Goal: Browse casually: Explore the website without a specific task or goal

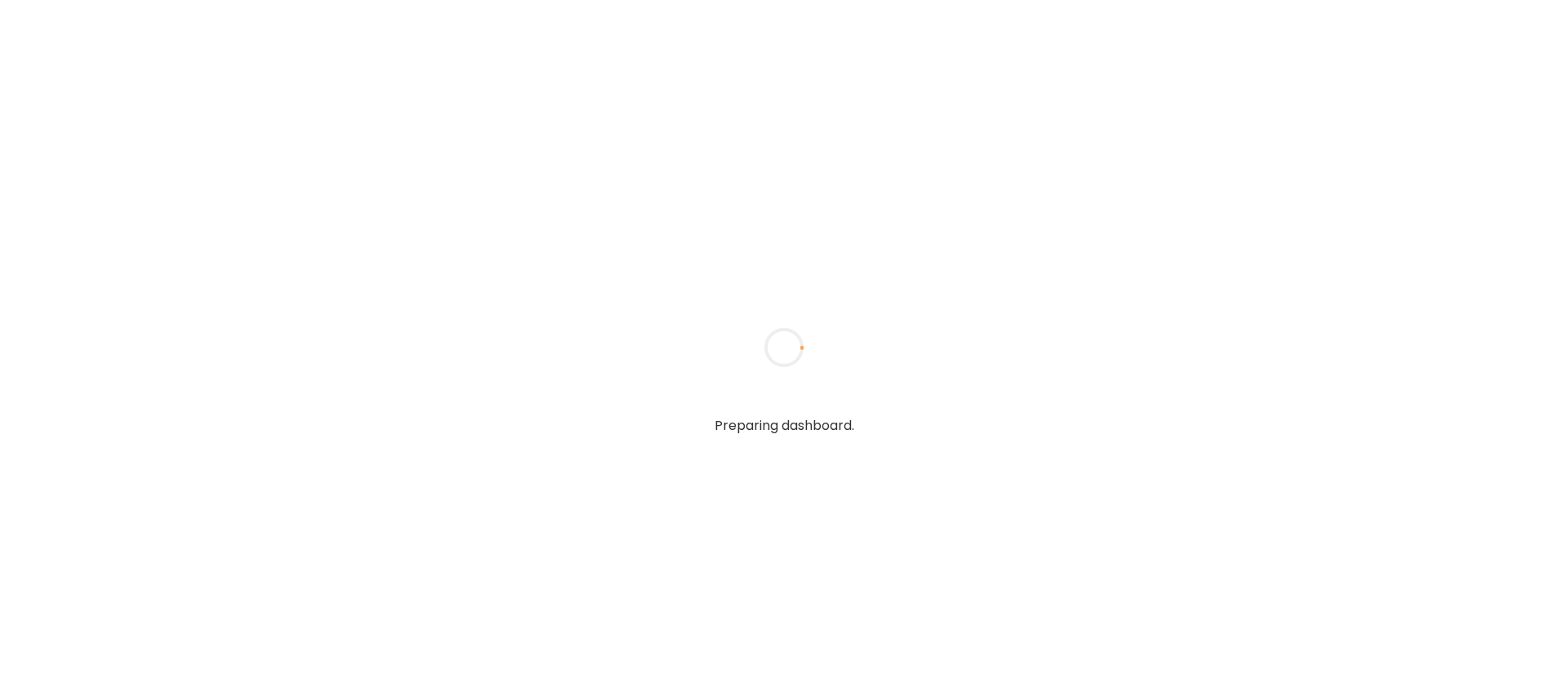
type input "**********"
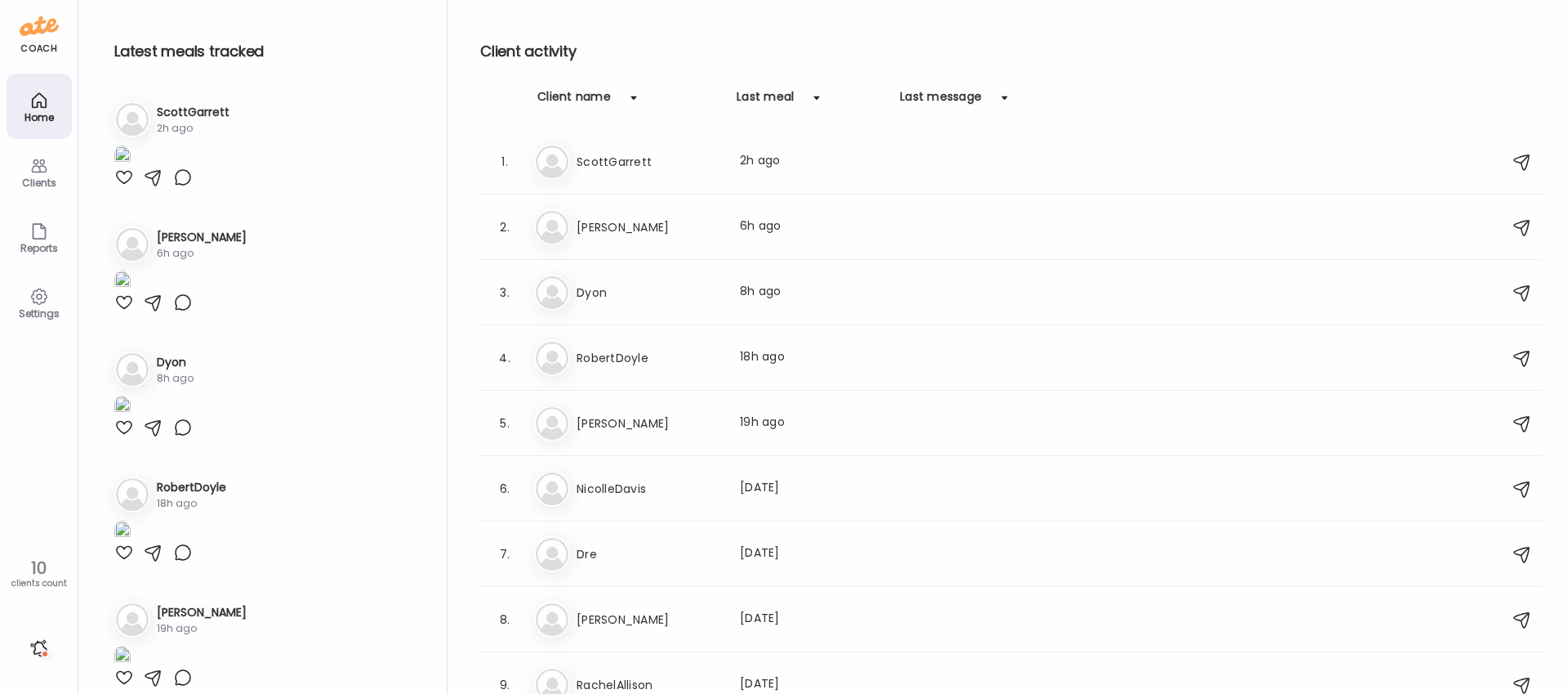
type input "**********"
click at [35, 169] on icon at bounding box center [38, 166] width 20 height 20
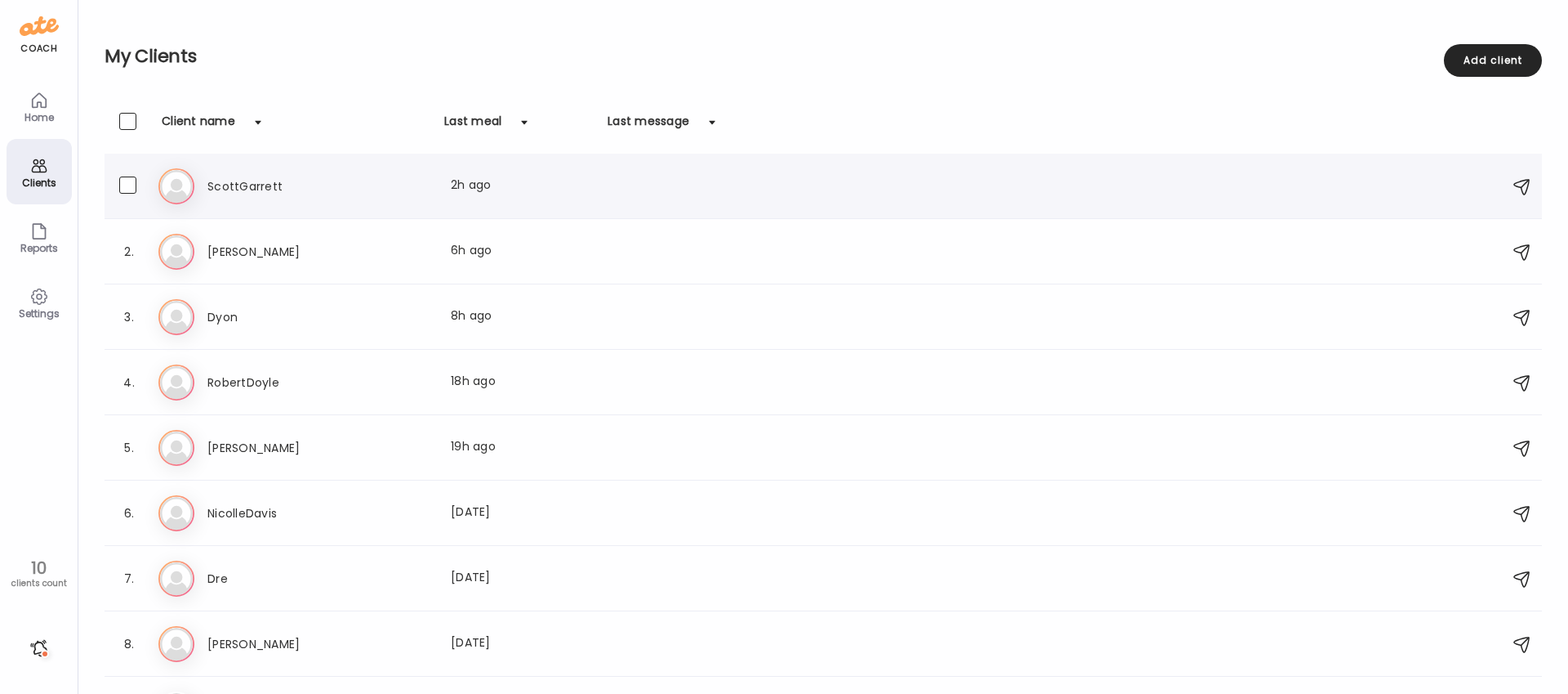
click at [264, 180] on h3 "ScottGarrett" at bounding box center [279, 186] width 143 height 20
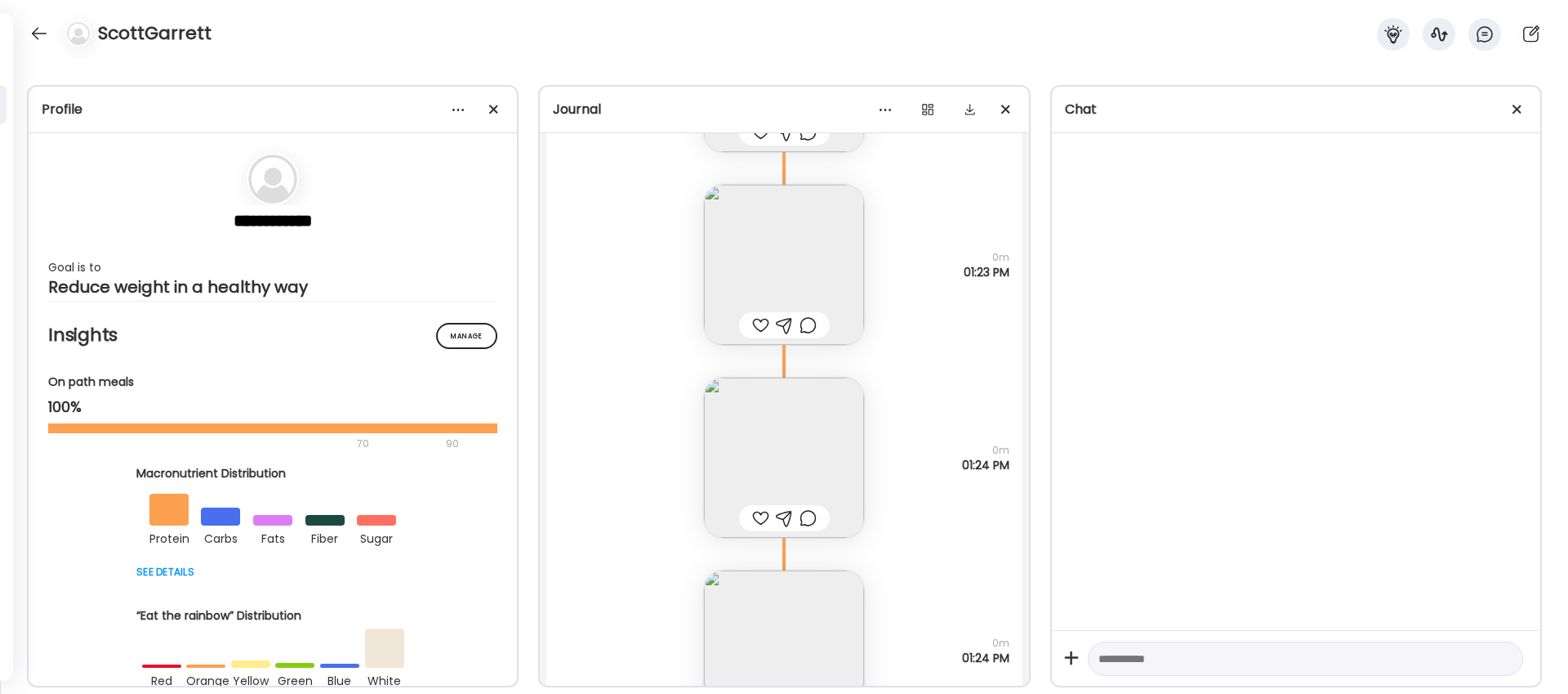
scroll to position [16856, 0]
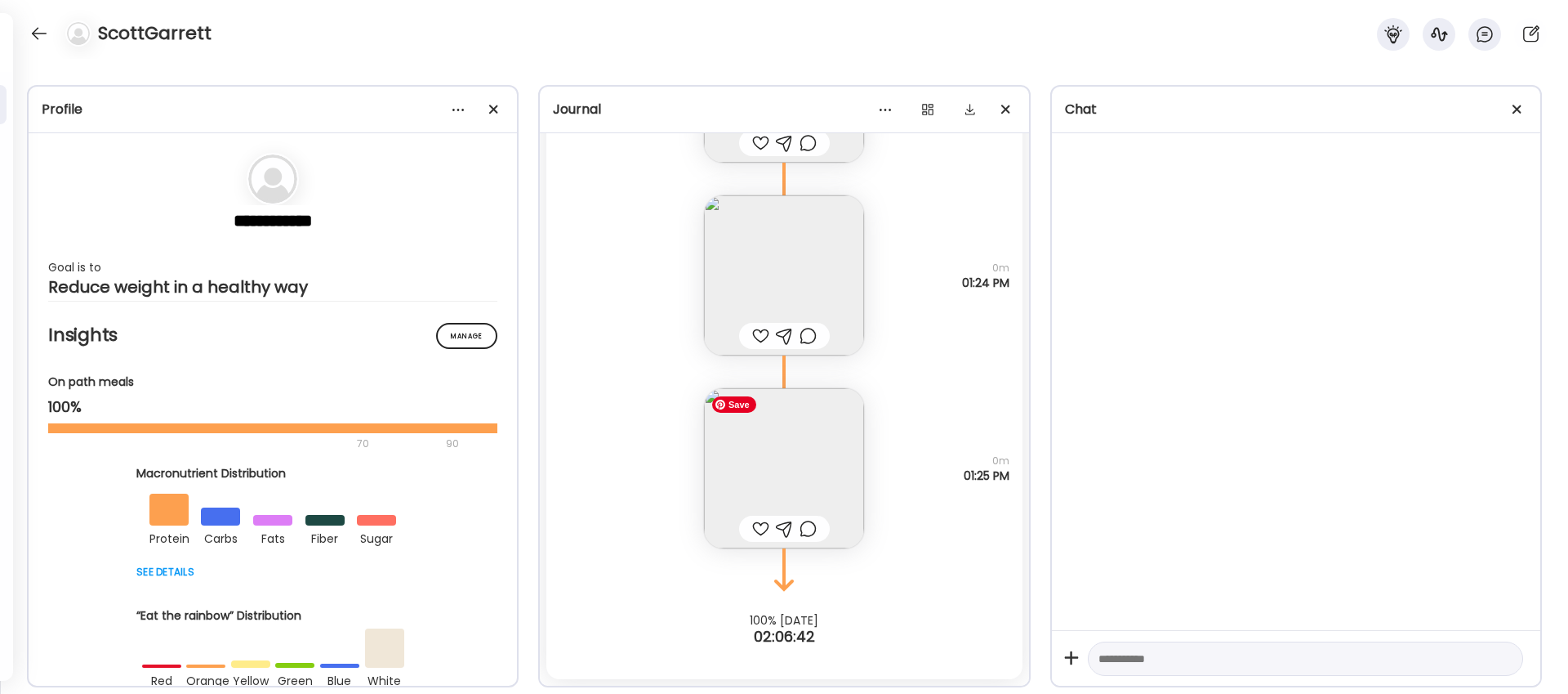
click at [801, 482] on img at bounding box center [784, 469] width 160 height 160
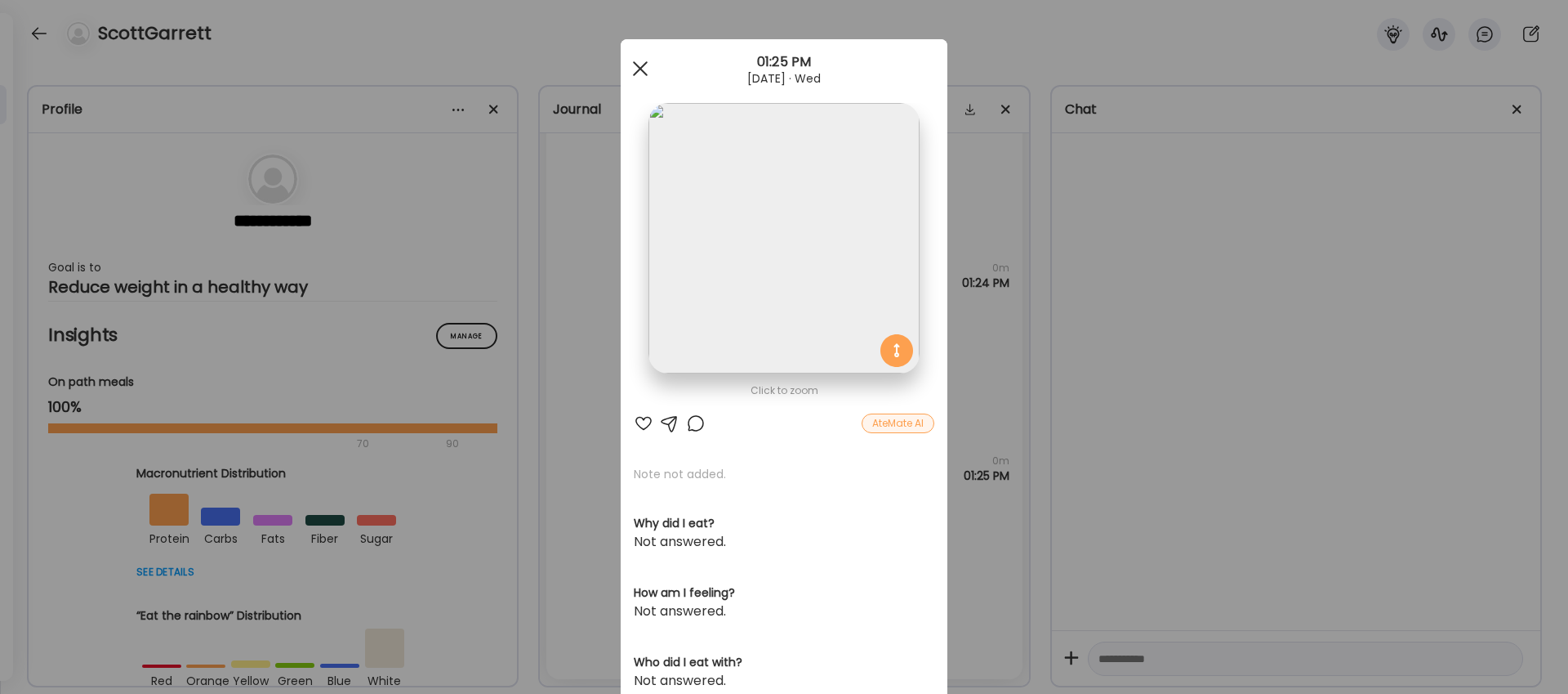
click at [639, 72] on div at bounding box center [640, 68] width 32 height 32
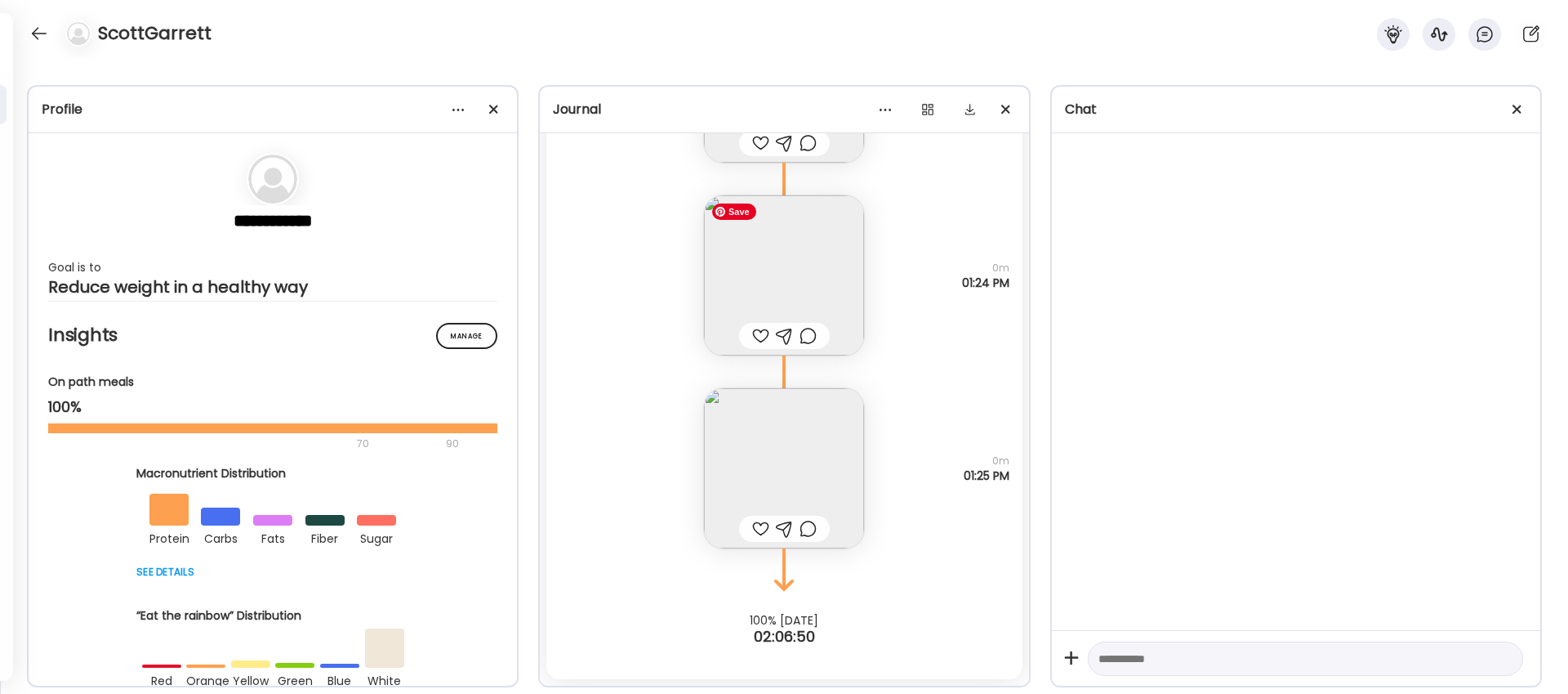
click at [826, 260] on img at bounding box center [784, 276] width 160 height 160
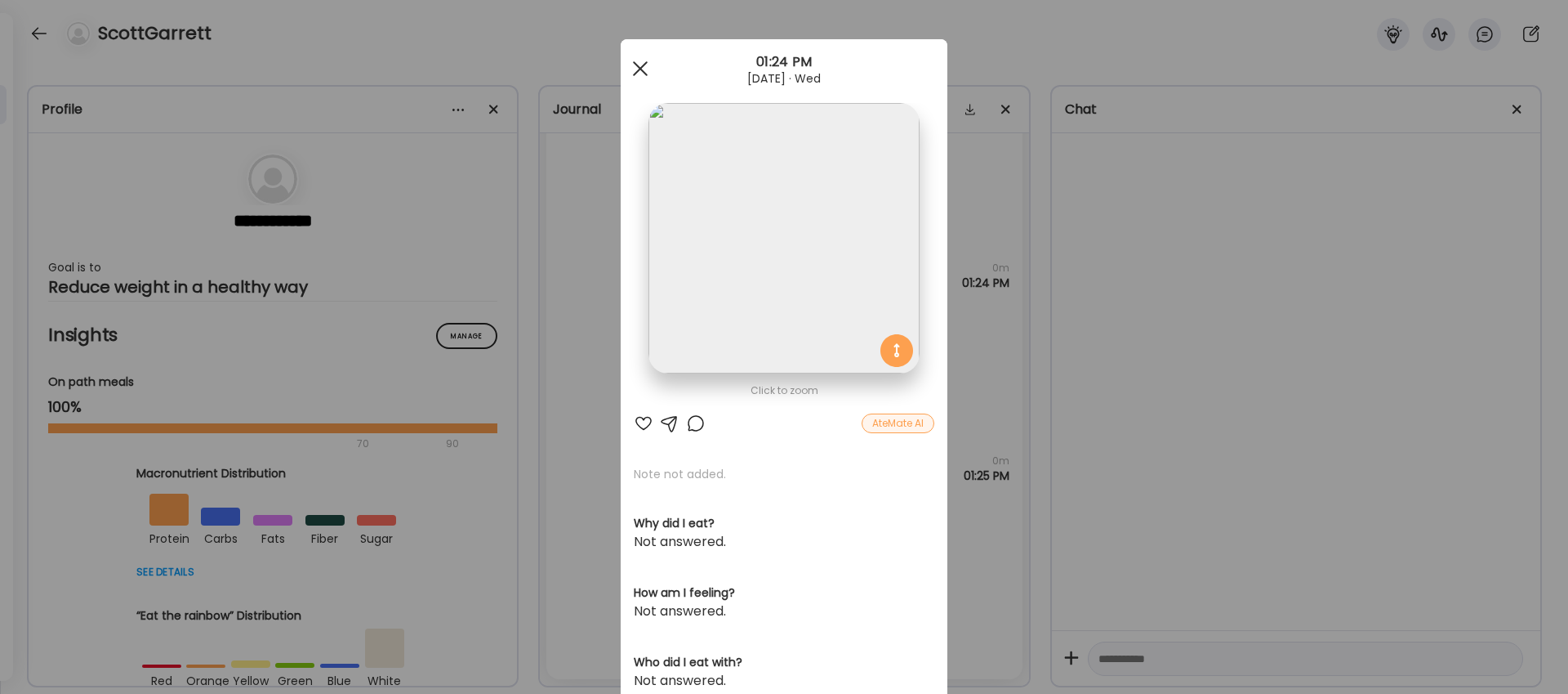
click at [642, 67] on div at bounding box center [640, 68] width 32 height 32
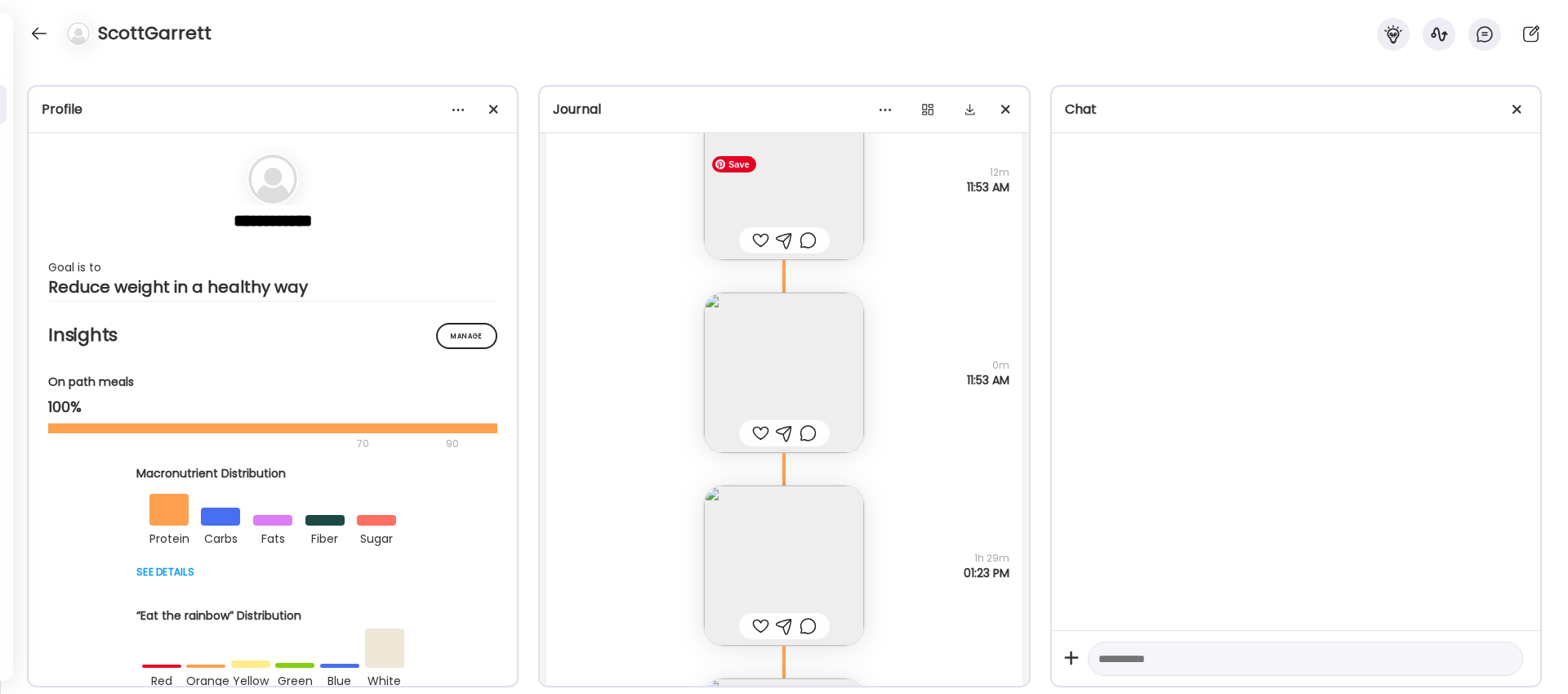
scroll to position [15998, 0]
click at [816, 337] on img at bounding box center [784, 362] width 160 height 160
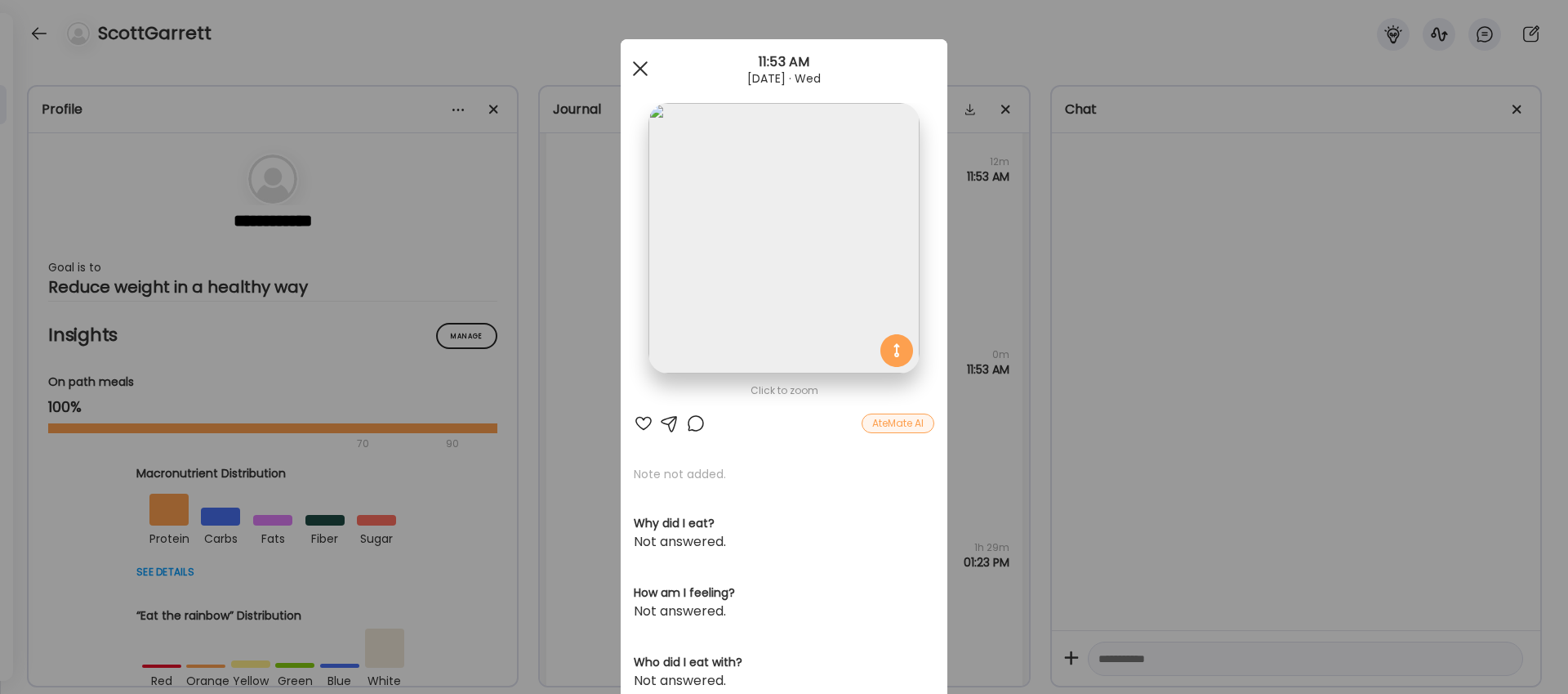
click at [641, 67] on span at bounding box center [640, 68] width 15 height 15
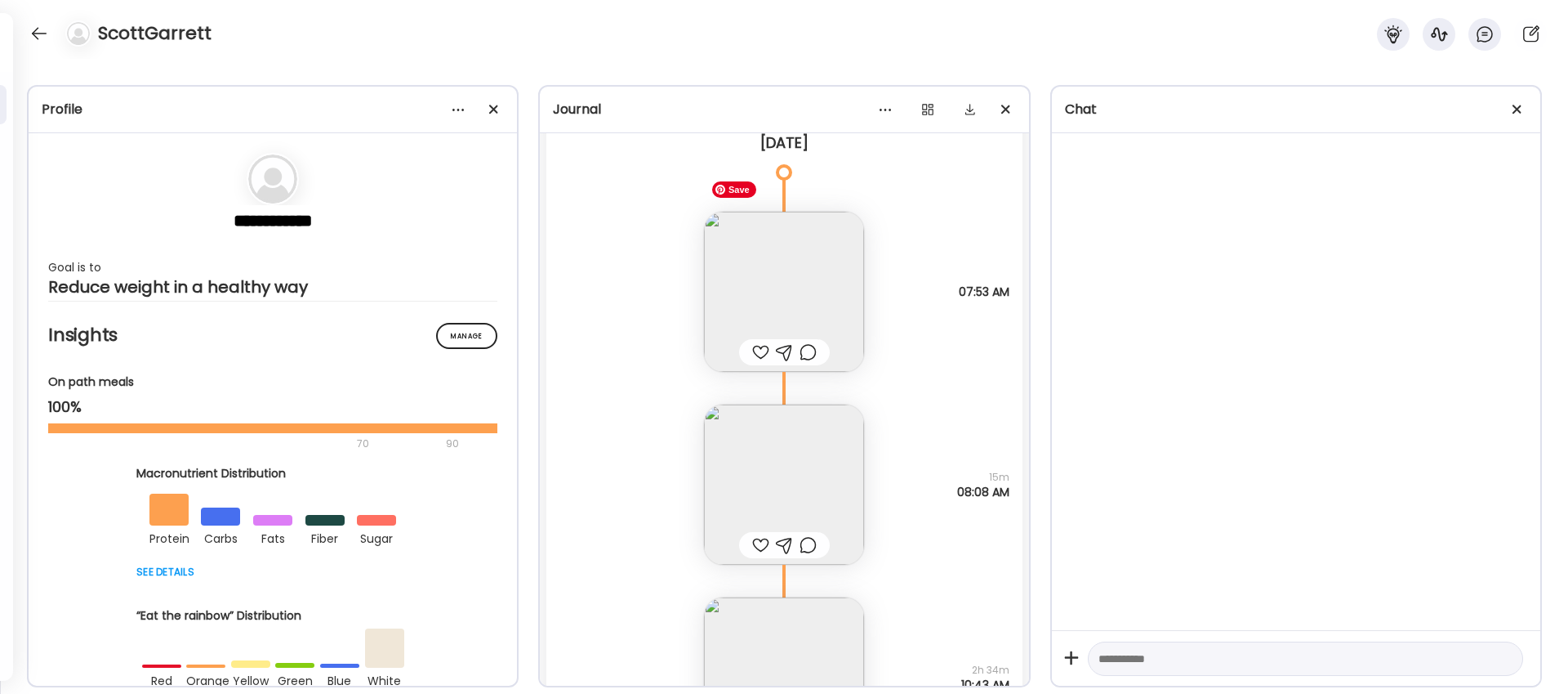
scroll to position [14910, 0]
click at [800, 296] on img at bounding box center [784, 293] width 160 height 160
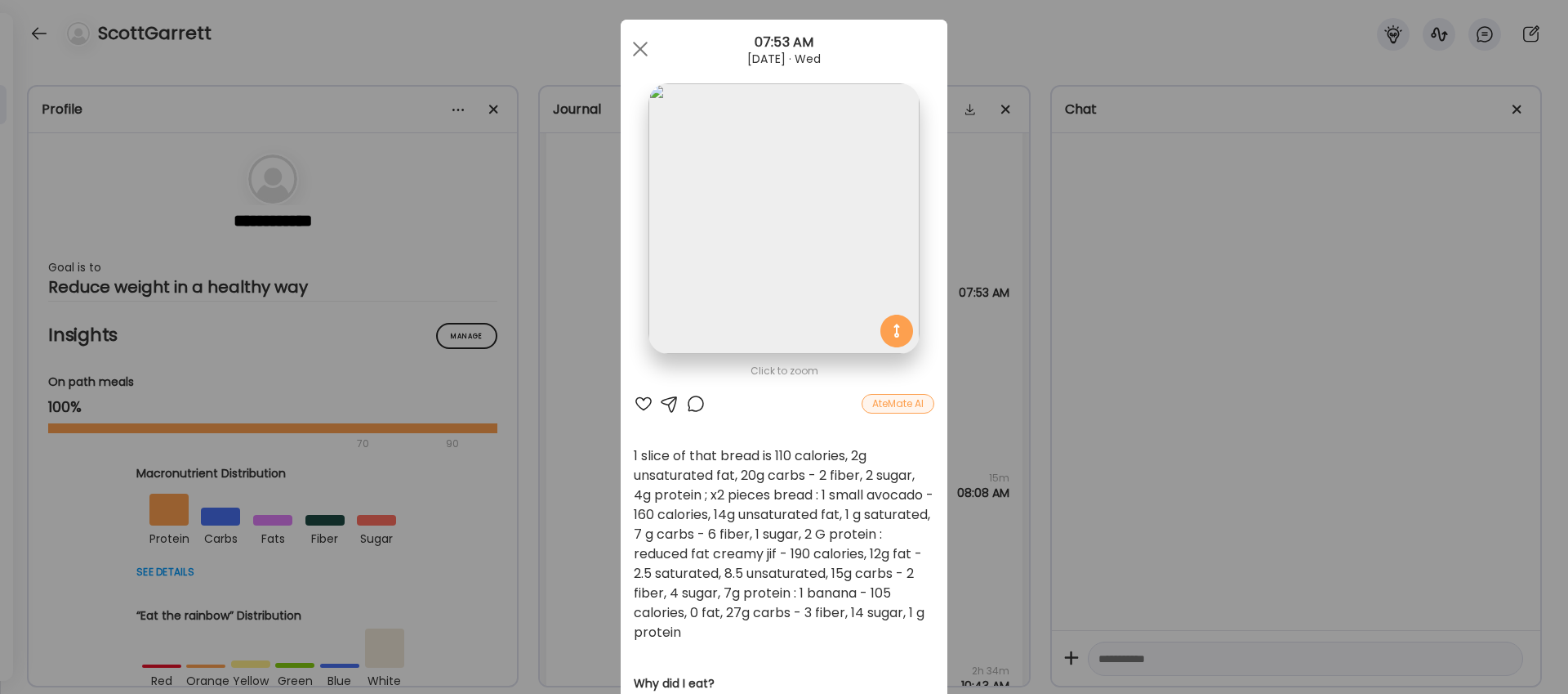
scroll to position [25, 0]
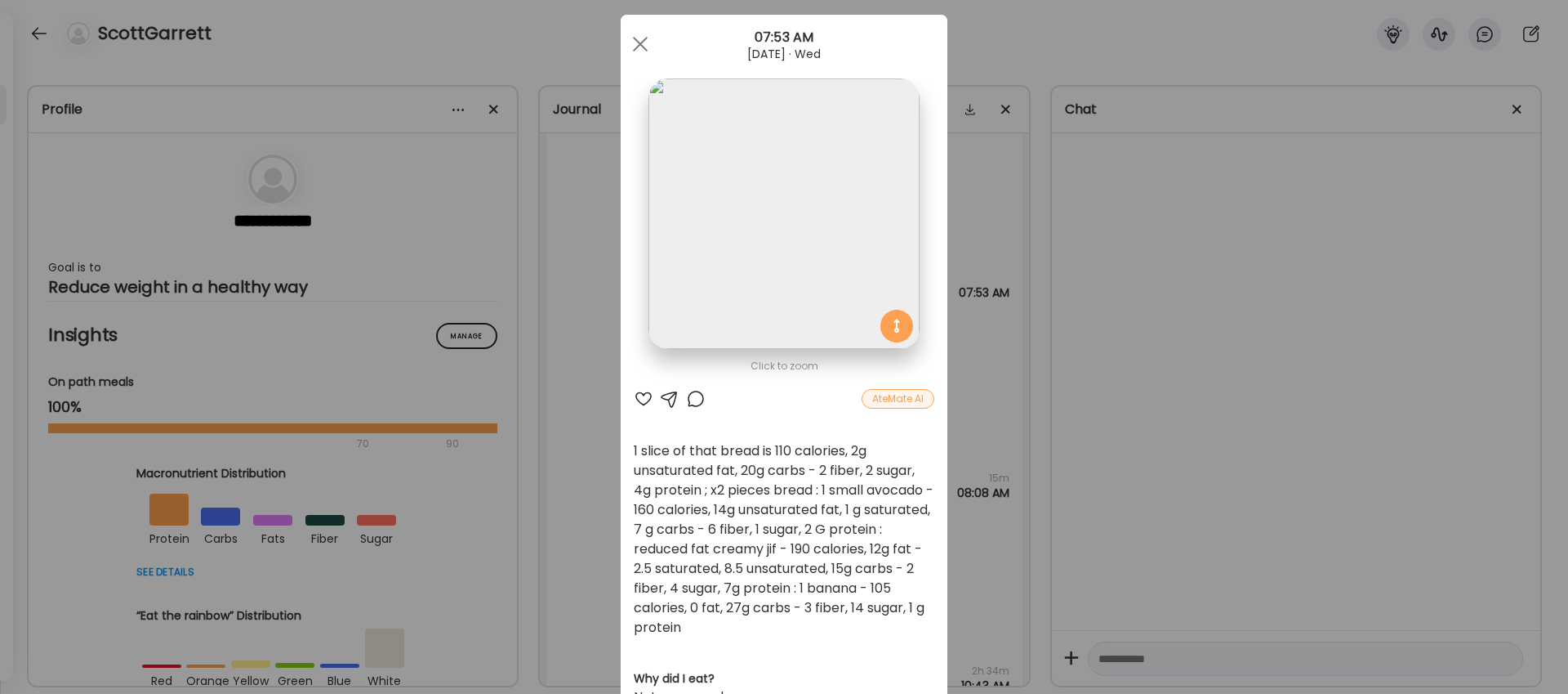
click at [644, 393] on div at bounding box center [643, 399] width 20 height 20
click at [640, 47] on div at bounding box center [640, 44] width 32 height 32
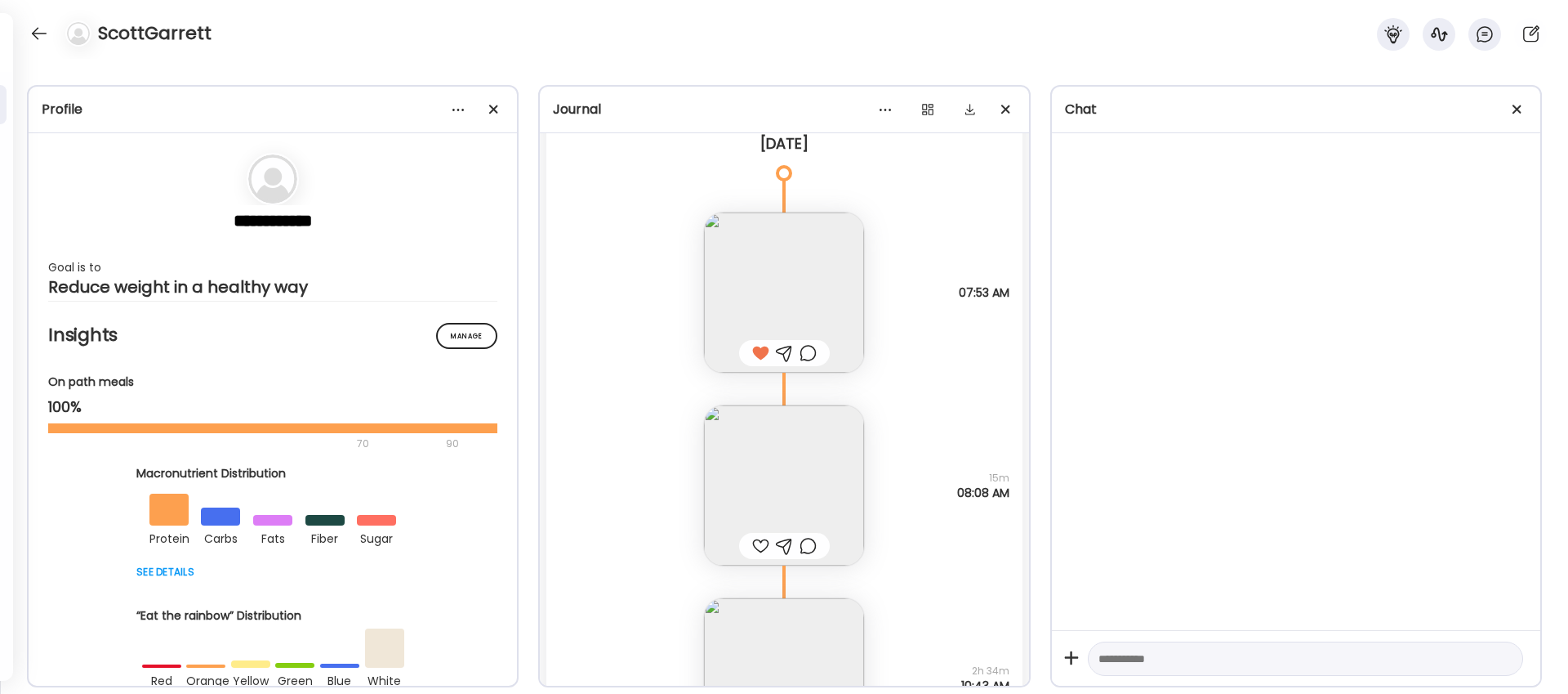
click at [759, 548] on div at bounding box center [761, 545] width 17 height 20
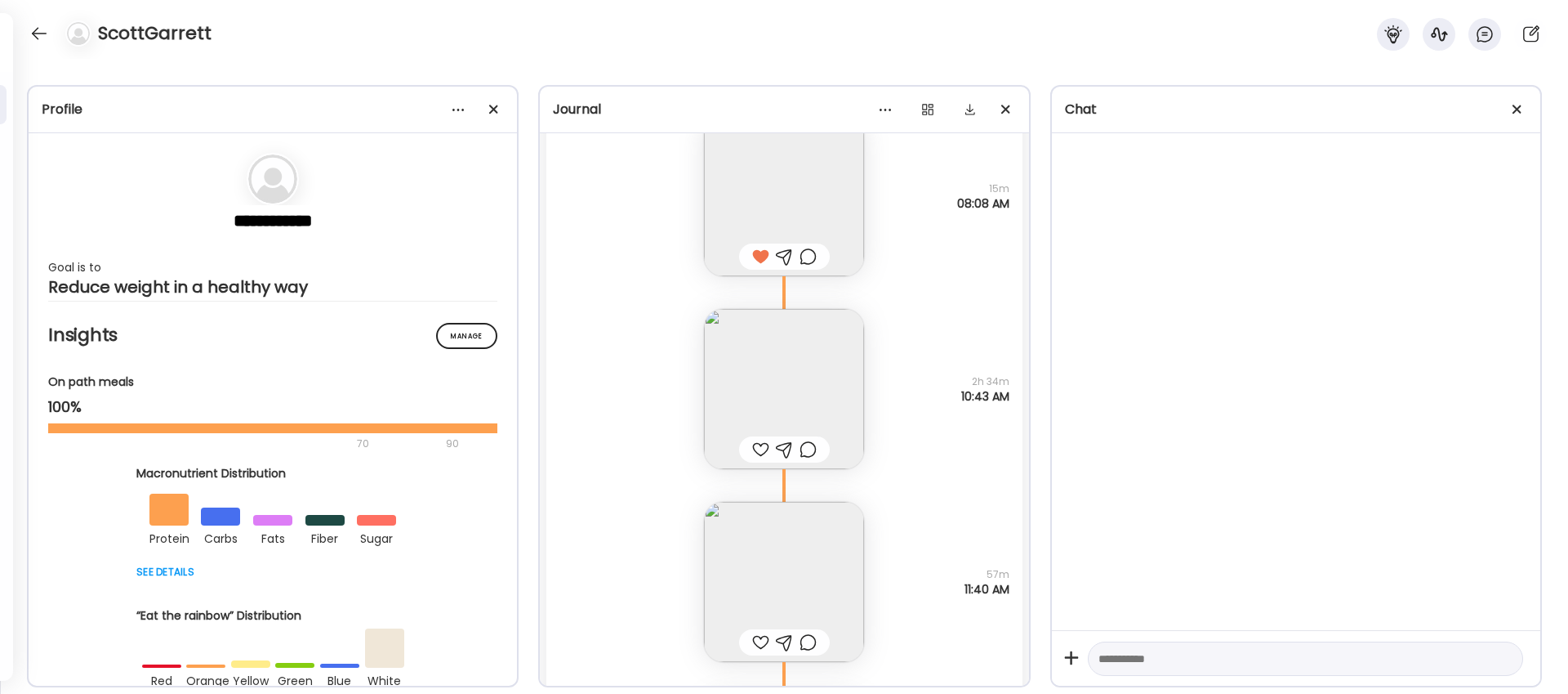
scroll to position [15265, 0]
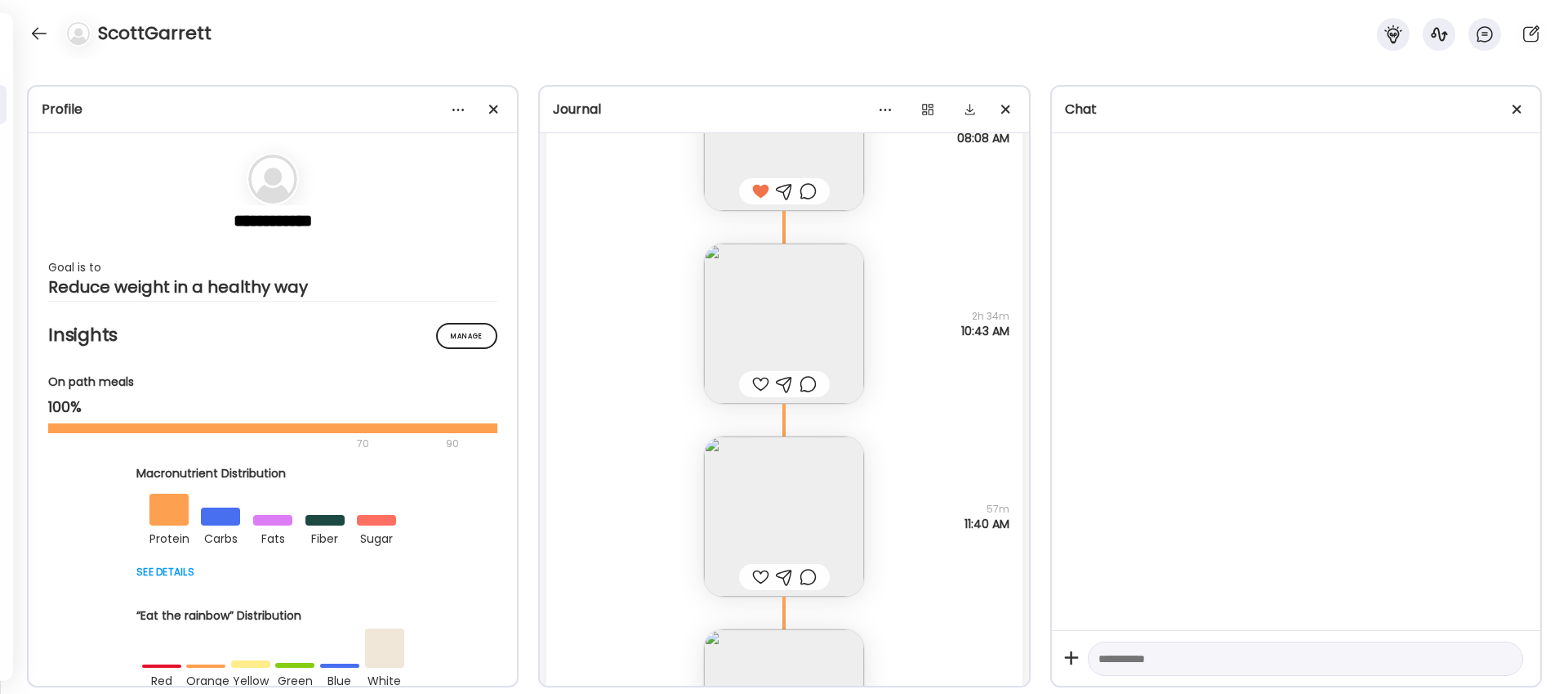
click at [756, 383] on div at bounding box center [761, 383] width 17 height 20
click at [758, 575] on div at bounding box center [761, 576] width 17 height 20
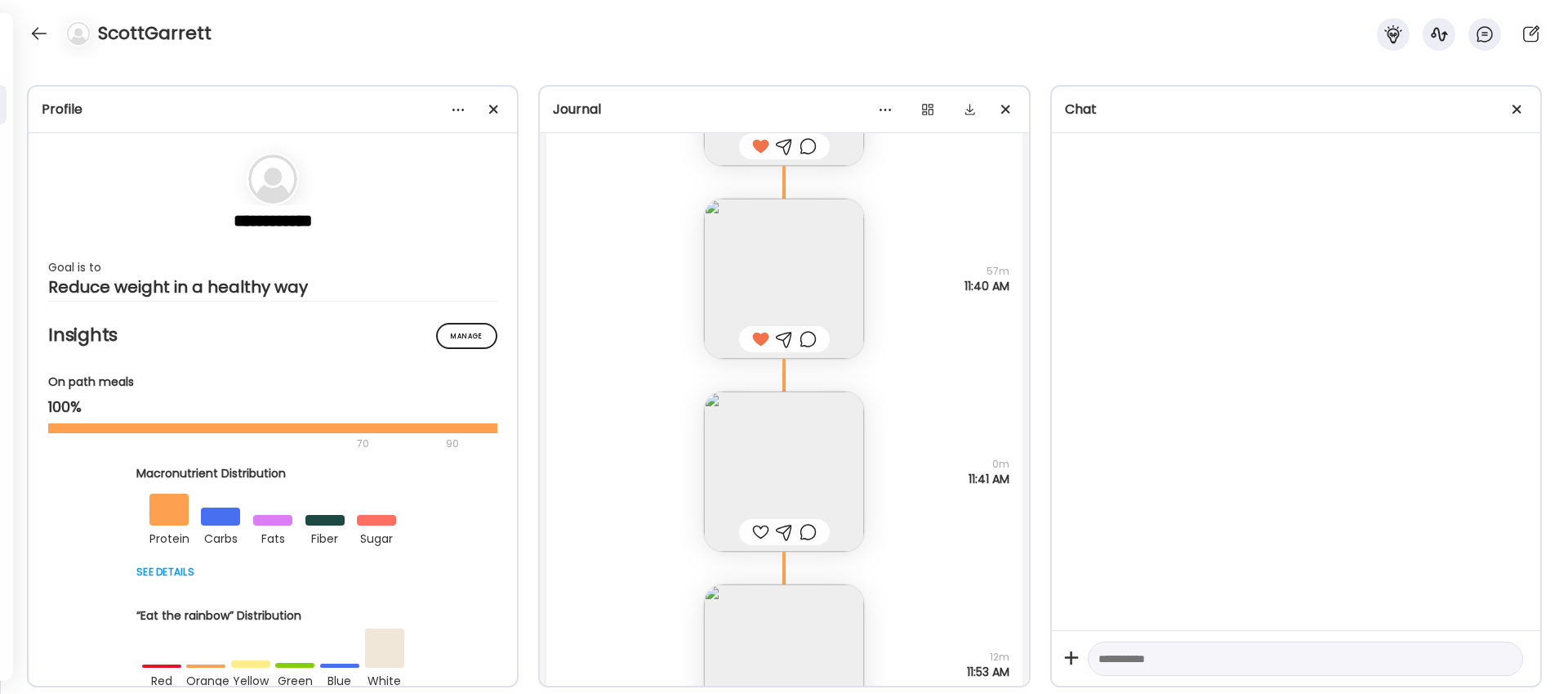
click at [758, 530] on div at bounding box center [761, 532] width 17 height 20
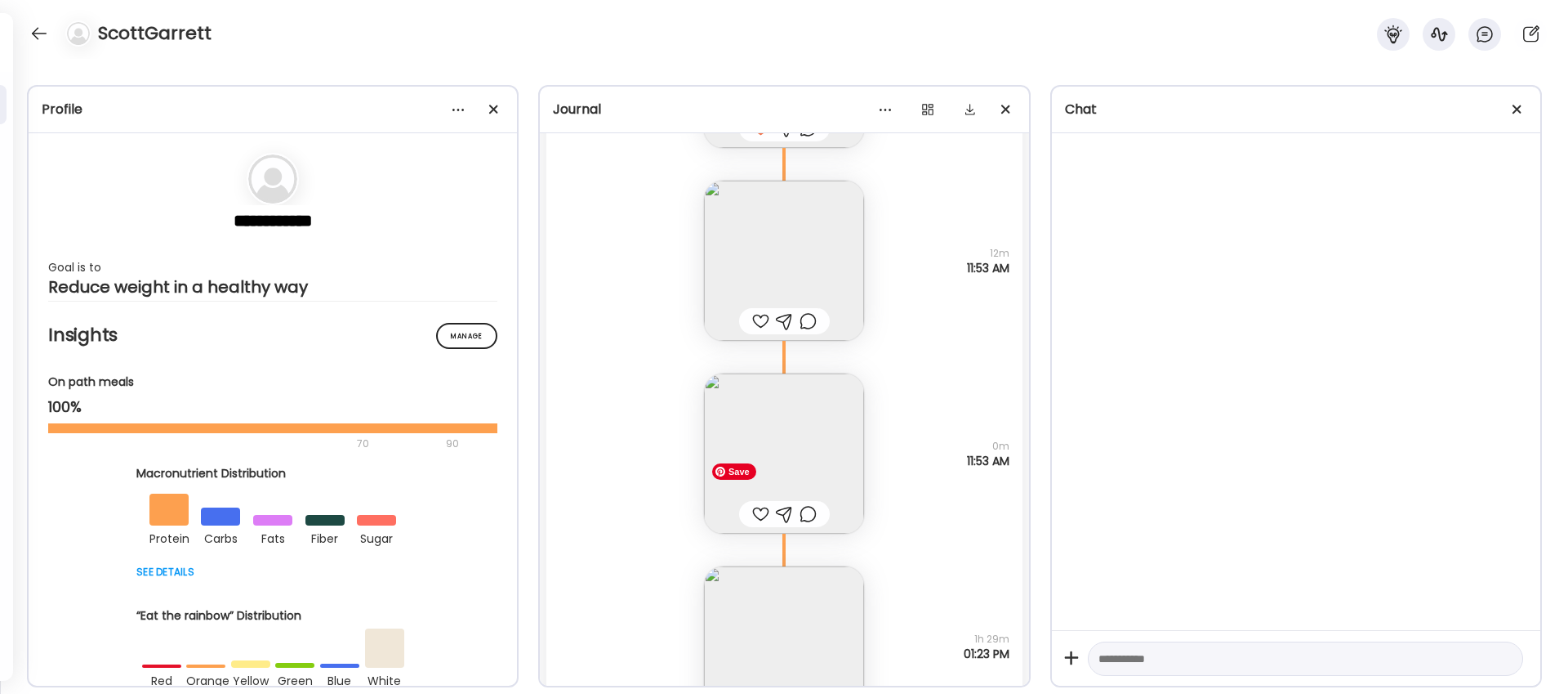
scroll to position [15930, 0]
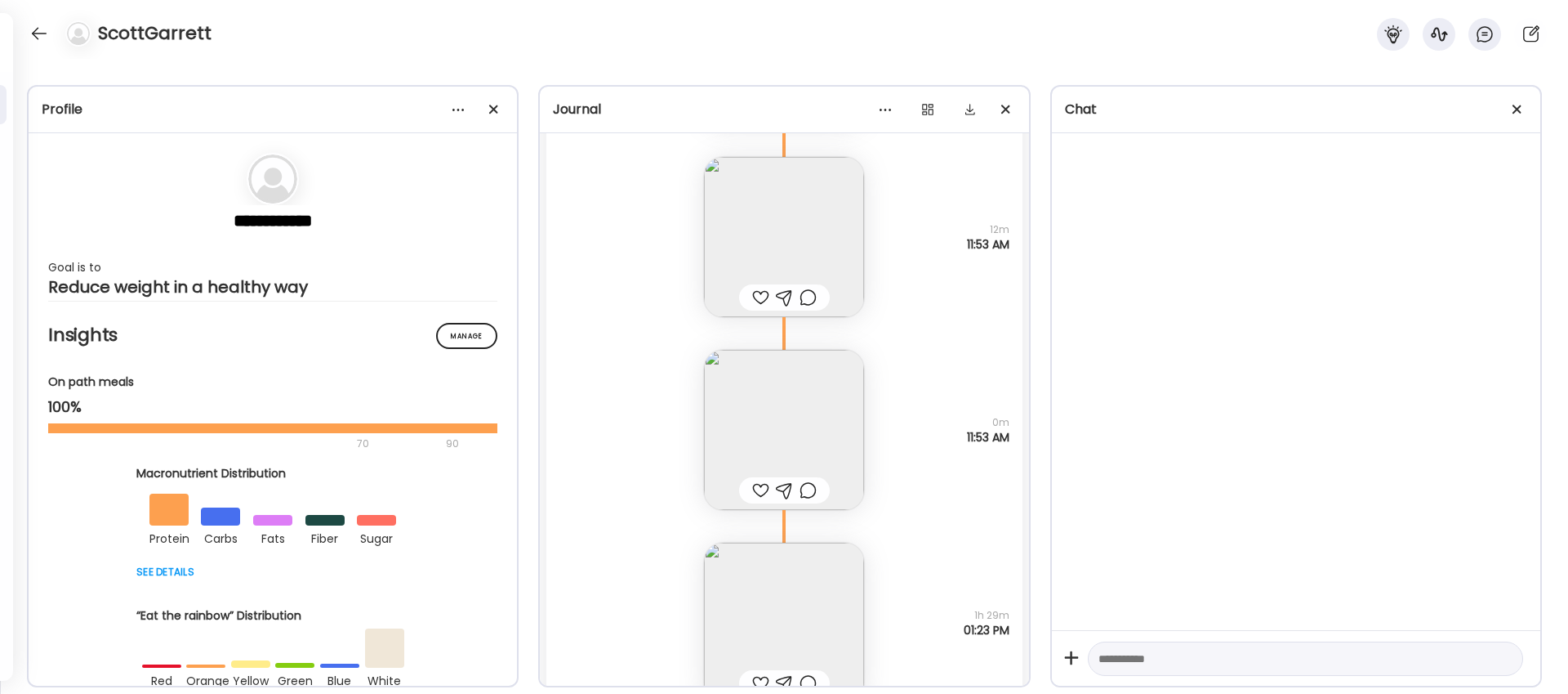
click at [759, 300] on div at bounding box center [761, 297] width 17 height 20
click at [764, 489] on div at bounding box center [761, 490] width 17 height 20
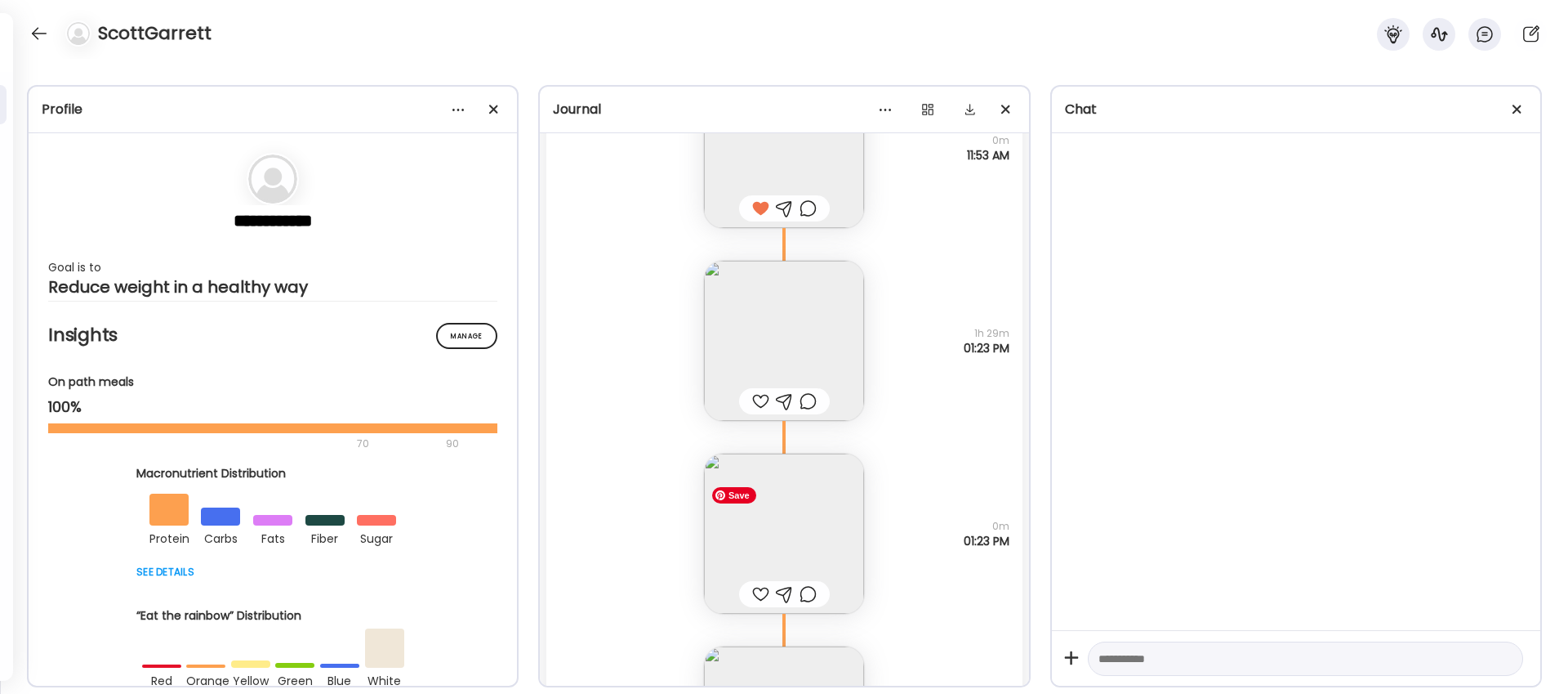
scroll to position [16230, 0]
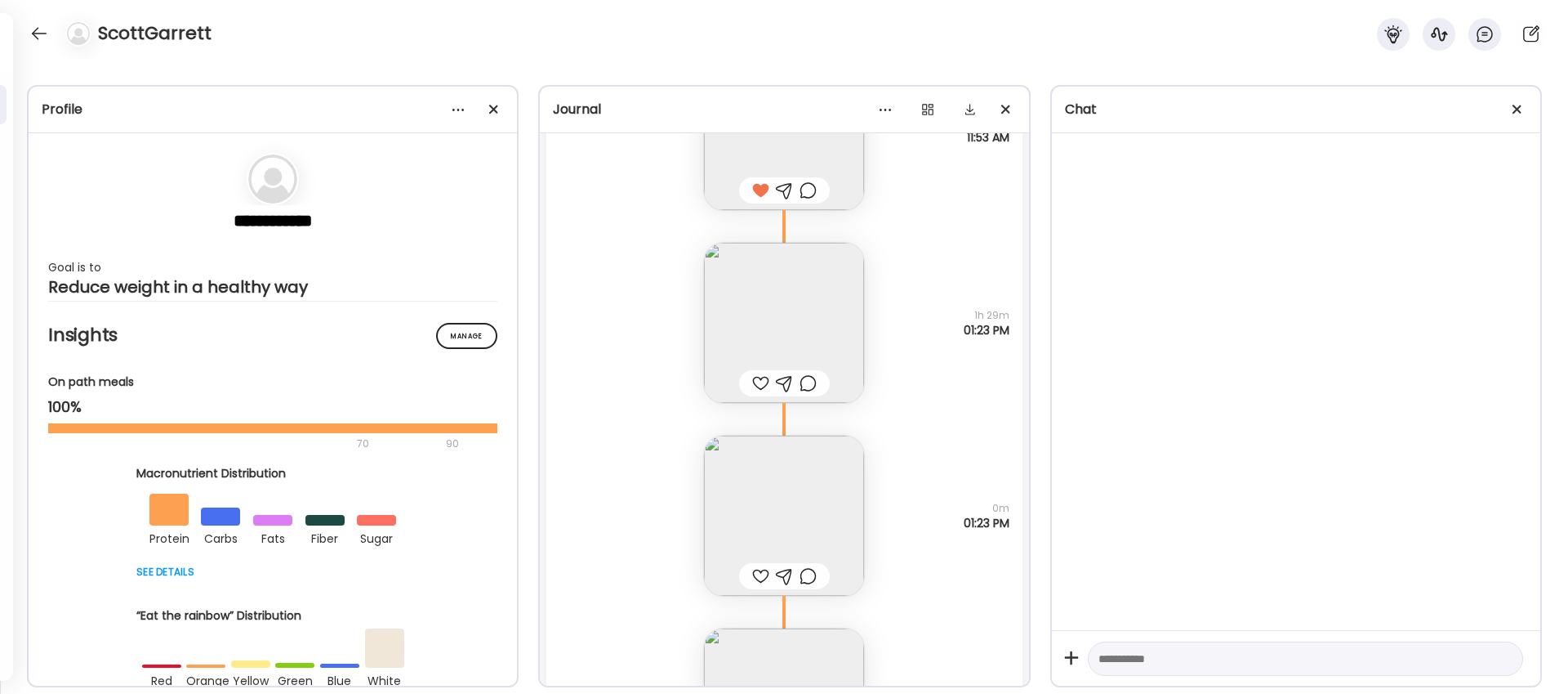
click at [757, 387] on div at bounding box center [761, 382] width 17 height 20
click at [757, 576] on div at bounding box center [761, 575] width 17 height 20
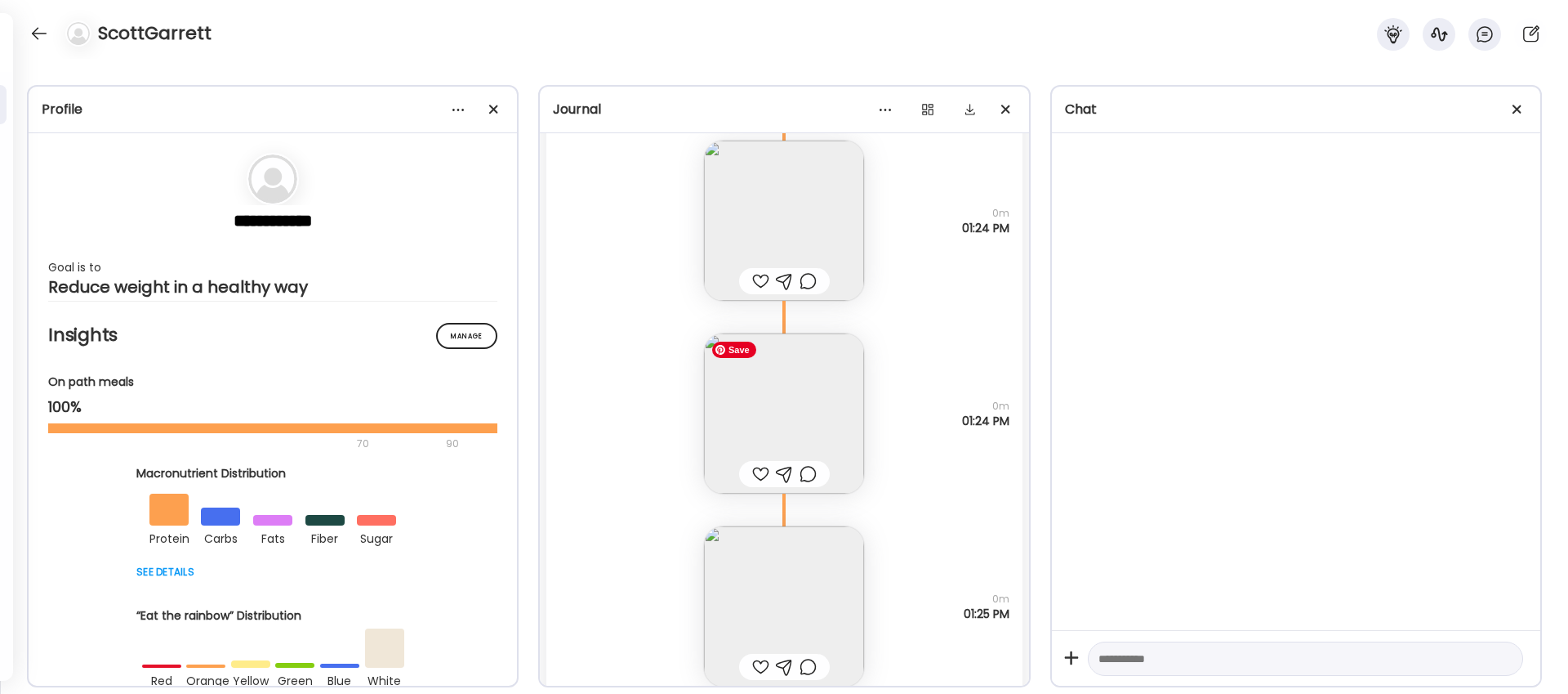
scroll to position [16743, 0]
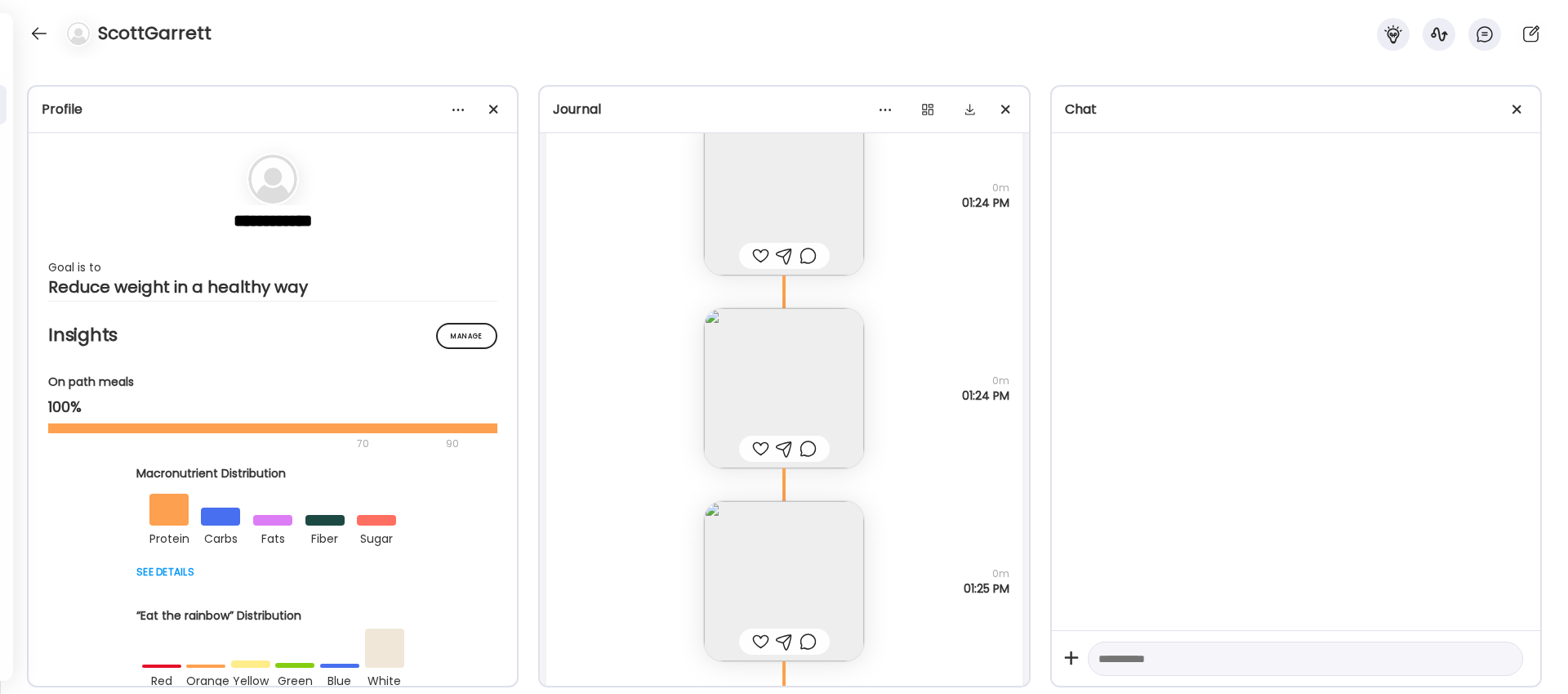
click at [758, 248] on div at bounding box center [761, 255] width 17 height 20
click at [760, 449] on div at bounding box center [761, 448] width 17 height 20
click at [758, 640] on div at bounding box center [761, 641] width 17 height 20
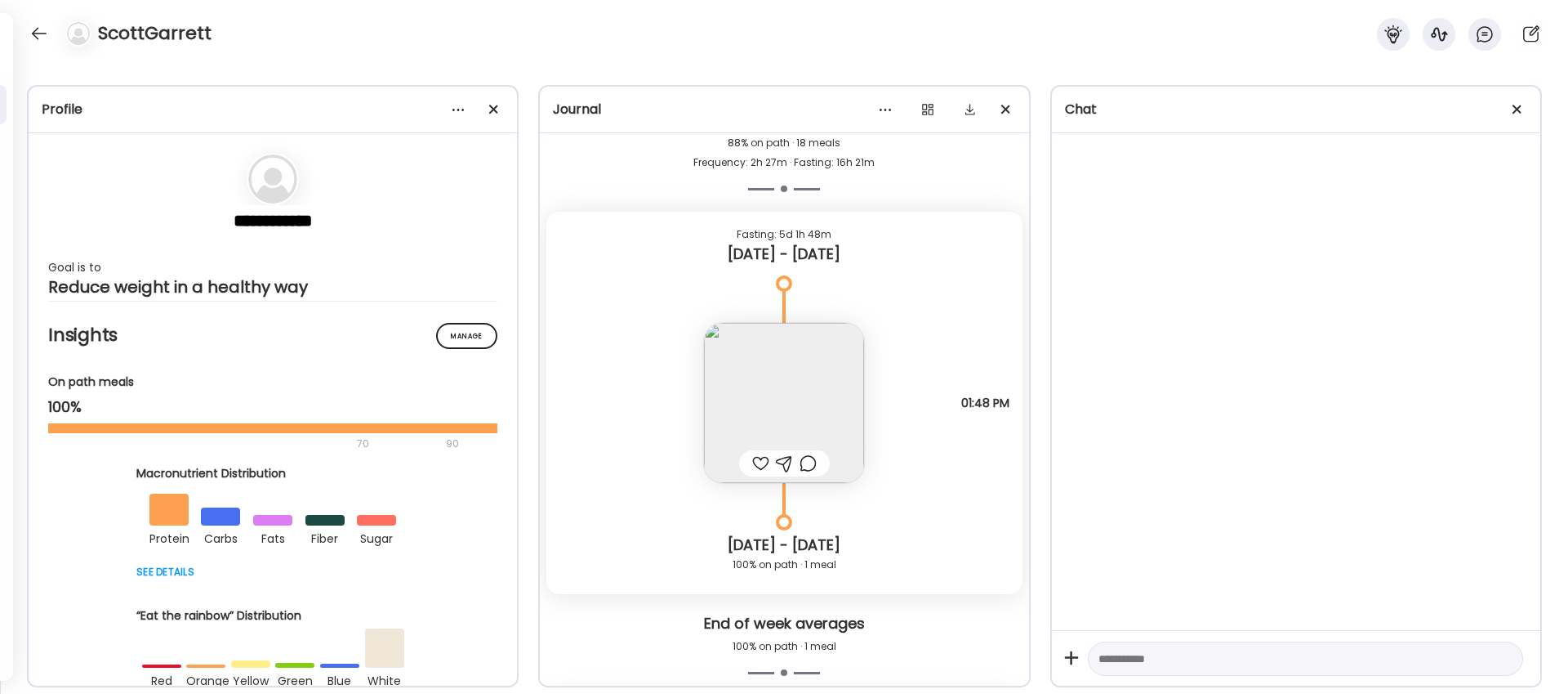
scroll to position [14294, 0]
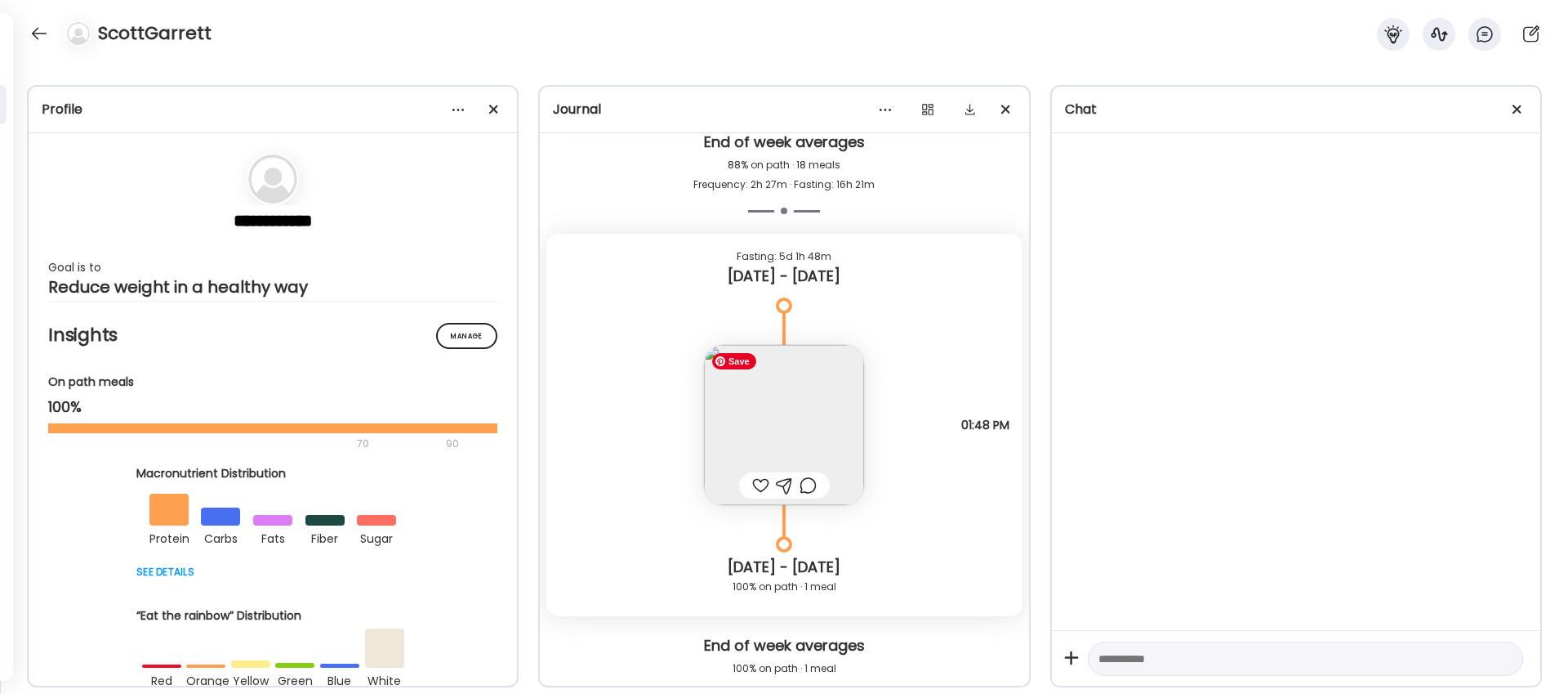
click at [791, 425] on img at bounding box center [784, 425] width 160 height 160
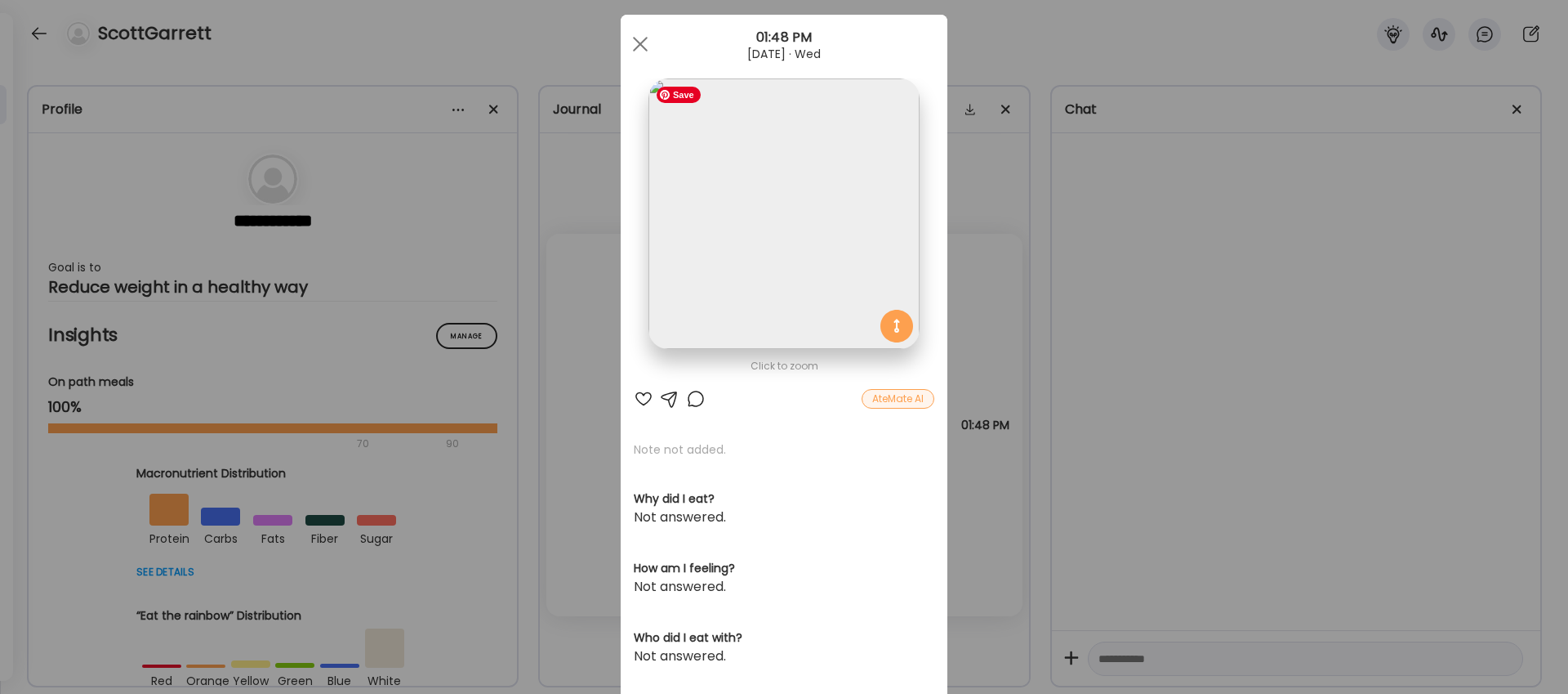
click at [779, 207] on img at bounding box center [783, 213] width 270 height 271
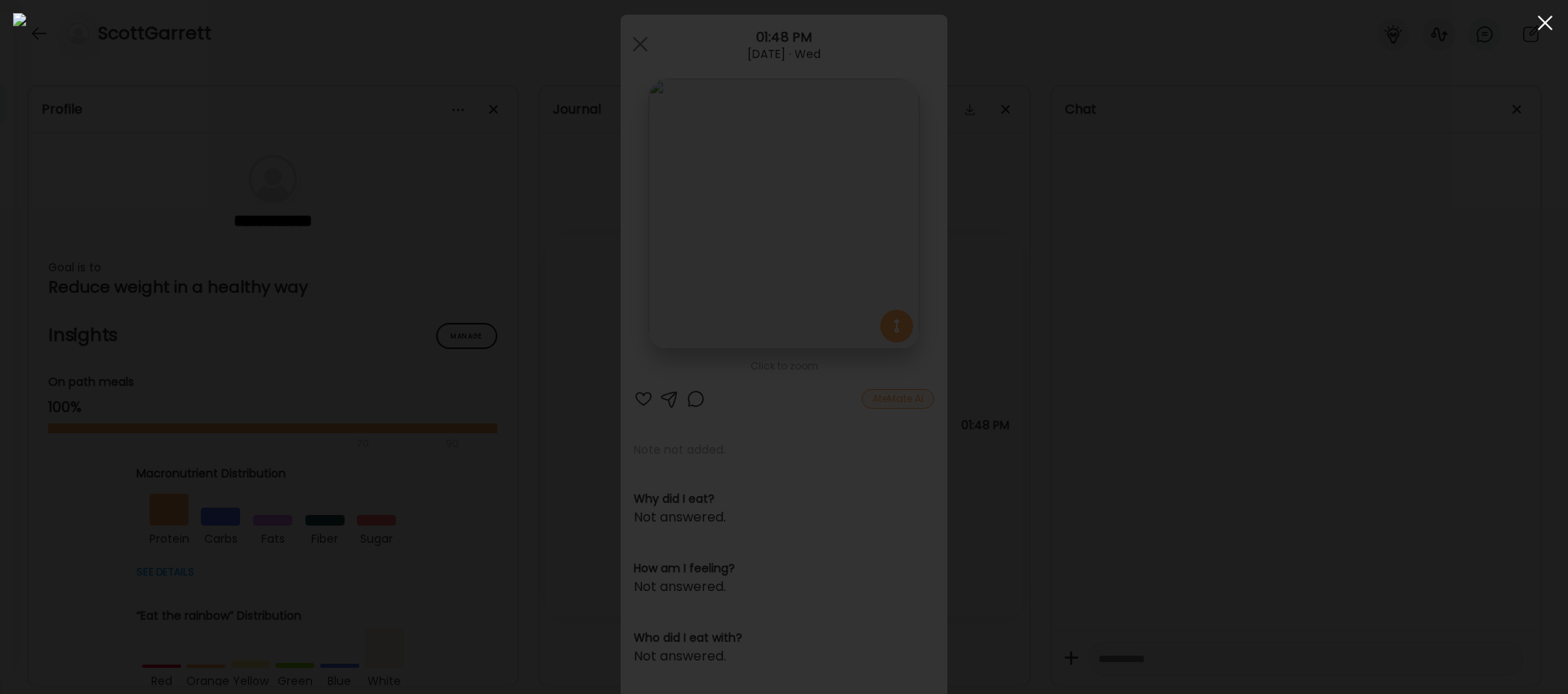
click at [1545, 26] on div at bounding box center [1545, 23] width 32 height 32
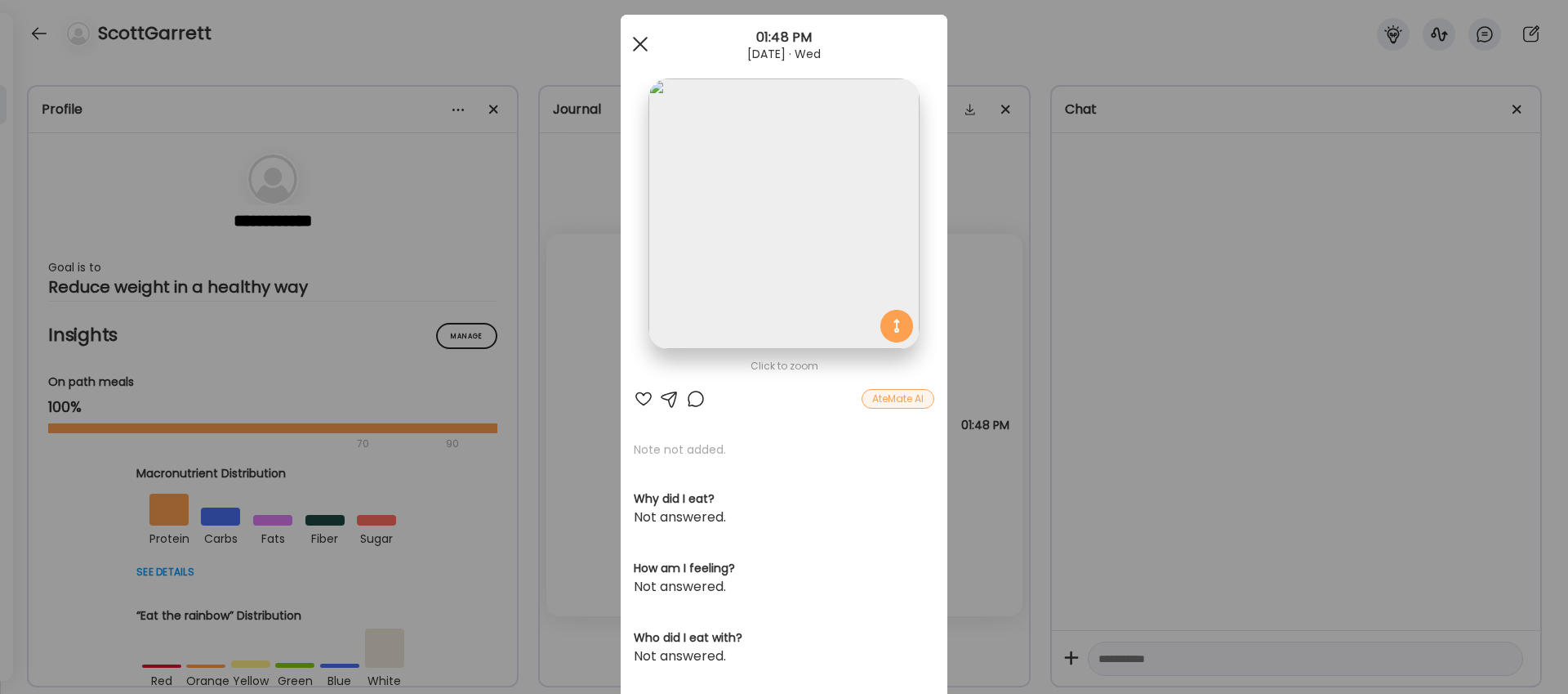
click at [638, 42] on span at bounding box center [640, 44] width 15 height 15
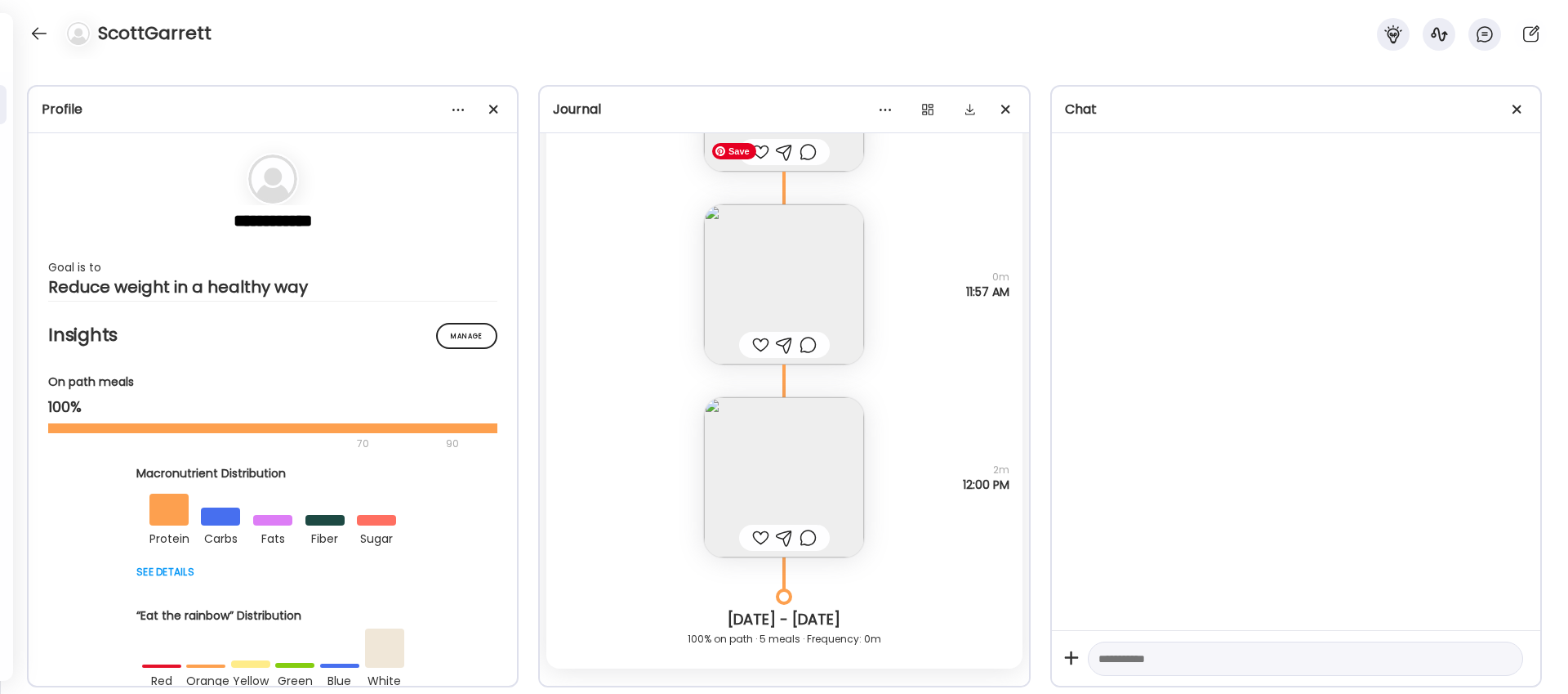
scroll to position [13729, 0]
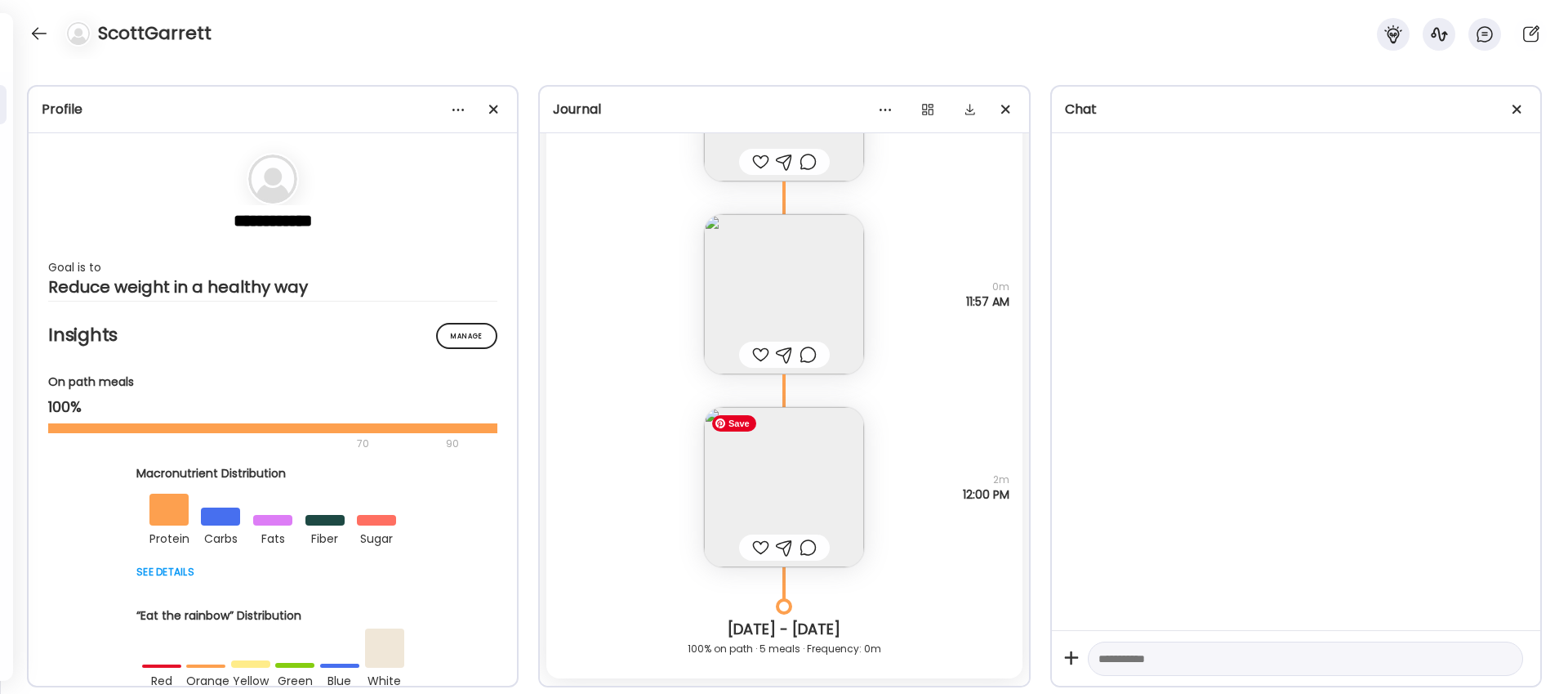
click at [788, 477] on img at bounding box center [784, 487] width 160 height 160
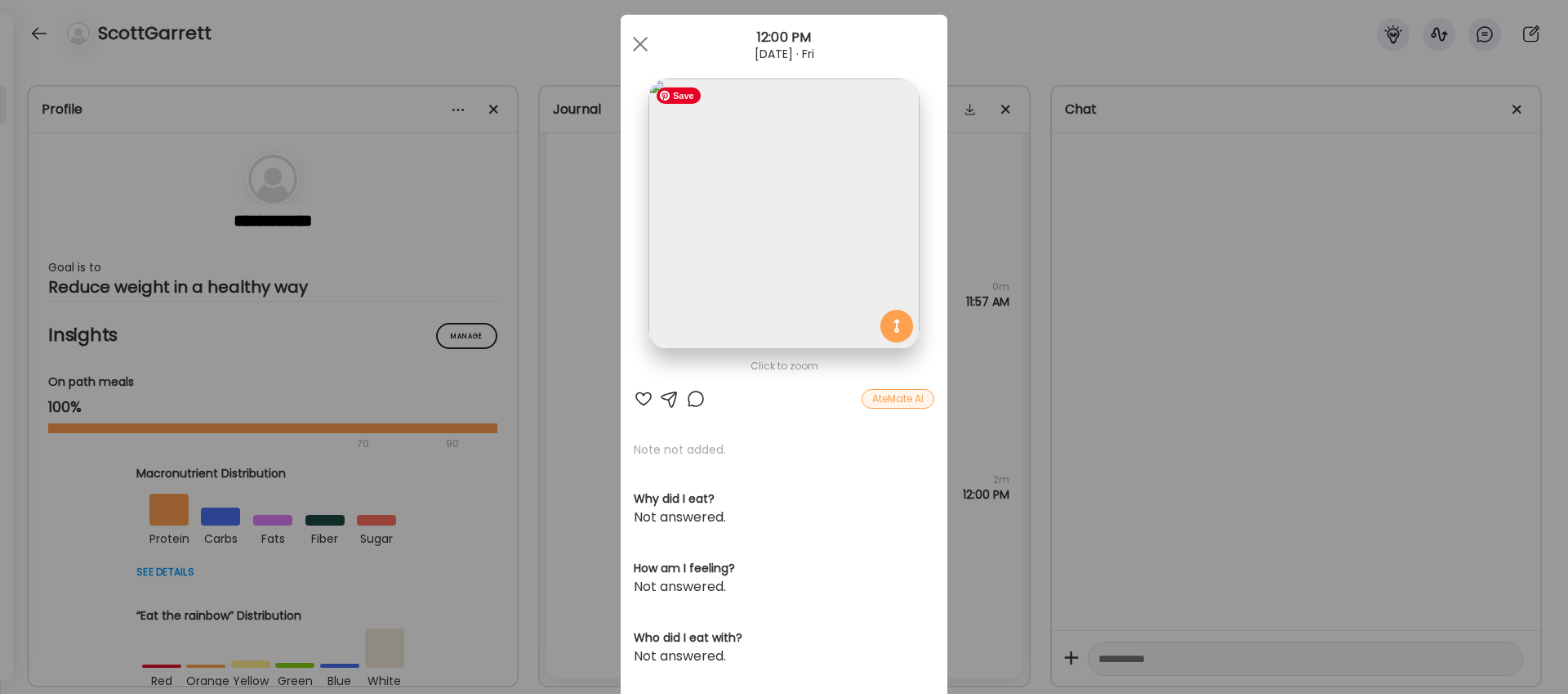
click at [793, 237] on img at bounding box center [783, 213] width 270 height 271
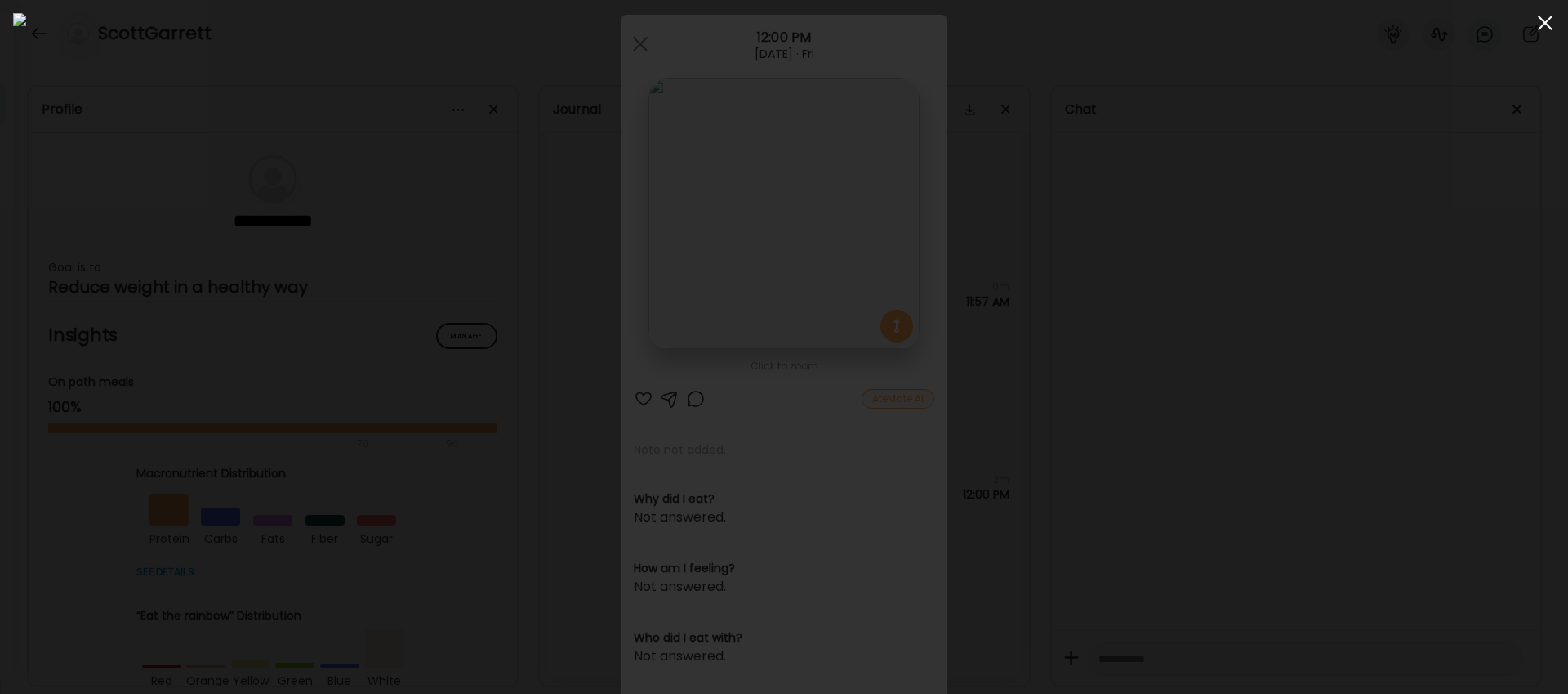
click at [1545, 30] on div at bounding box center [1545, 23] width 32 height 32
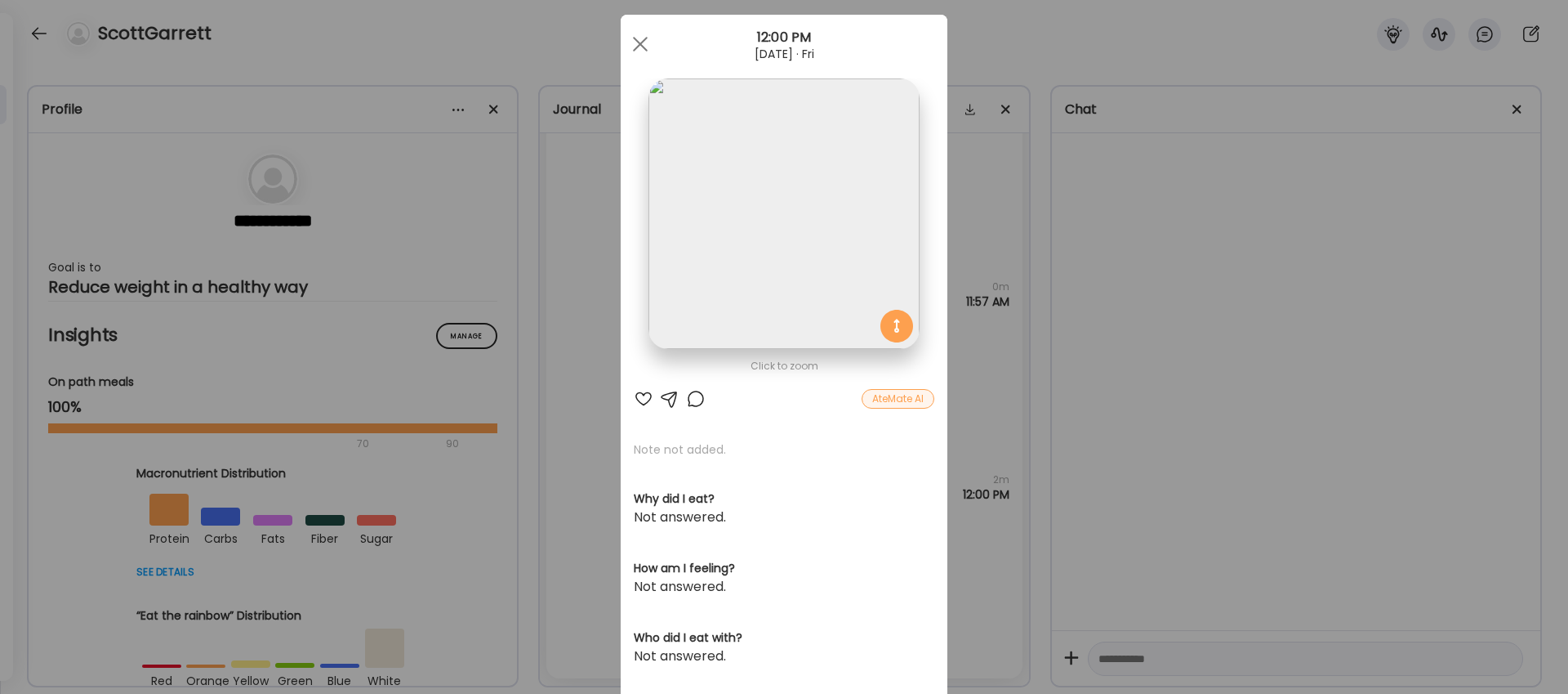
click at [1115, 252] on div "Ate Coach Dashboard Wahoo! It’s official Take a moment to set up your Coach Pro…" at bounding box center [784, 347] width 1568 height 694
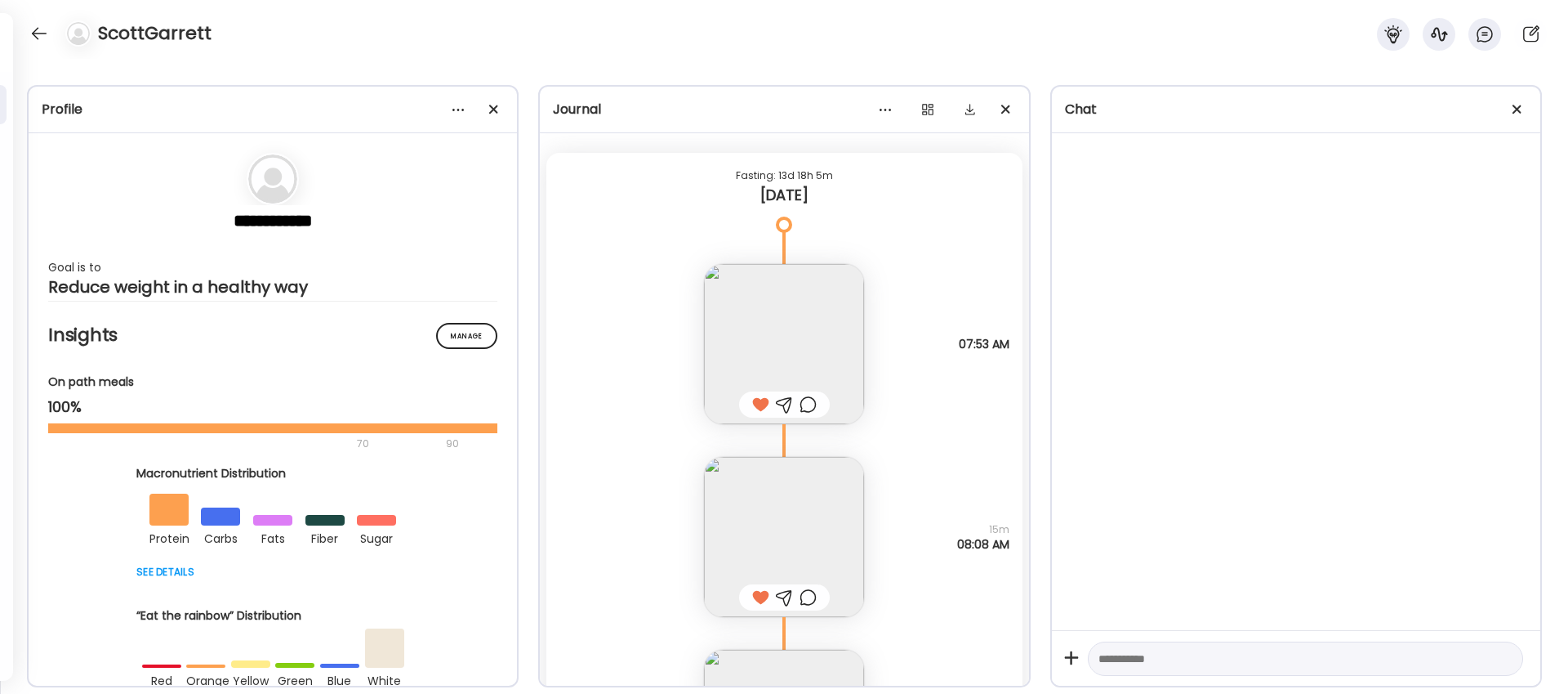
scroll to position [14847, 0]
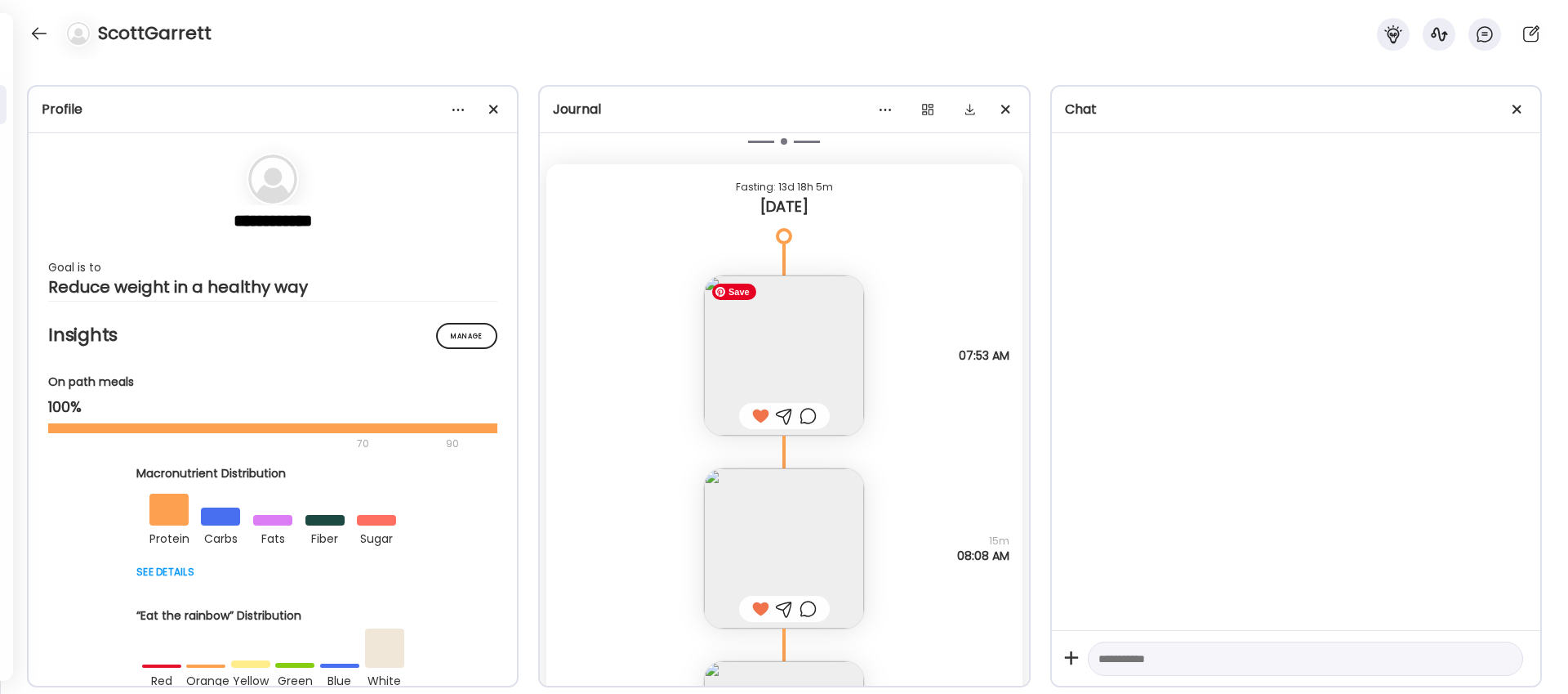
click at [826, 385] on img at bounding box center [784, 356] width 160 height 160
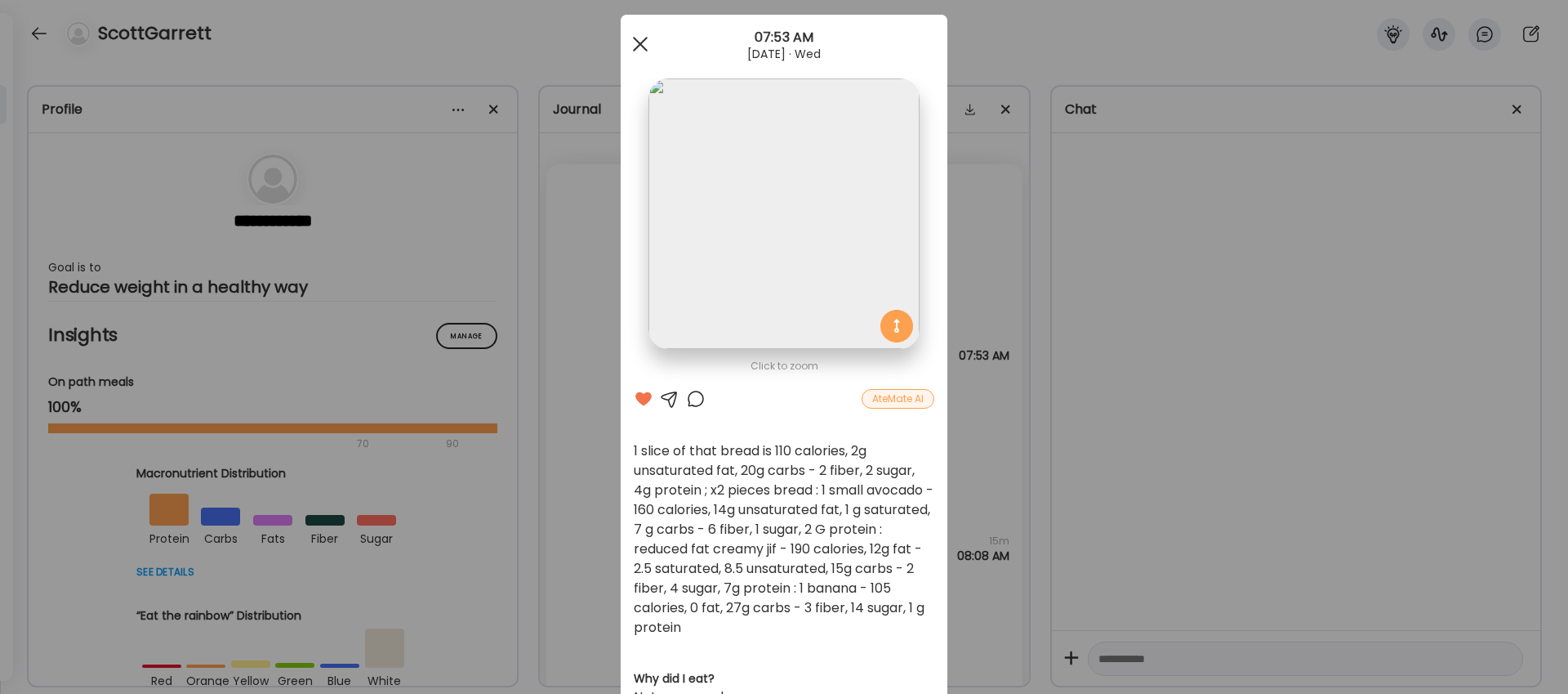
click at [641, 50] on div at bounding box center [640, 44] width 32 height 32
click at [641, 50] on div "ScottGarrett" at bounding box center [784, 29] width 1568 height 59
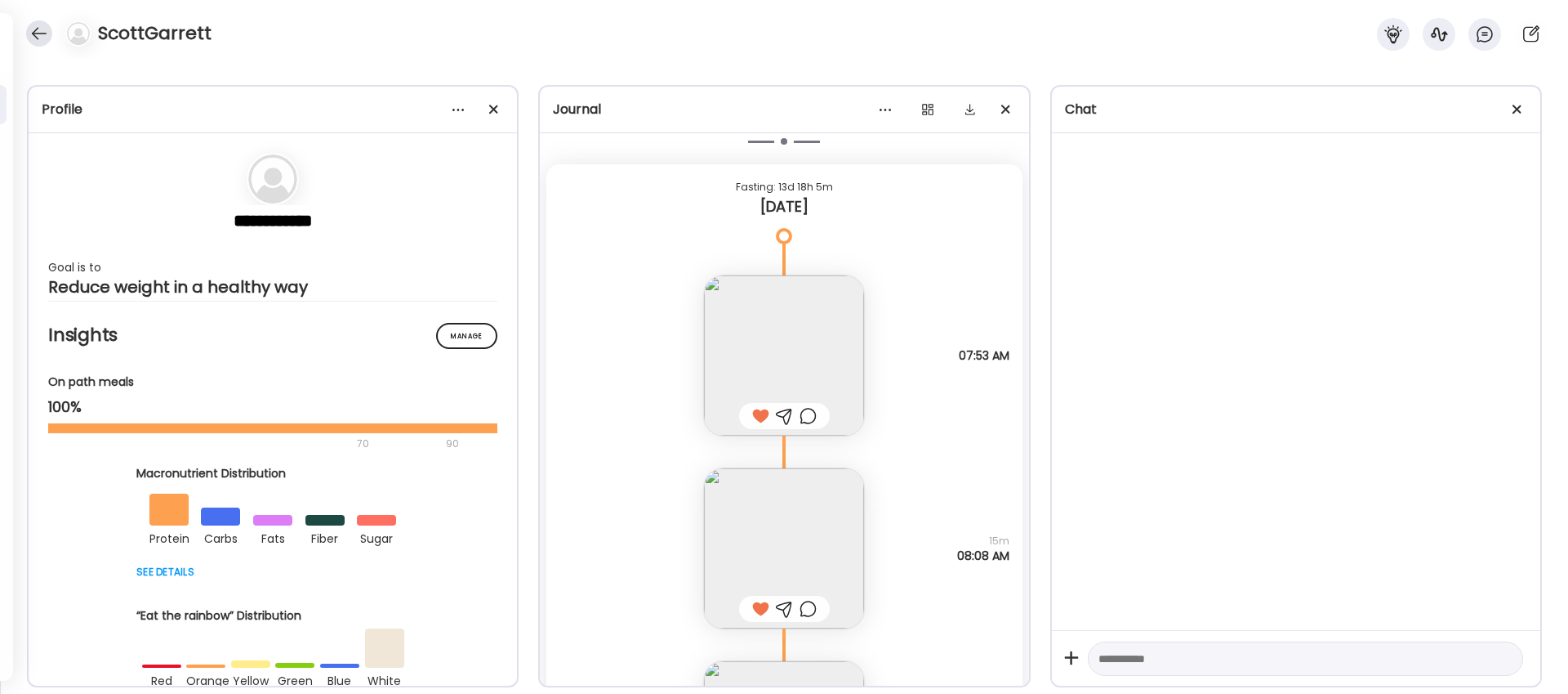
click at [42, 32] on div at bounding box center [39, 33] width 26 height 26
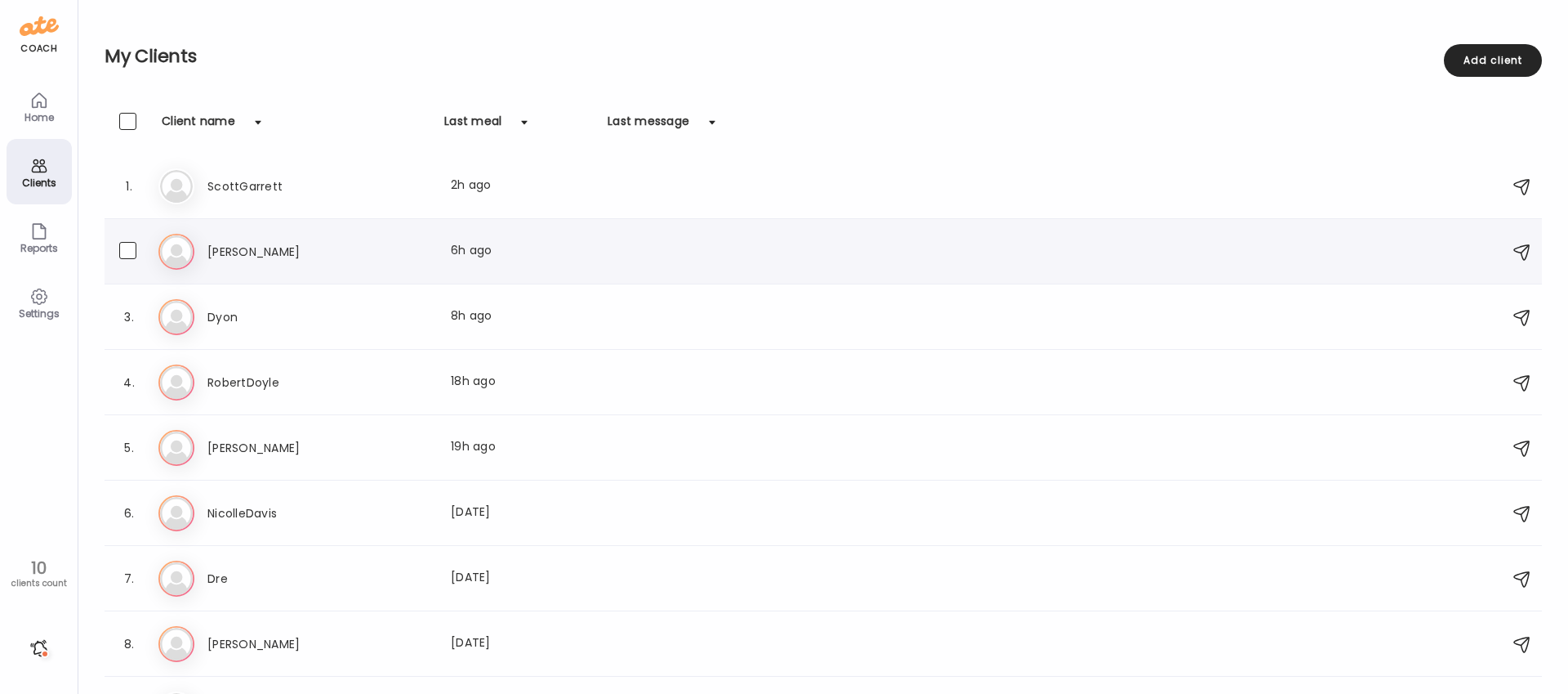
click at [207, 253] on h3 "[PERSON_NAME]" at bounding box center [279, 251] width 143 height 20
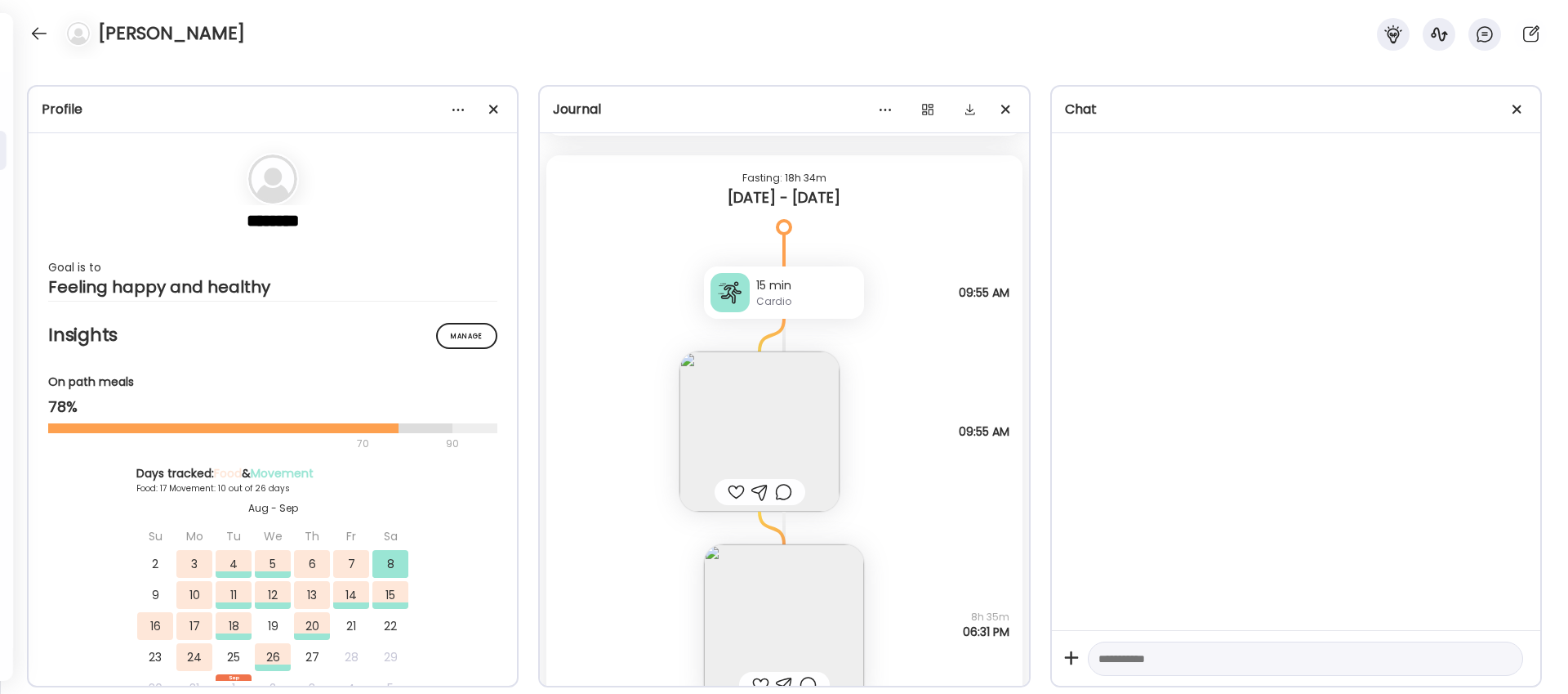
scroll to position [11042, 0]
click at [774, 403] on img at bounding box center [759, 425] width 160 height 160
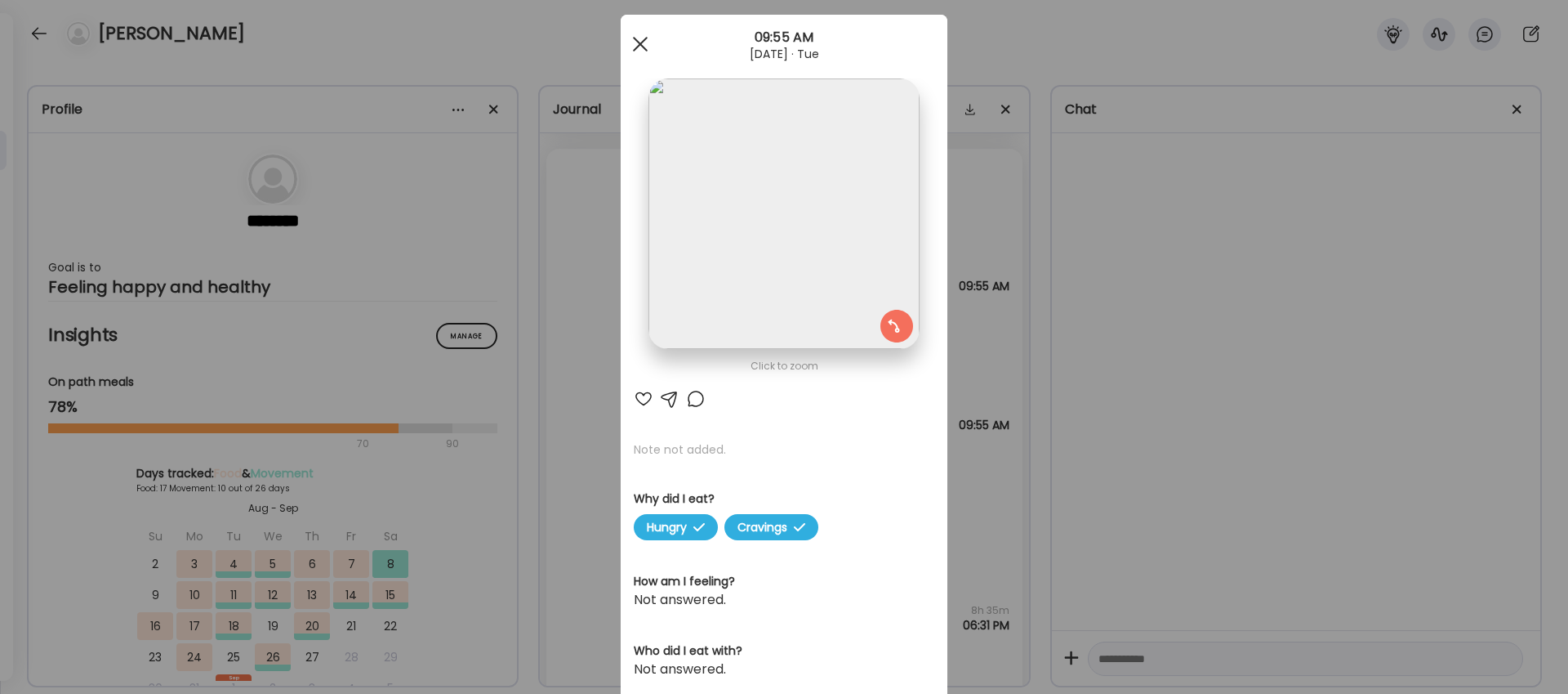
click at [638, 38] on div at bounding box center [640, 44] width 32 height 32
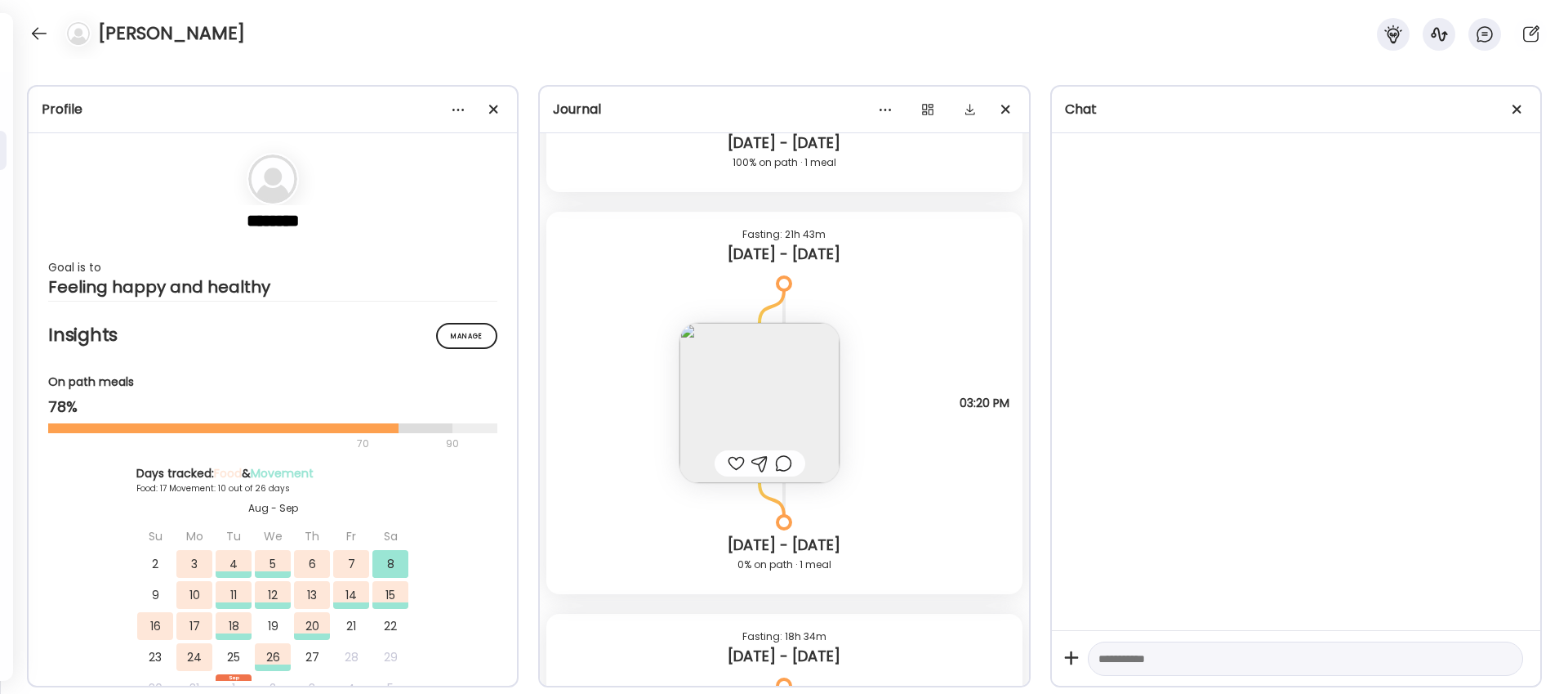
scroll to position [10576, 0]
click at [764, 379] on img at bounding box center [759, 405] width 160 height 160
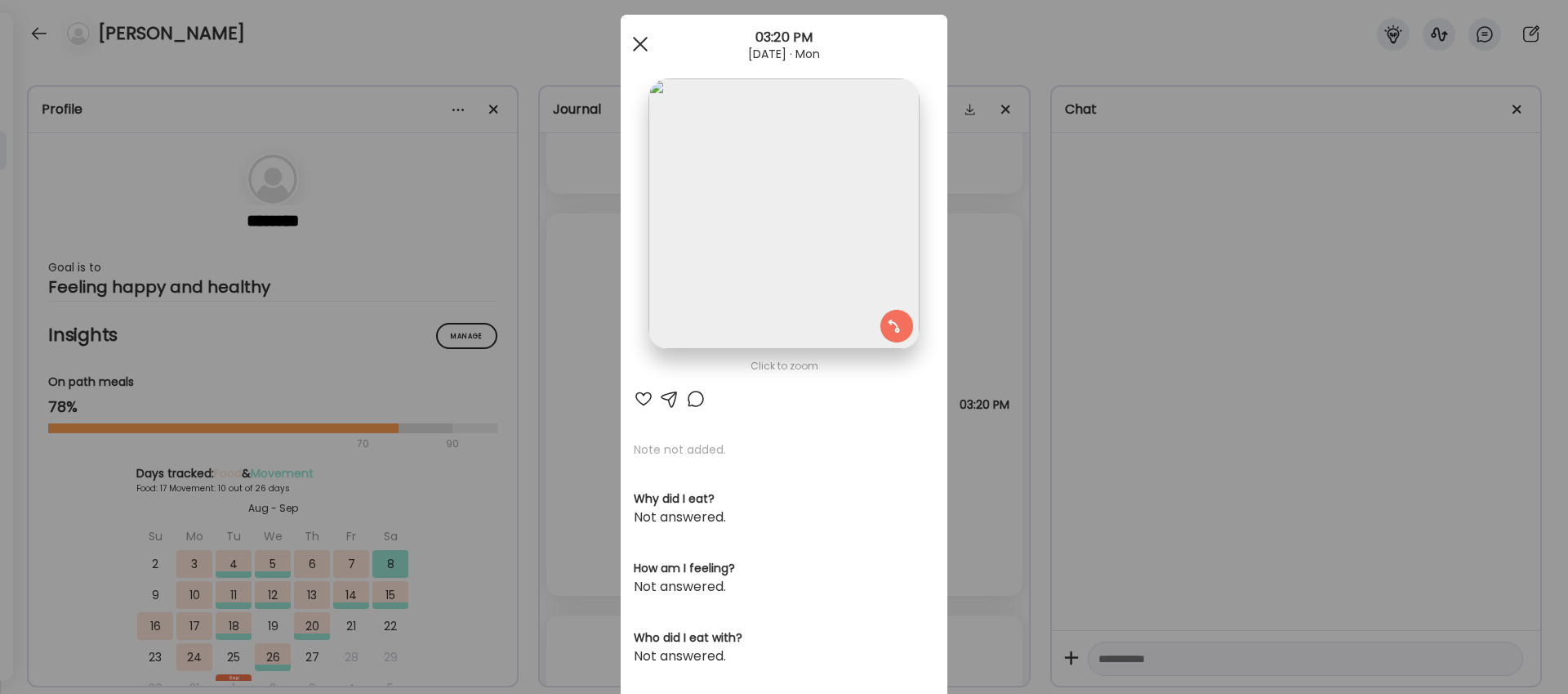
click at [640, 43] on span at bounding box center [640, 44] width 15 height 15
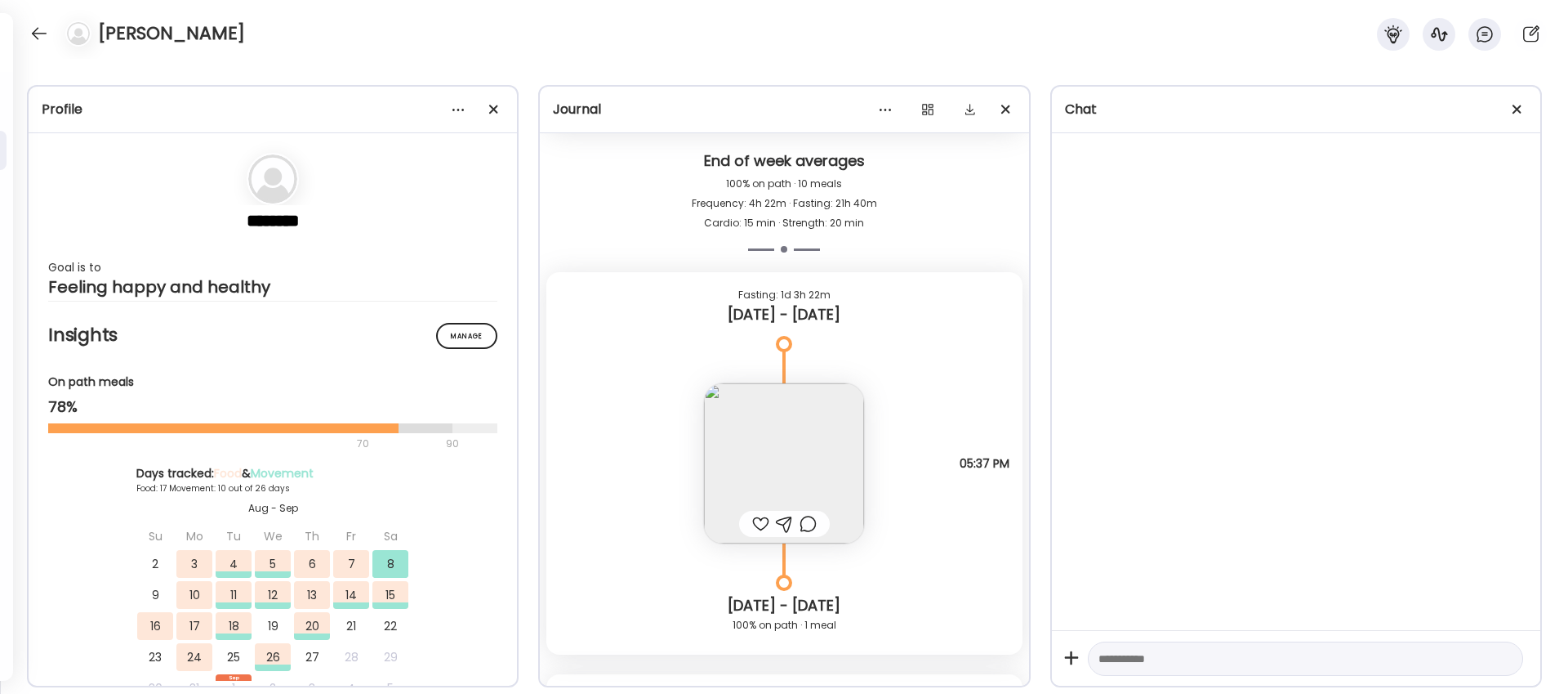
scroll to position [10110, 0]
click at [796, 433] on img at bounding box center [784, 468] width 160 height 160
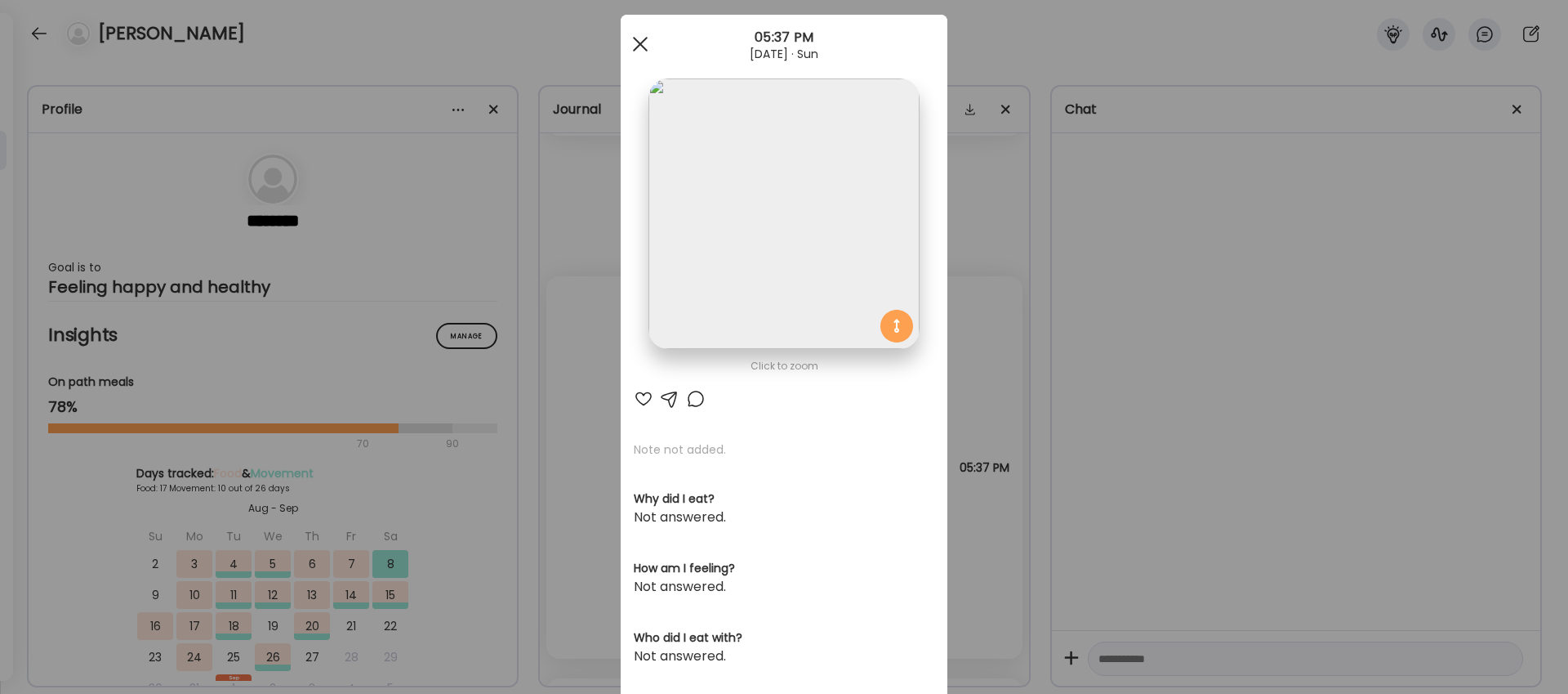
click at [642, 45] on span at bounding box center [640, 44] width 15 height 15
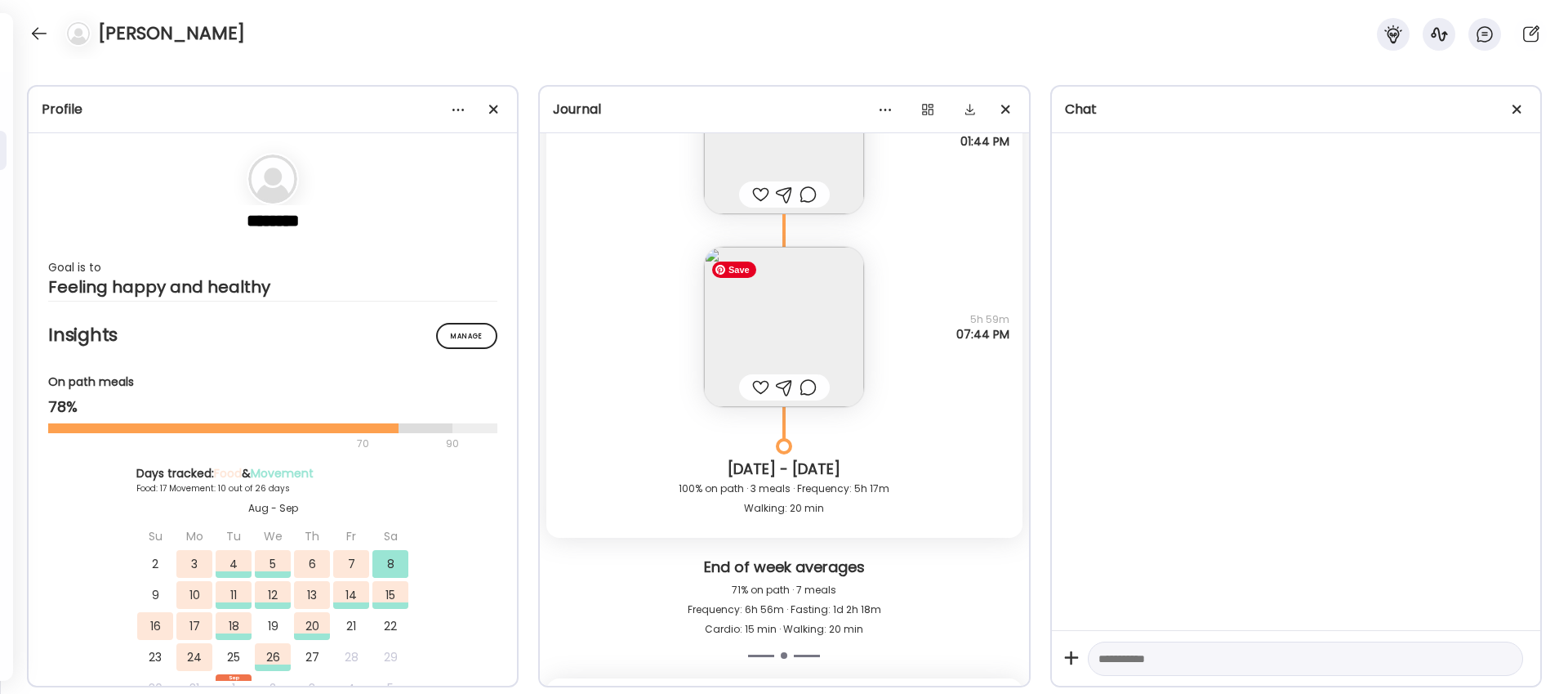
scroll to position [12235, 0]
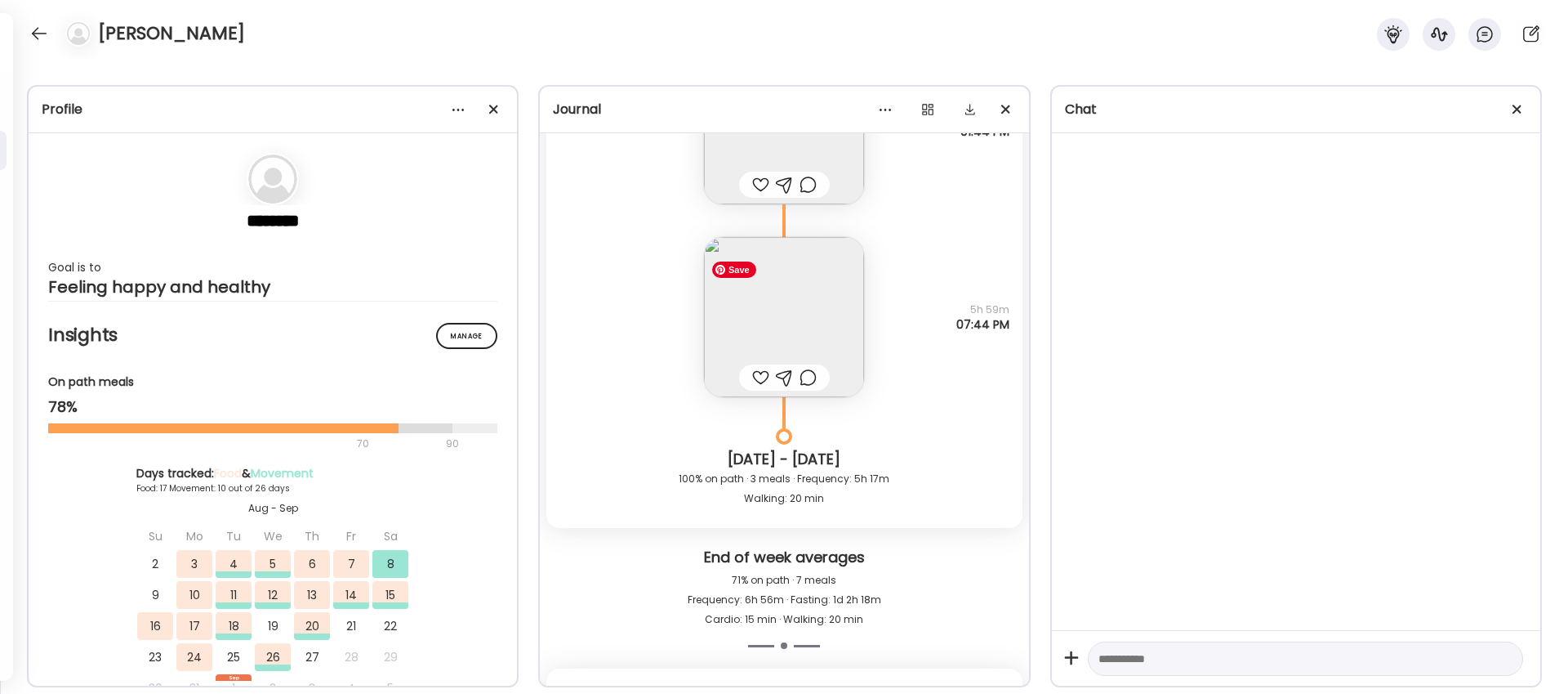
click at [785, 306] on img at bounding box center [784, 318] width 160 height 160
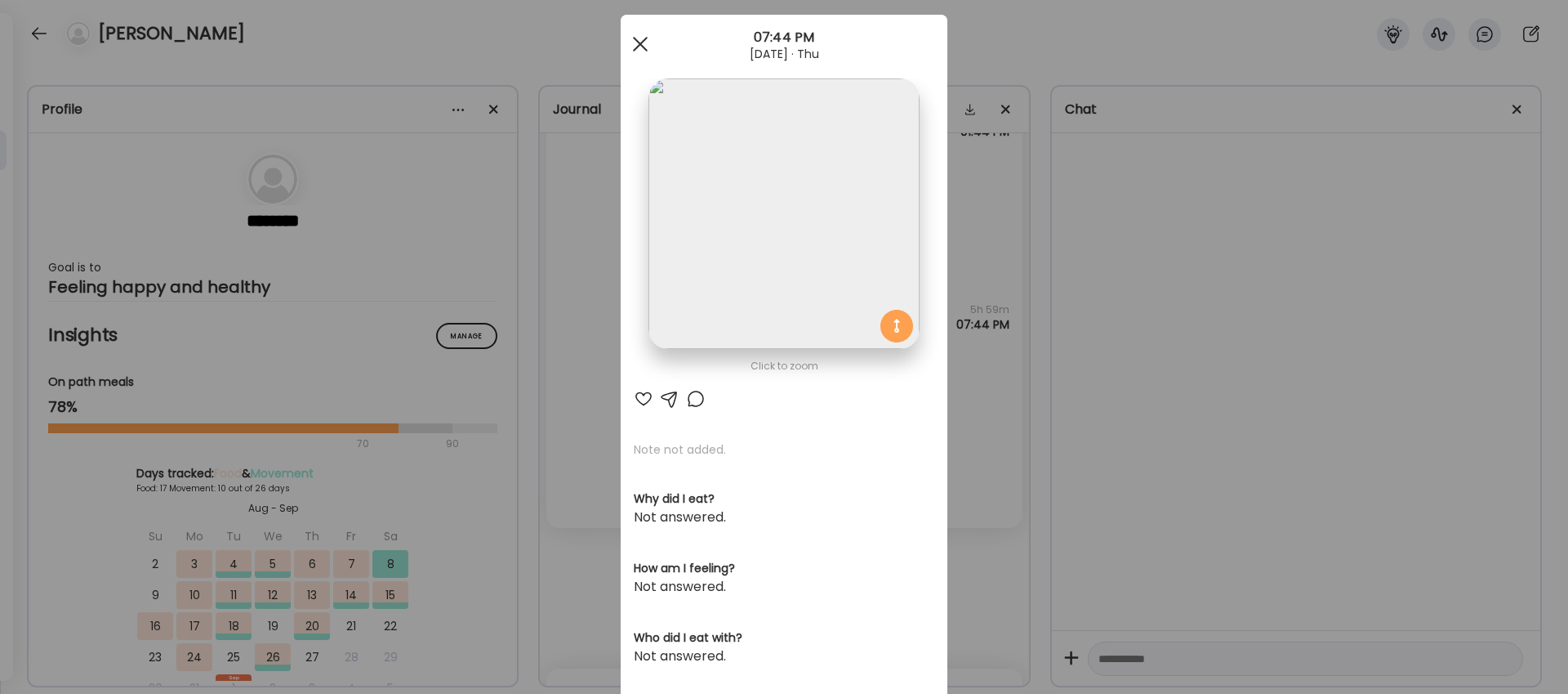
click at [645, 41] on div at bounding box center [640, 44] width 32 height 32
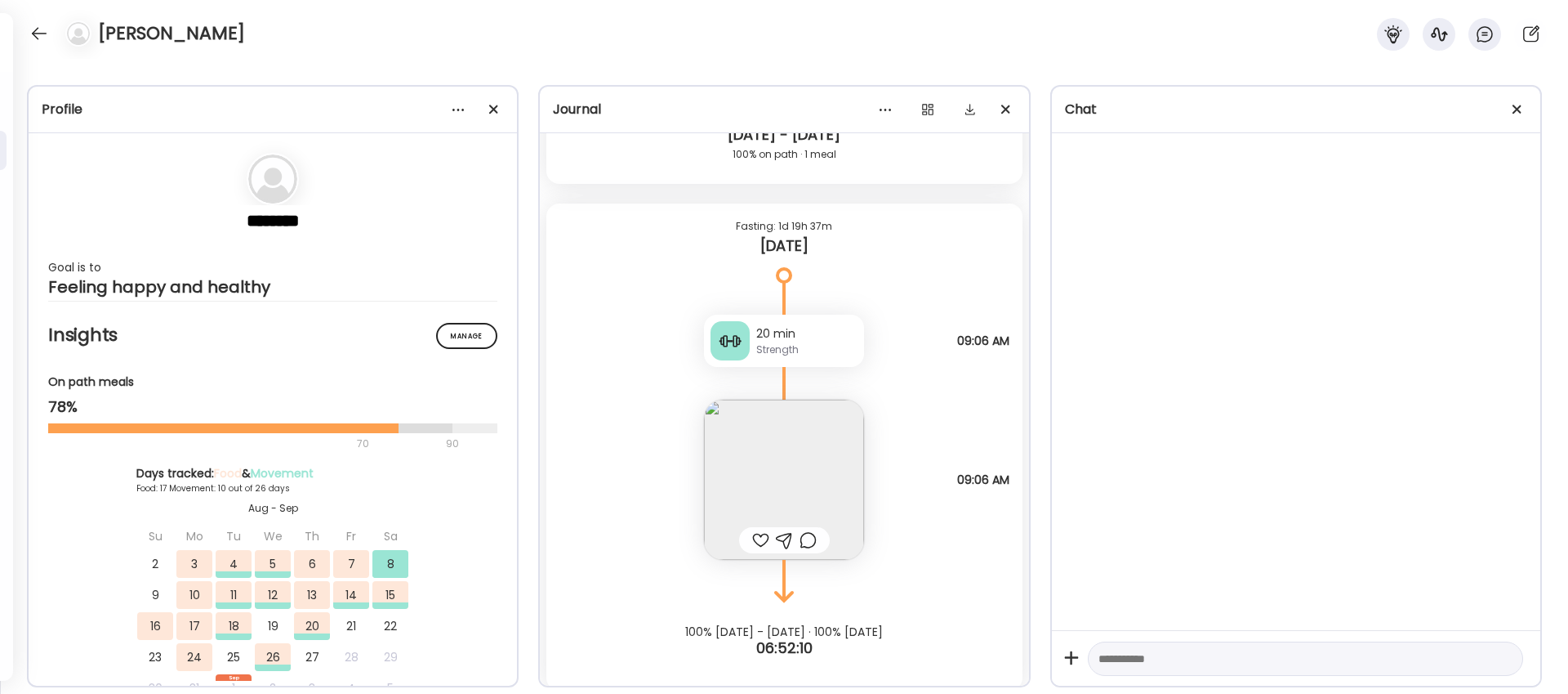
scroll to position [13113, 0]
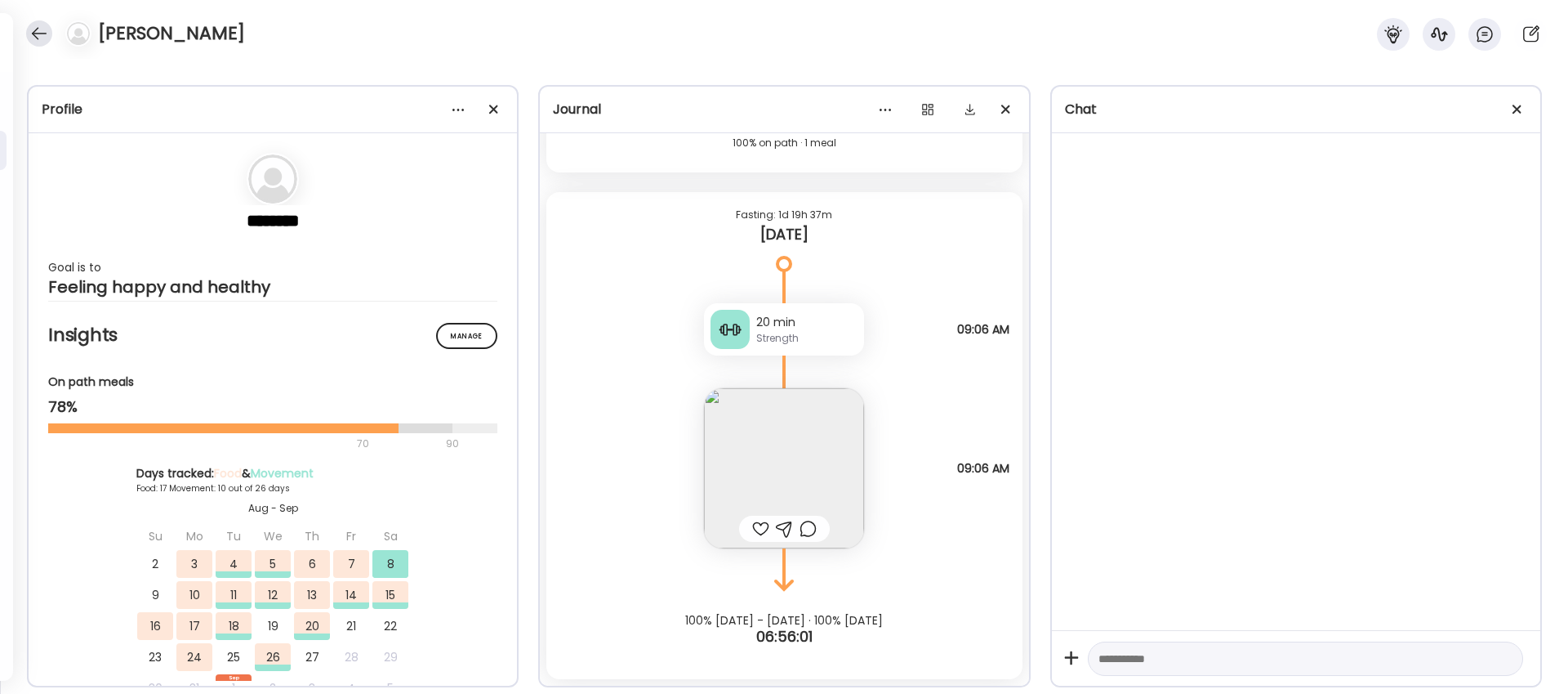
click at [33, 32] on div at bounding box center [39, 33] width 26 height 26
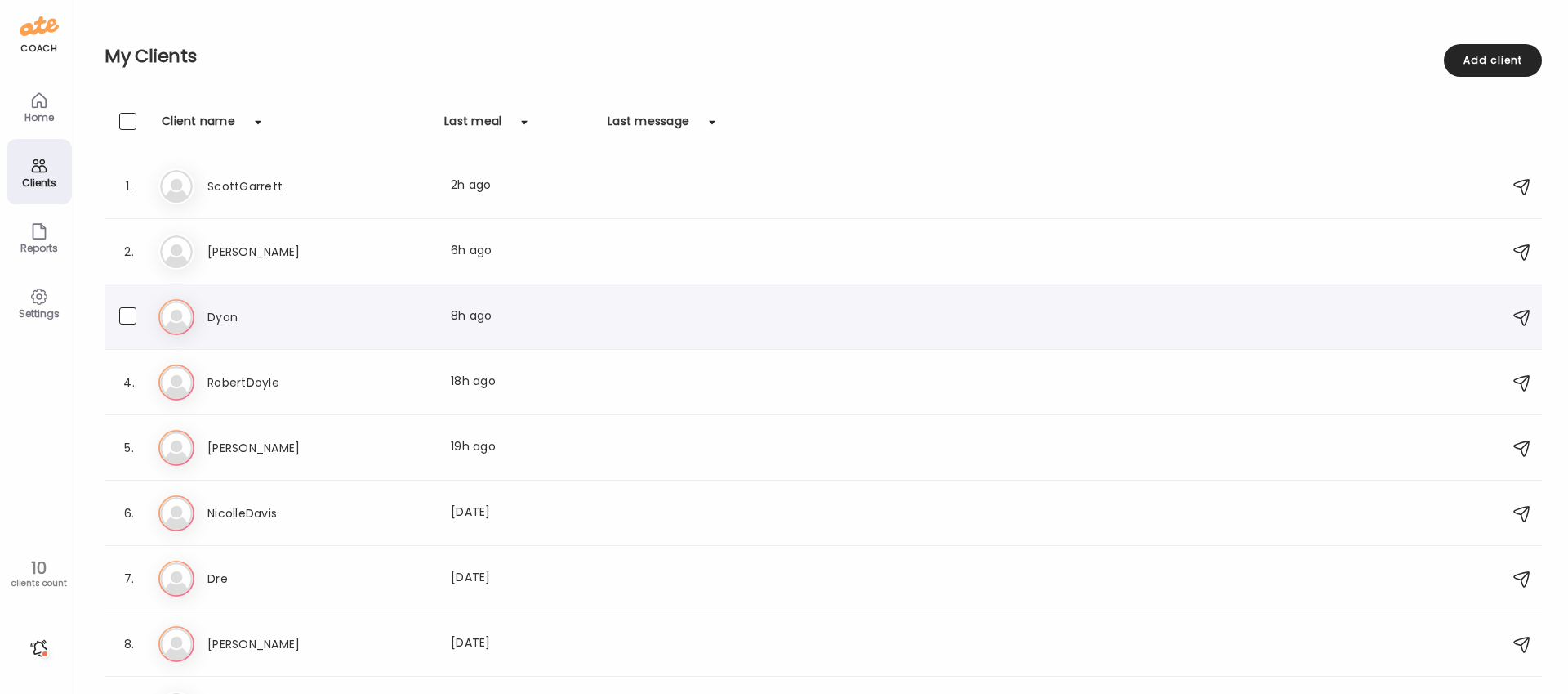
click at [406, 315] on div "Dyon Last meal: 8h ago" at bounding box center [524, 317] width 634 height 20
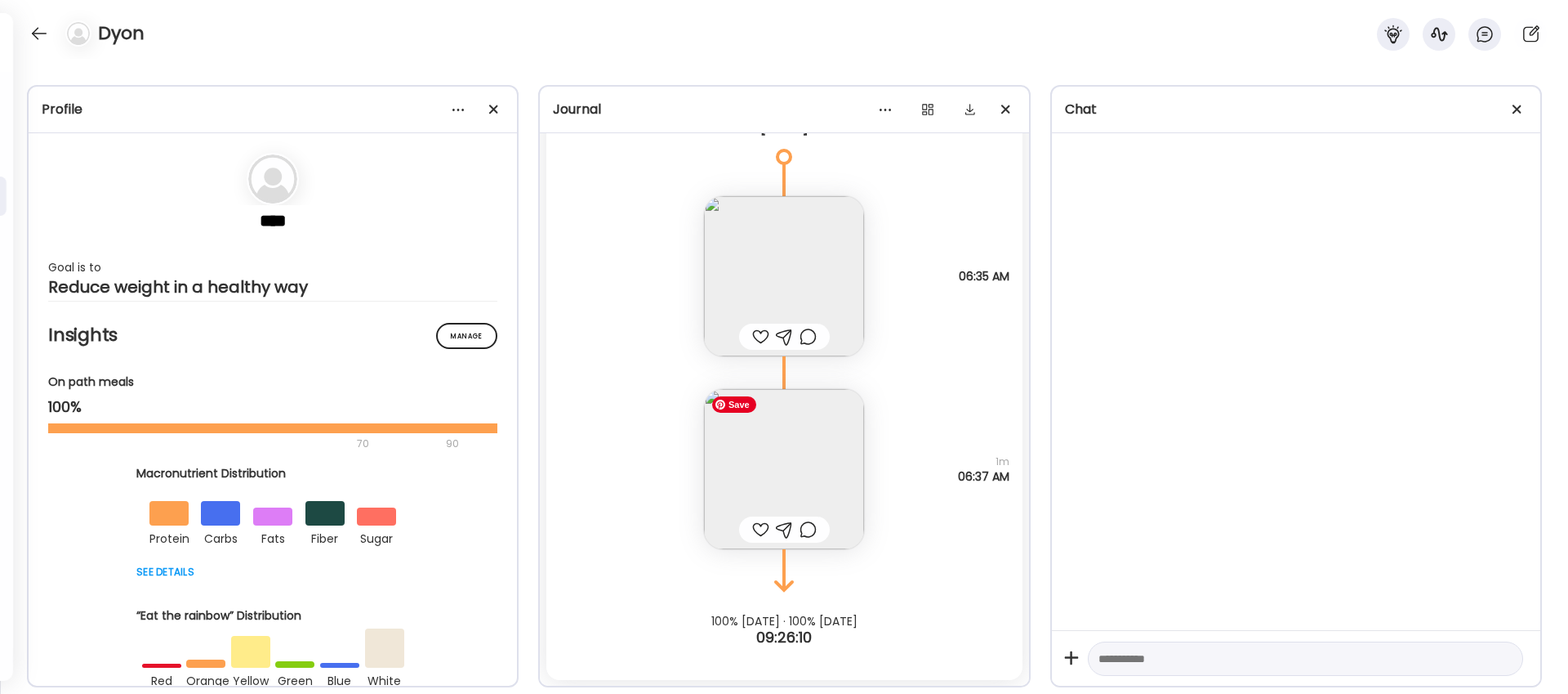
scroll to position [7933, 0]
click at [810, 464] on img at bounding box center [784, 469] width 160 height 160
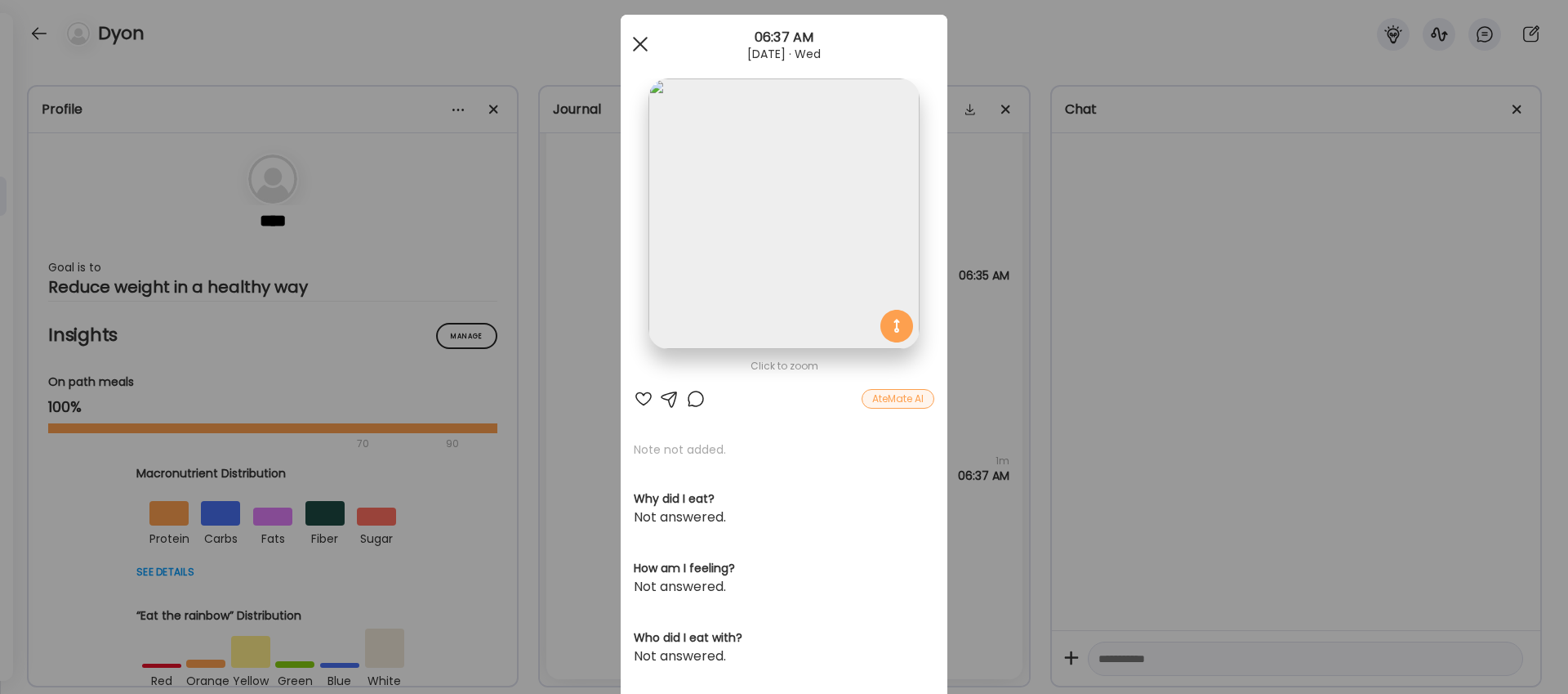
click at [639, 42] on span at bounding box center [640, 44] width 15 height 15
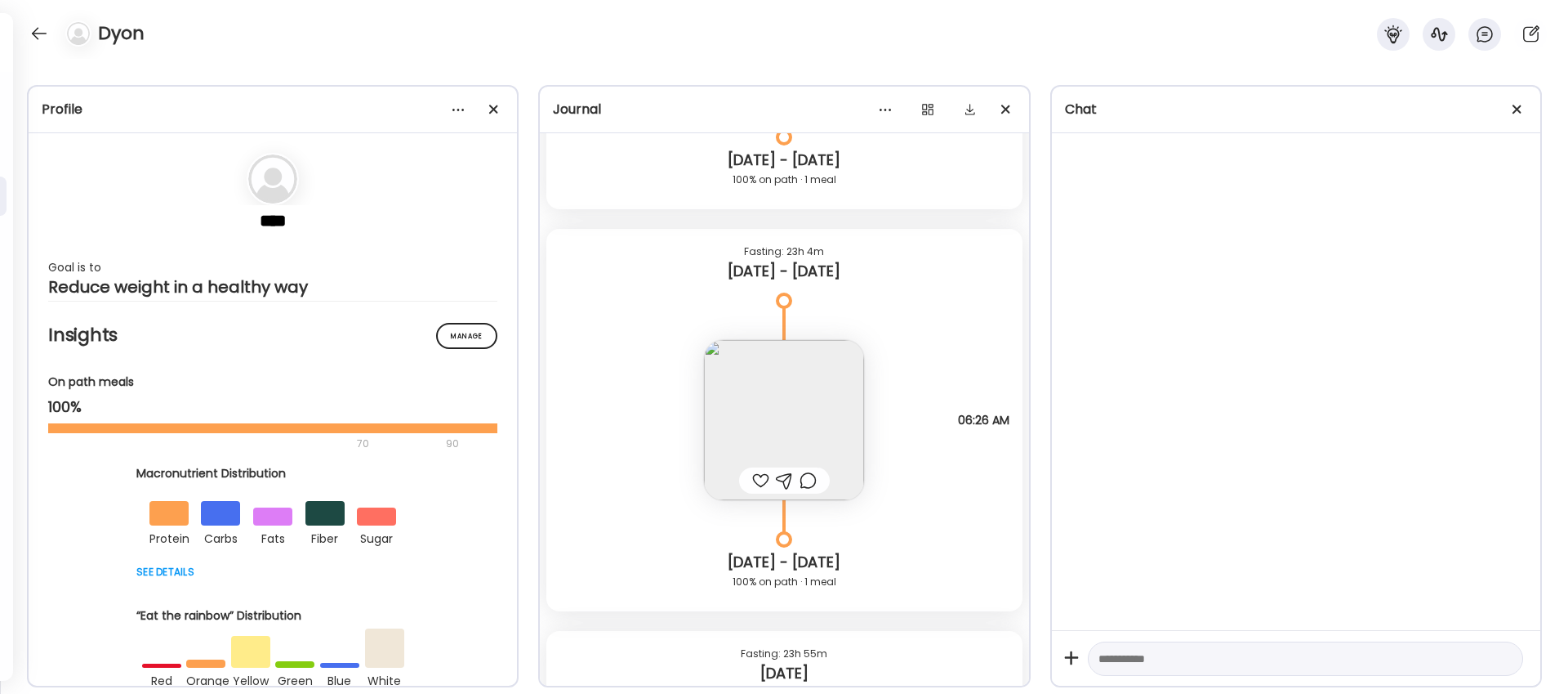
scroll to position [6964, 0]
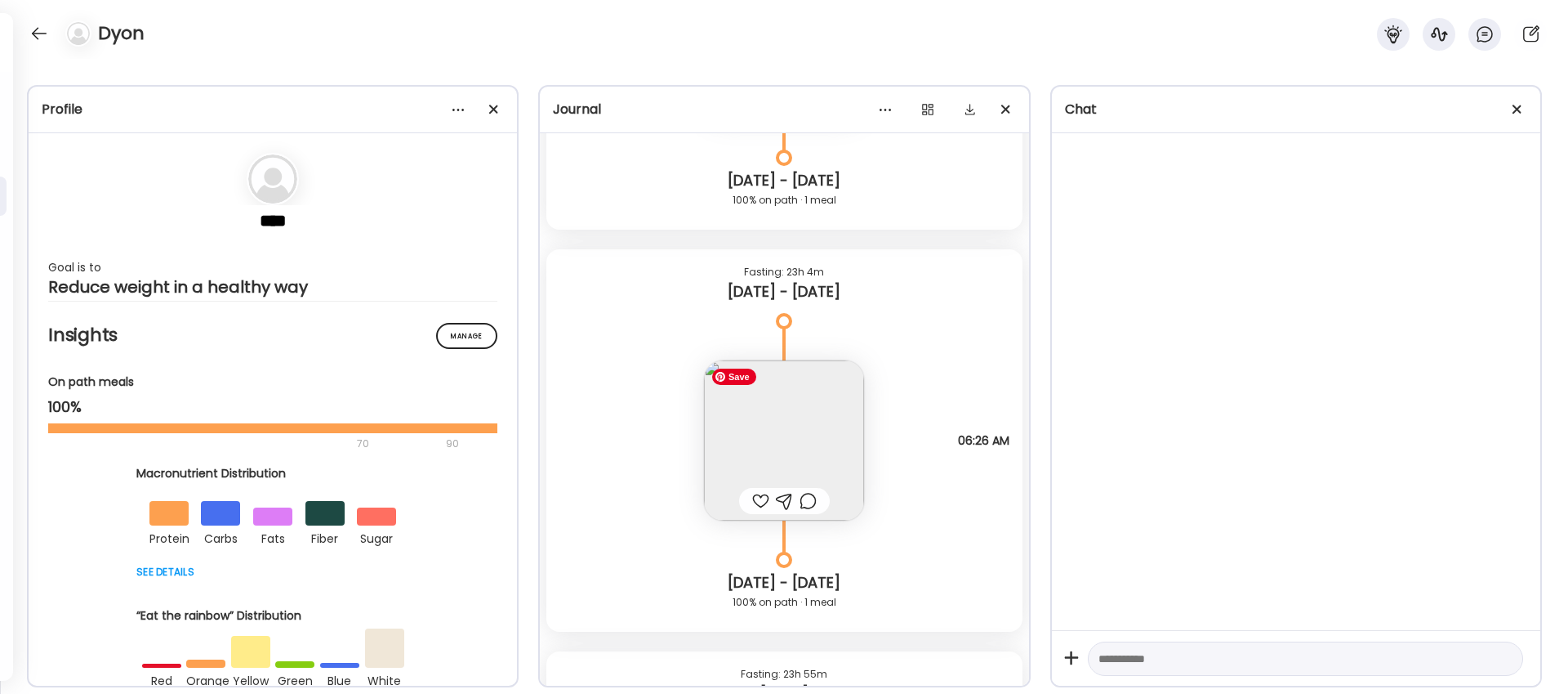
click at [787, 440] on img at bounding box center [784, 440] width 160 height 160
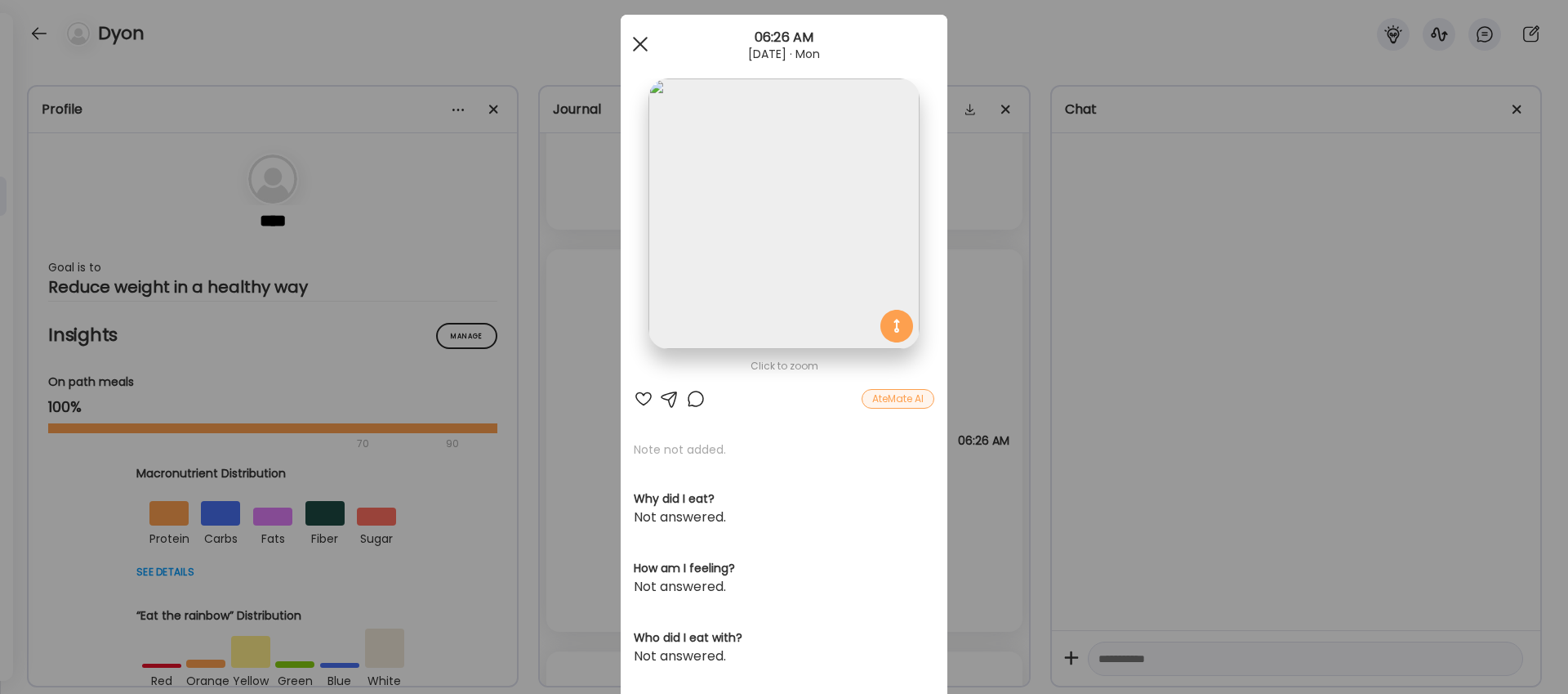
click at [638, 42] on span at bounding box center [640, 44] width 15 height 15
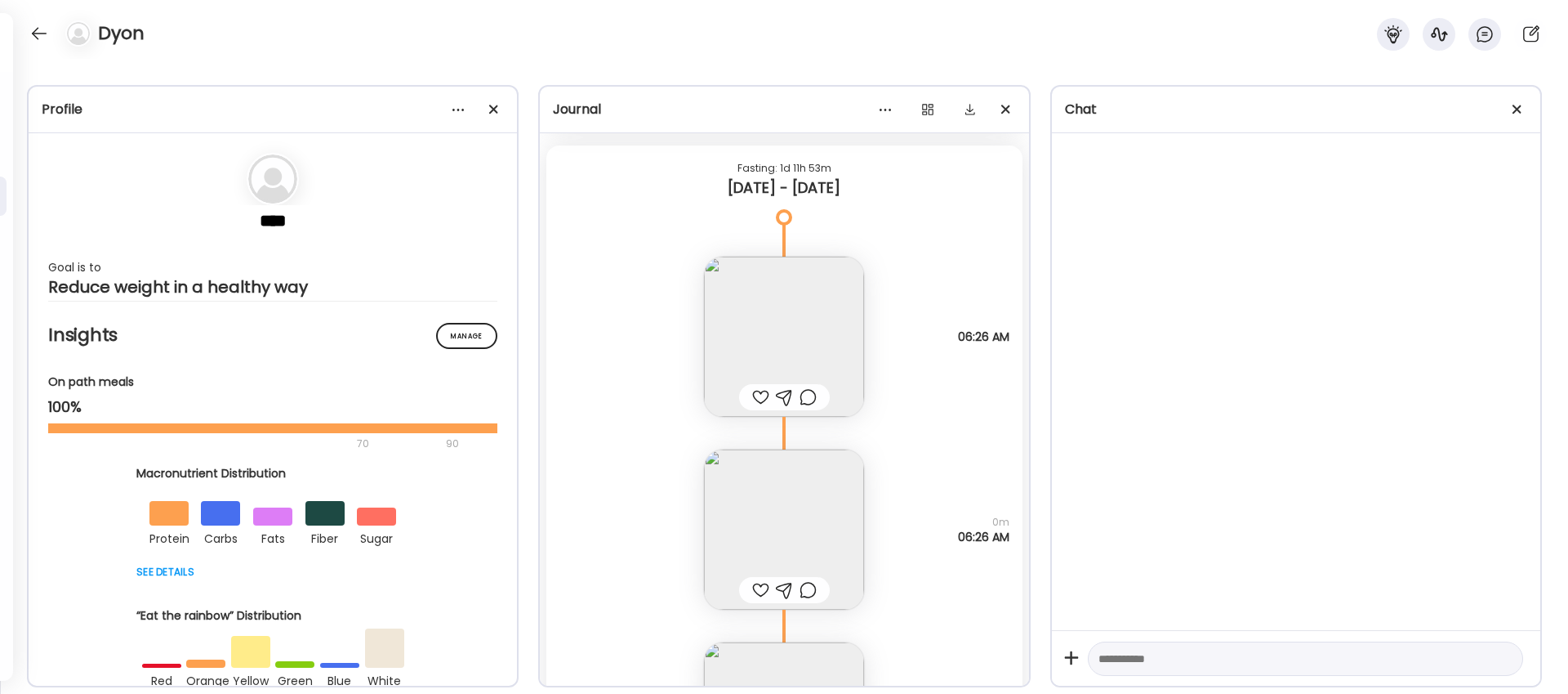
scroll to position [5179, 0]
click at [39, 30] on div at bounding box center [39, 33] width 26 height 26
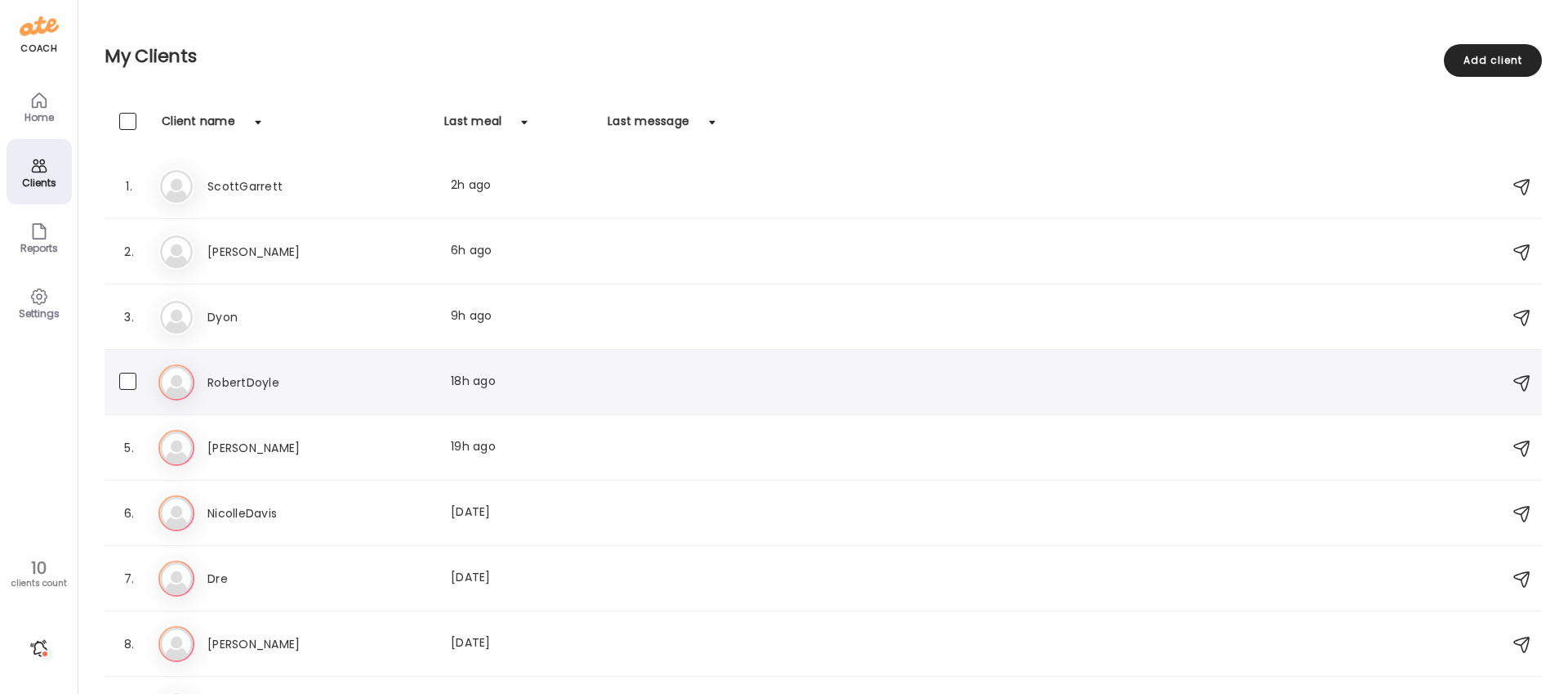
click at [253, 375] on h3 "RobertDoyle" at bounding box center [279, 382] width 143 height 20
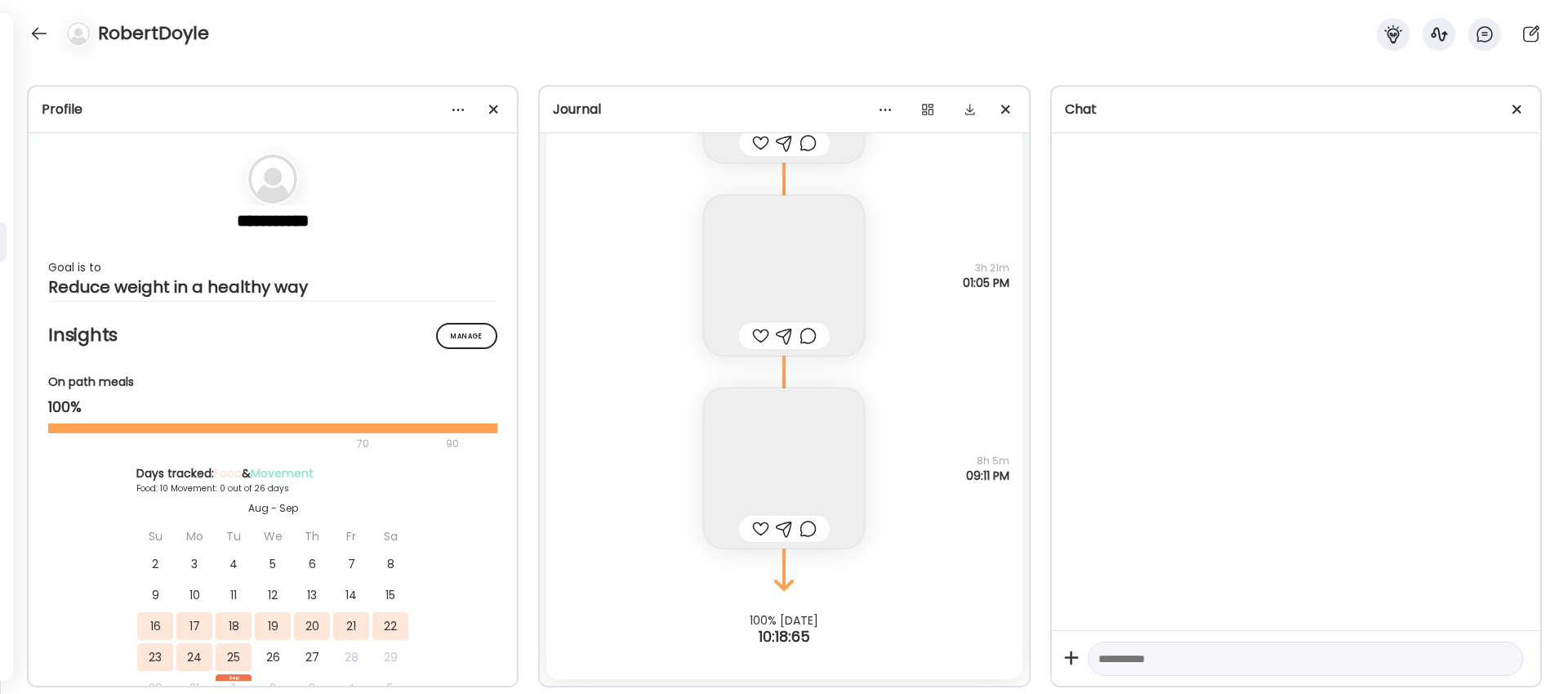
scroll to position [21341, 0]
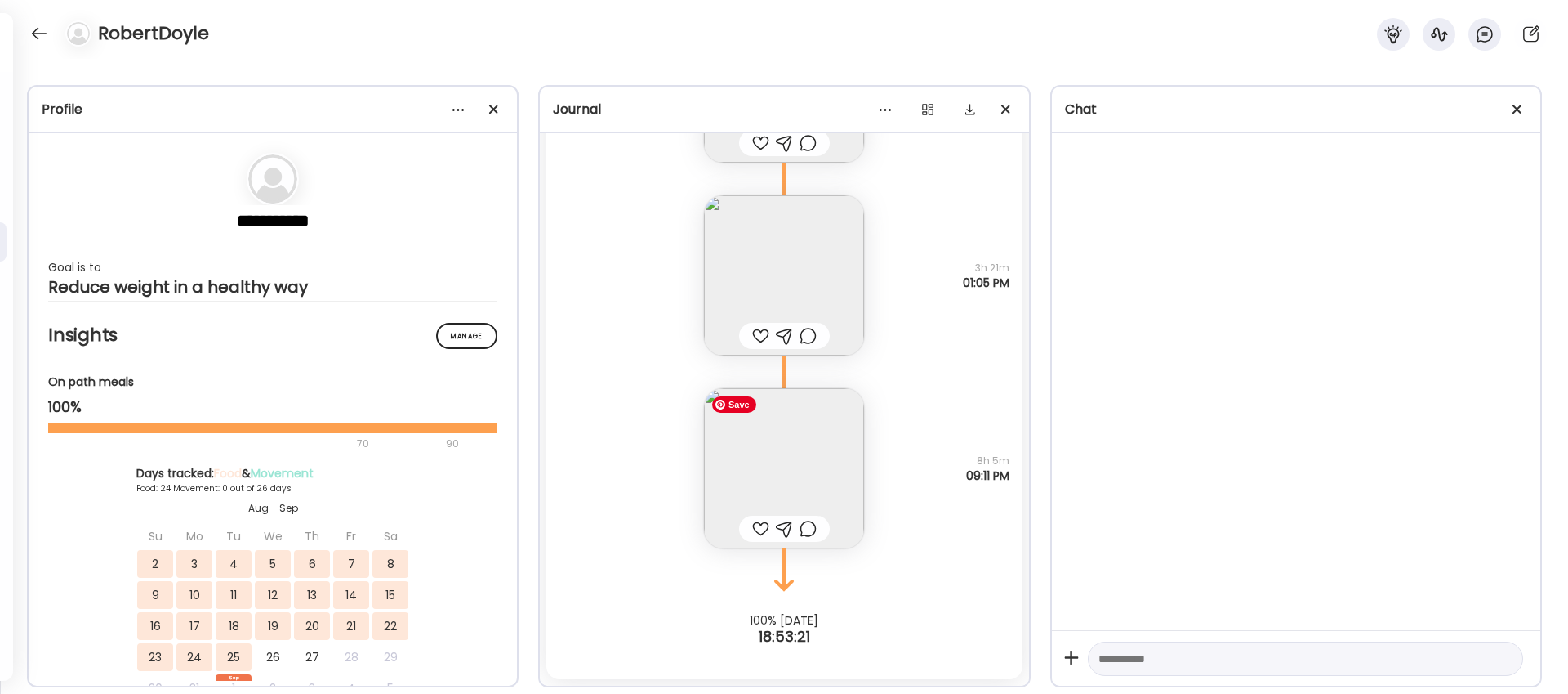
click at [765, 472] on img at bounding box center [784, 469] width 160 height 160
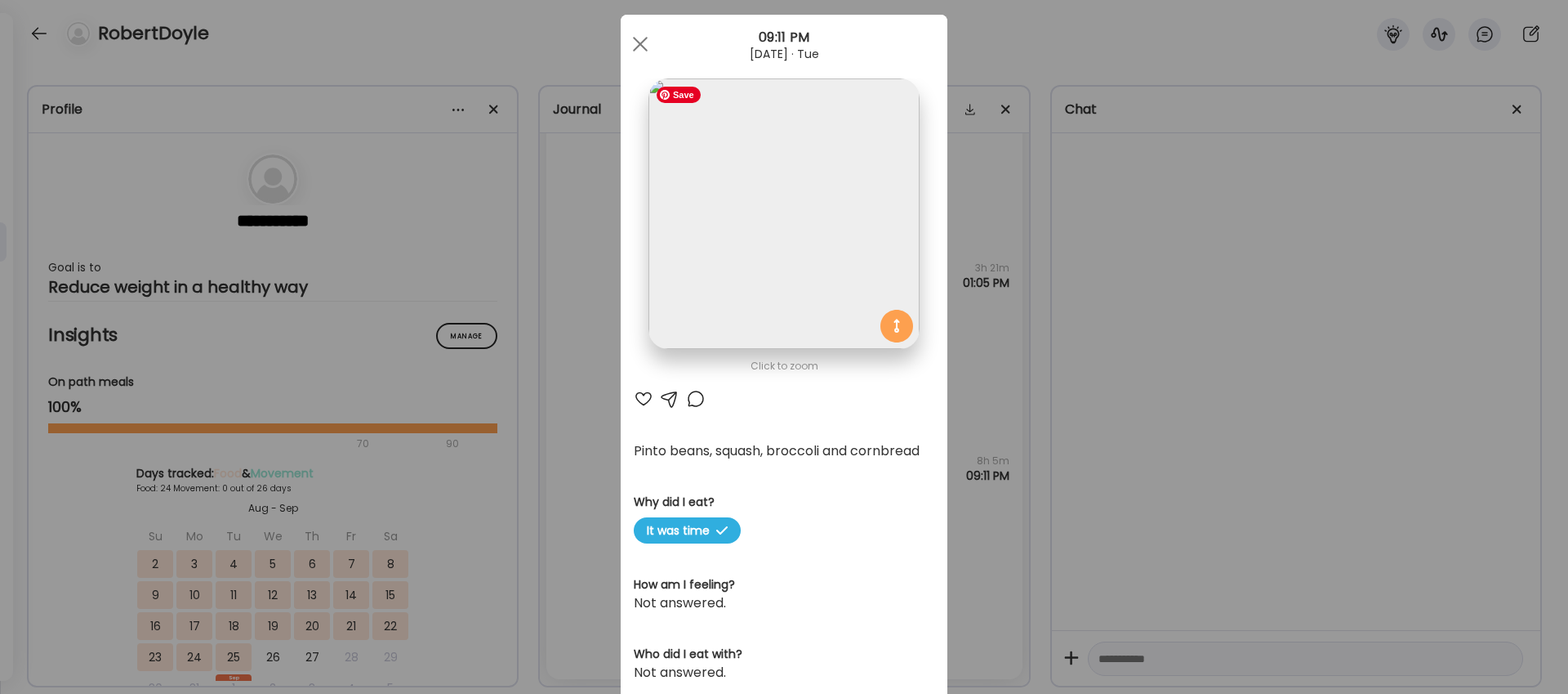
click at [769, 256] on img at bounding box center [783, 213] width 270 height 271
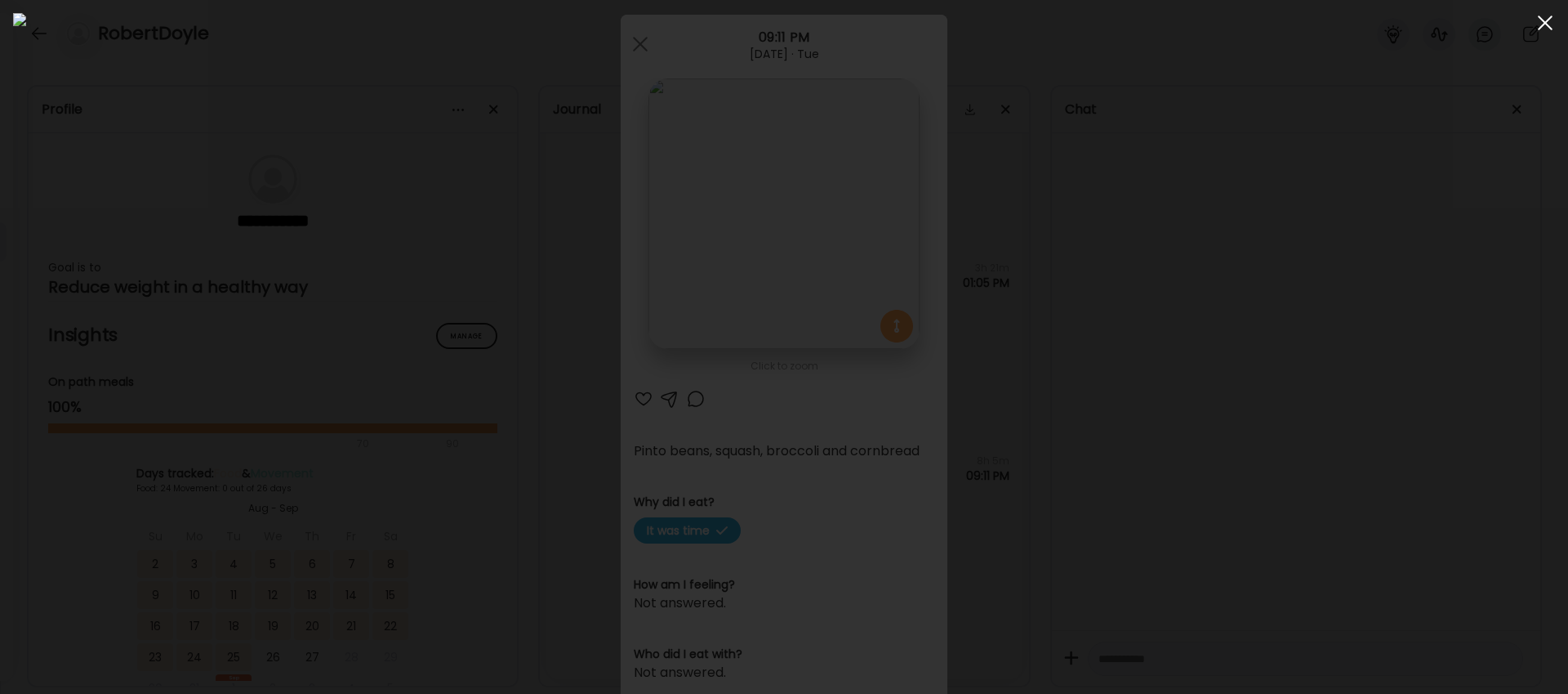
click at [1542, 23] on div at bounding box center [1545, 23] width 32 height 32
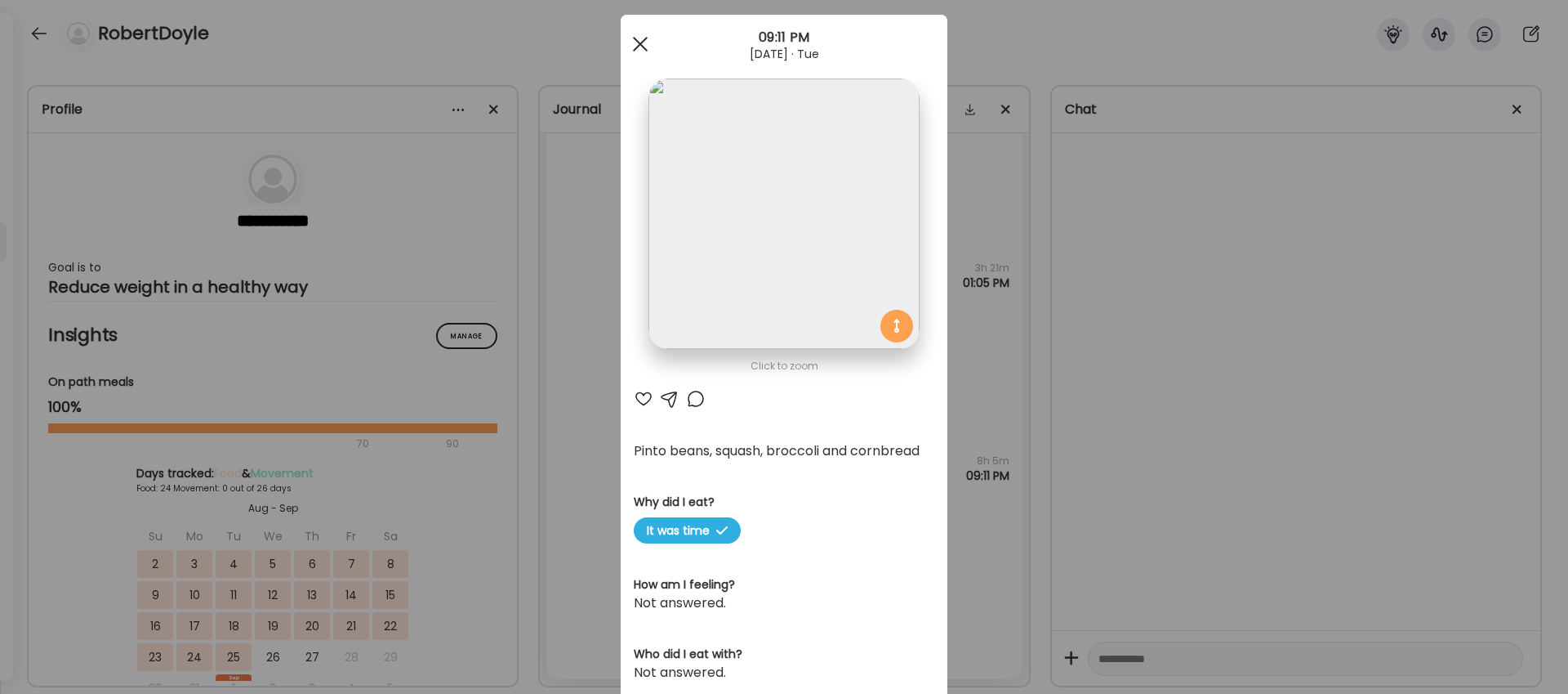
click at [636, 38] on span at bounding box center [640, 44] width 15 height 15
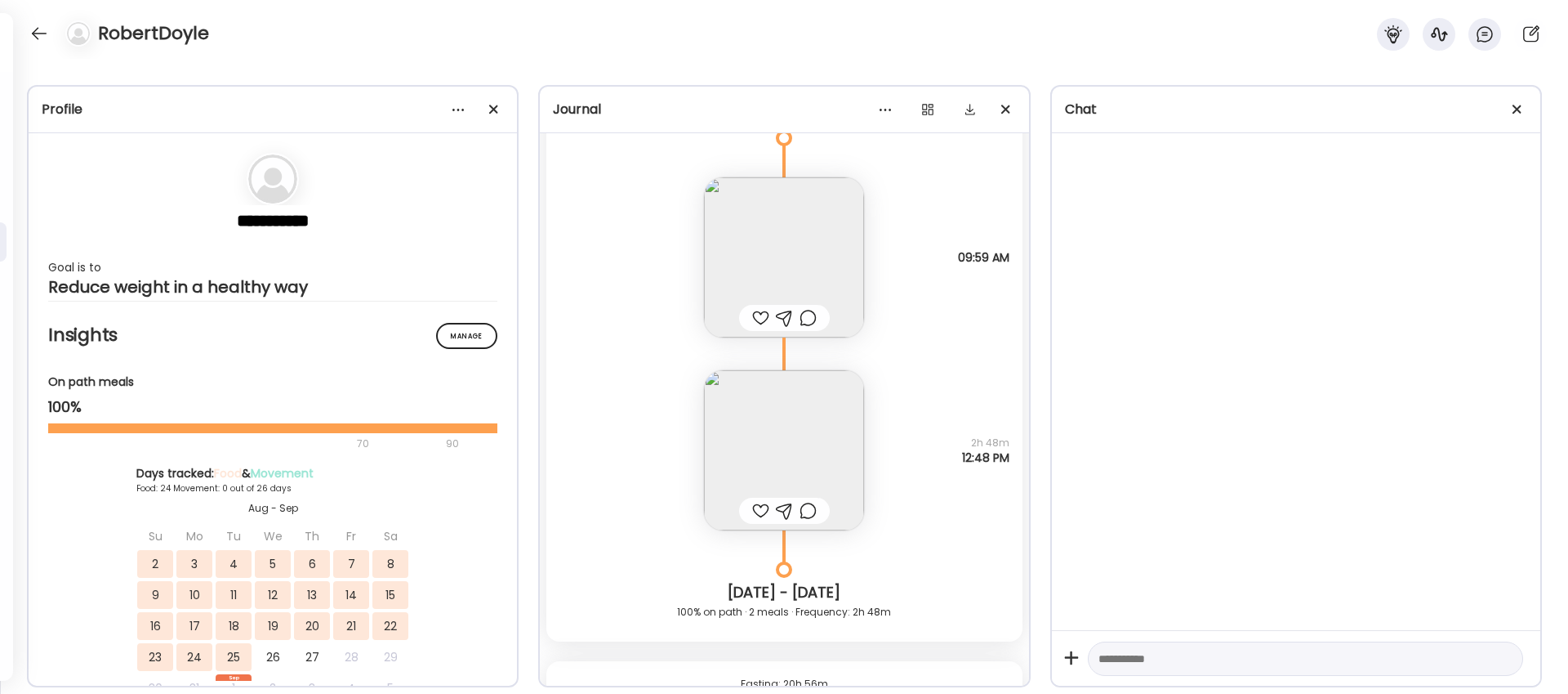
scroll to position [20550, 0]
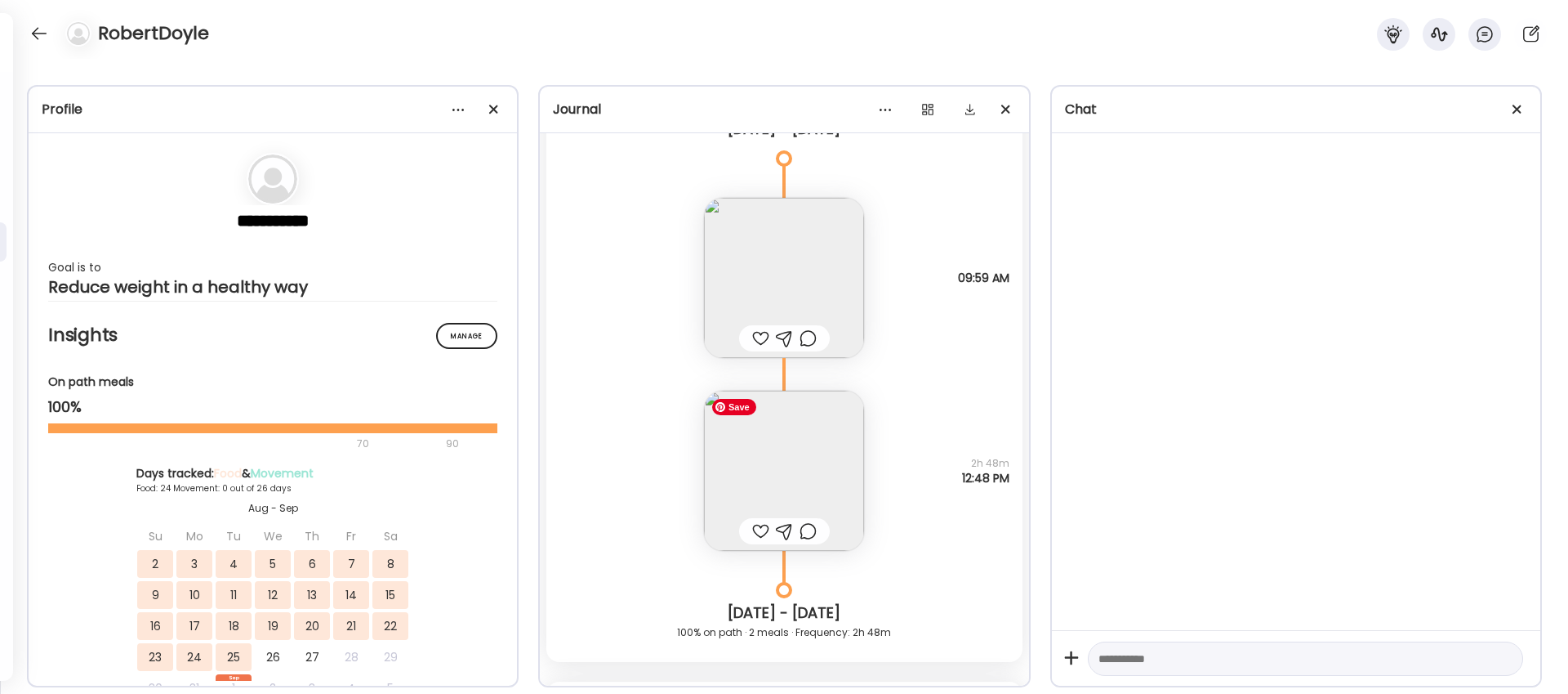
click at [813, 458] on img at bounding box center [784, 471] width 160 height 160
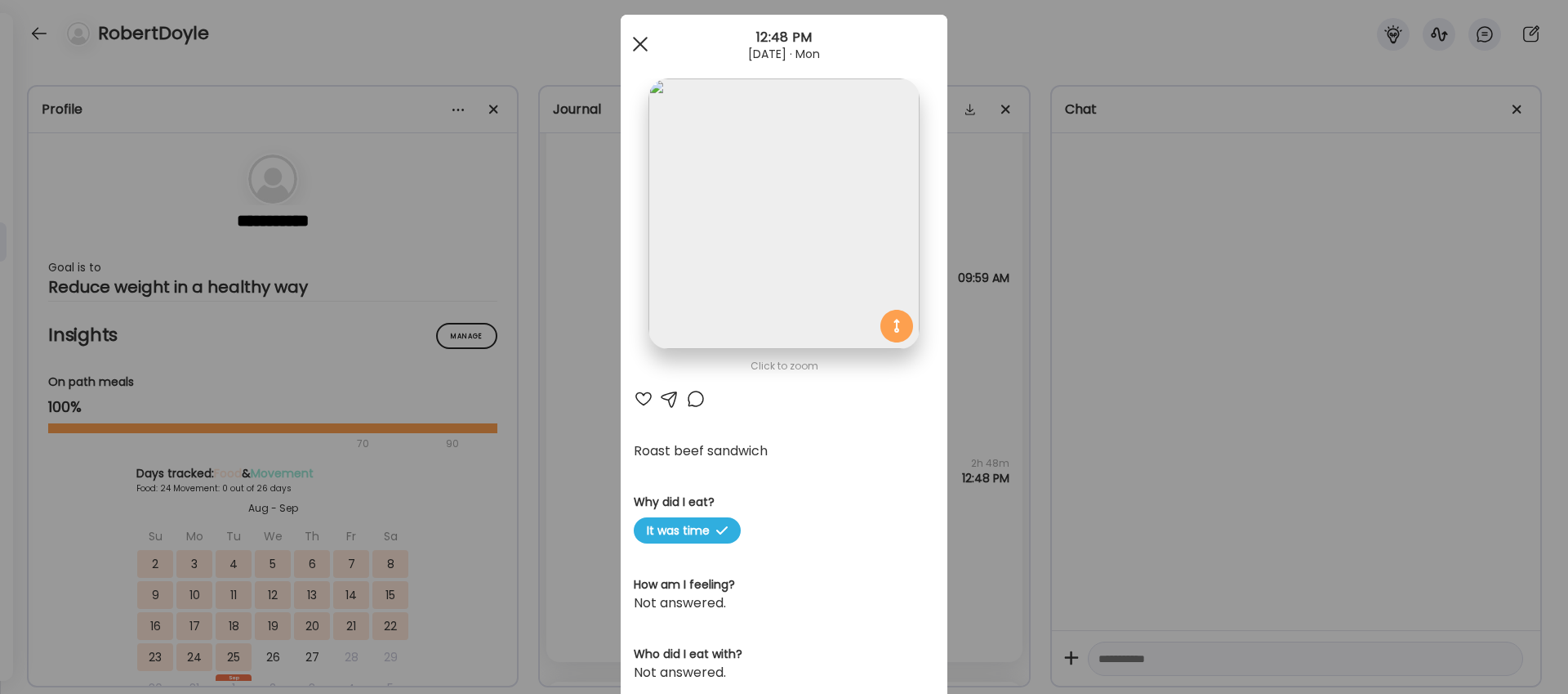
click at [639, 46] on span at bounding box center [640, 44] width 15 height 15
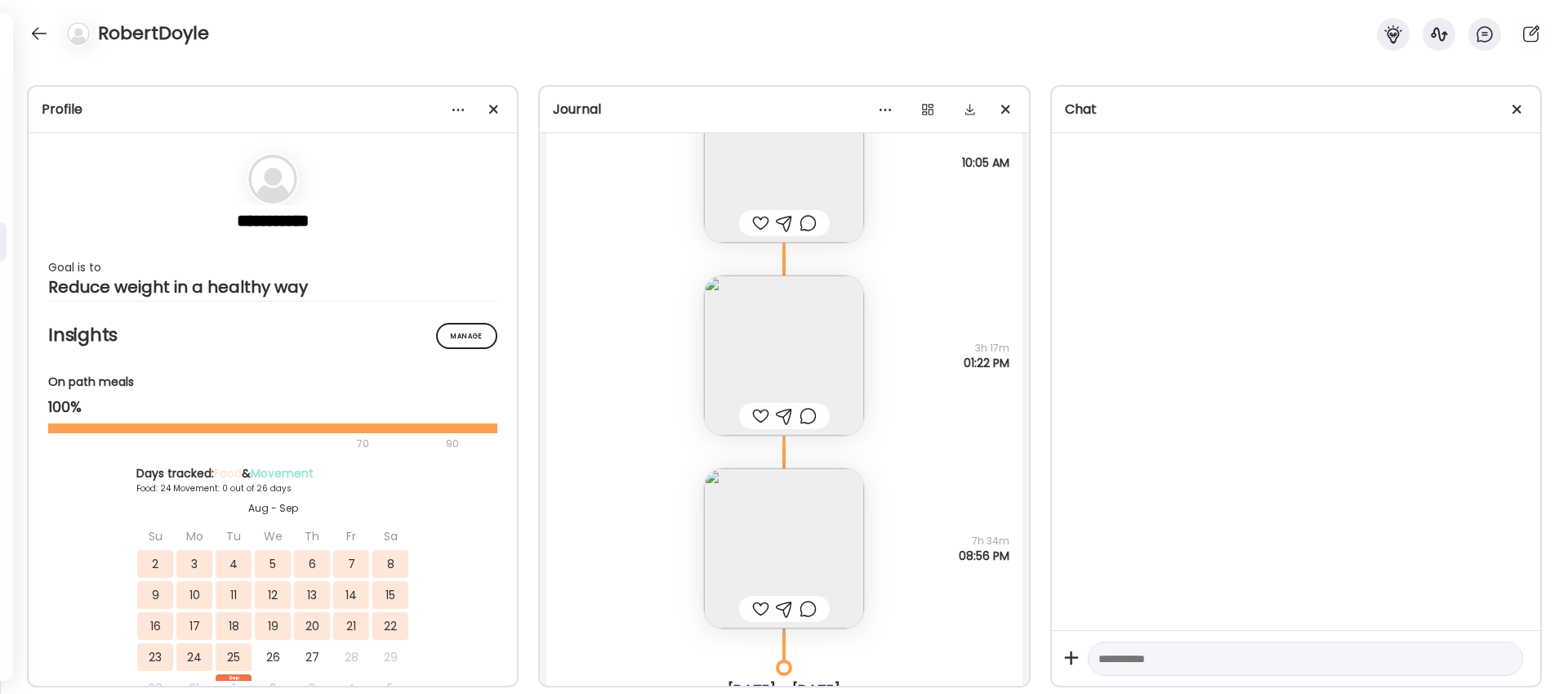
scroll to position [19884, 0]
click at [799, 499] on img at bounding box center [784, 543] width 160 height 160
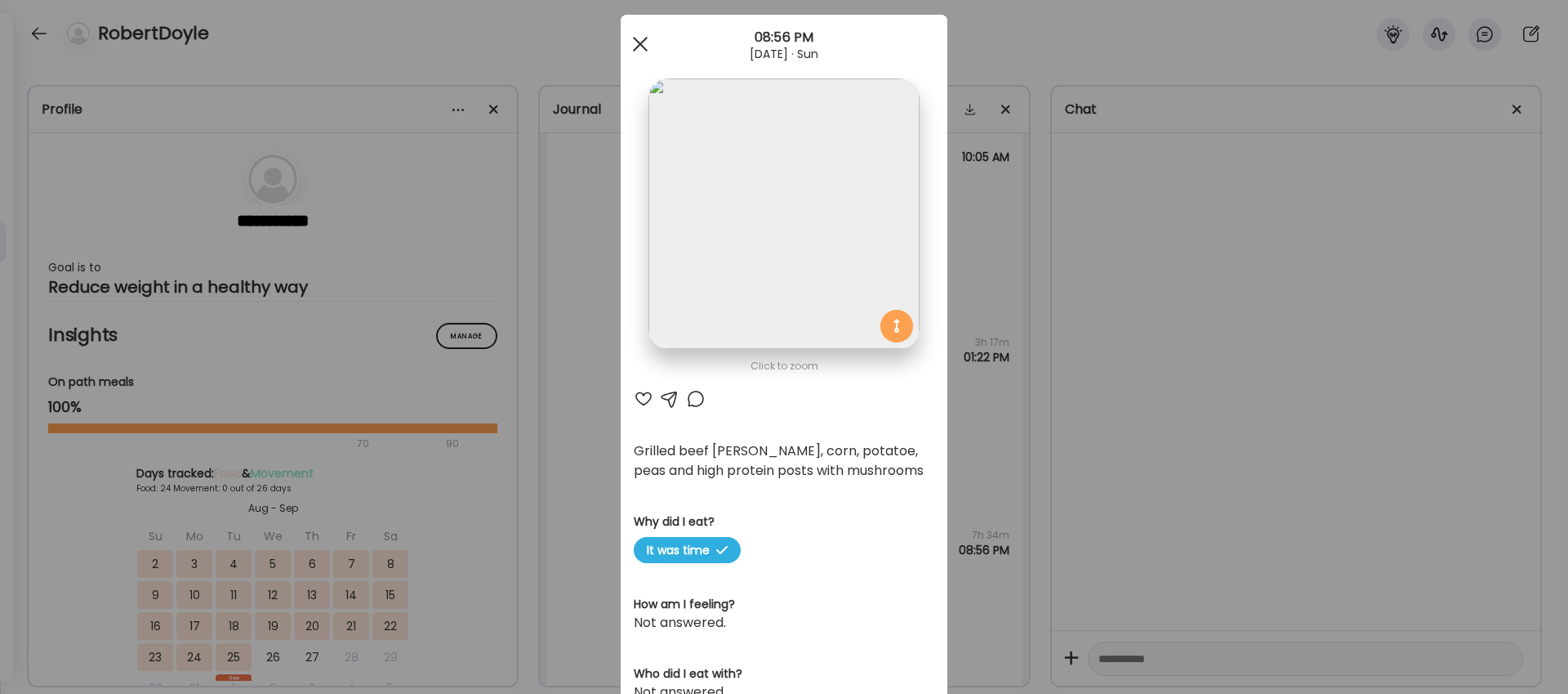
click at [645, 37] on span at bounding box center [640, 44] width 15 height 15
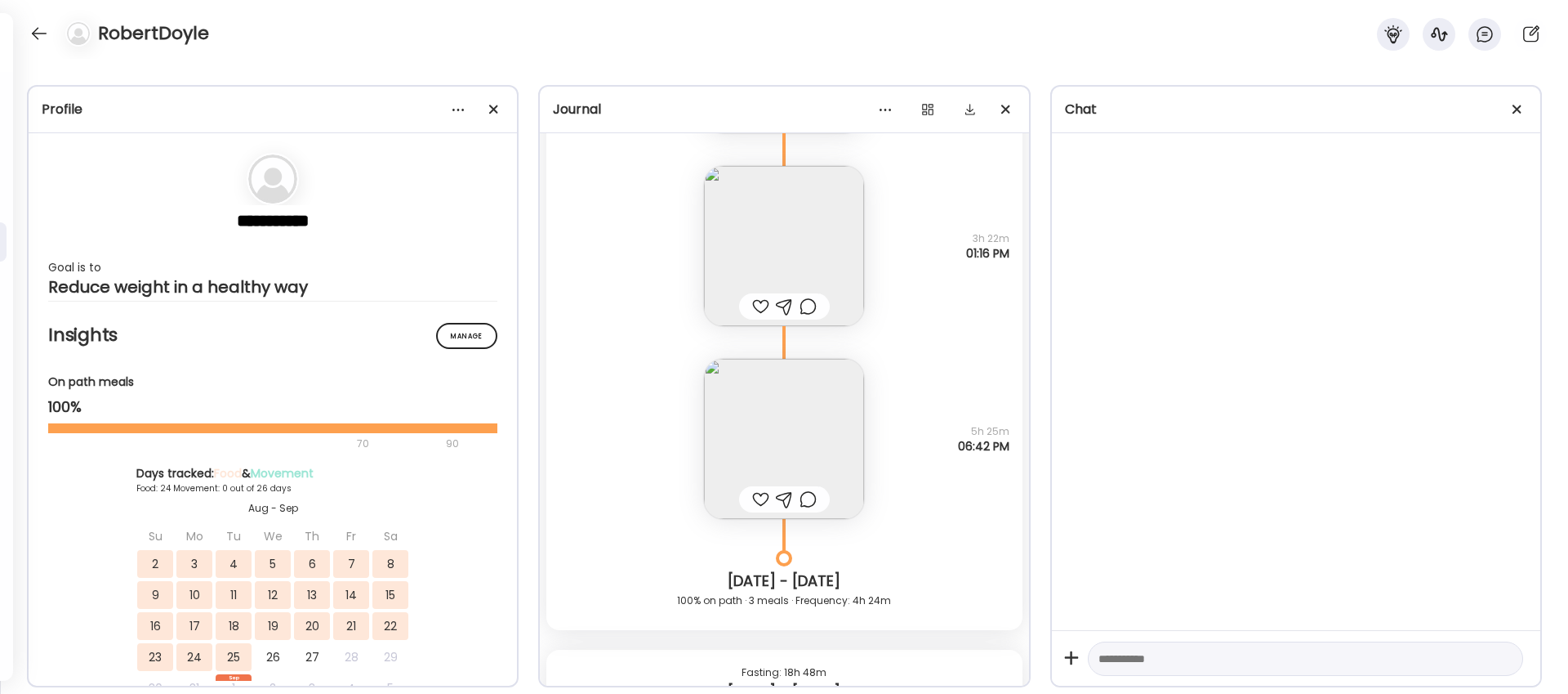
scroll to position [18508, 0]
click at [790, 420] on img at bounding box center [784, 434] width 160 height 160
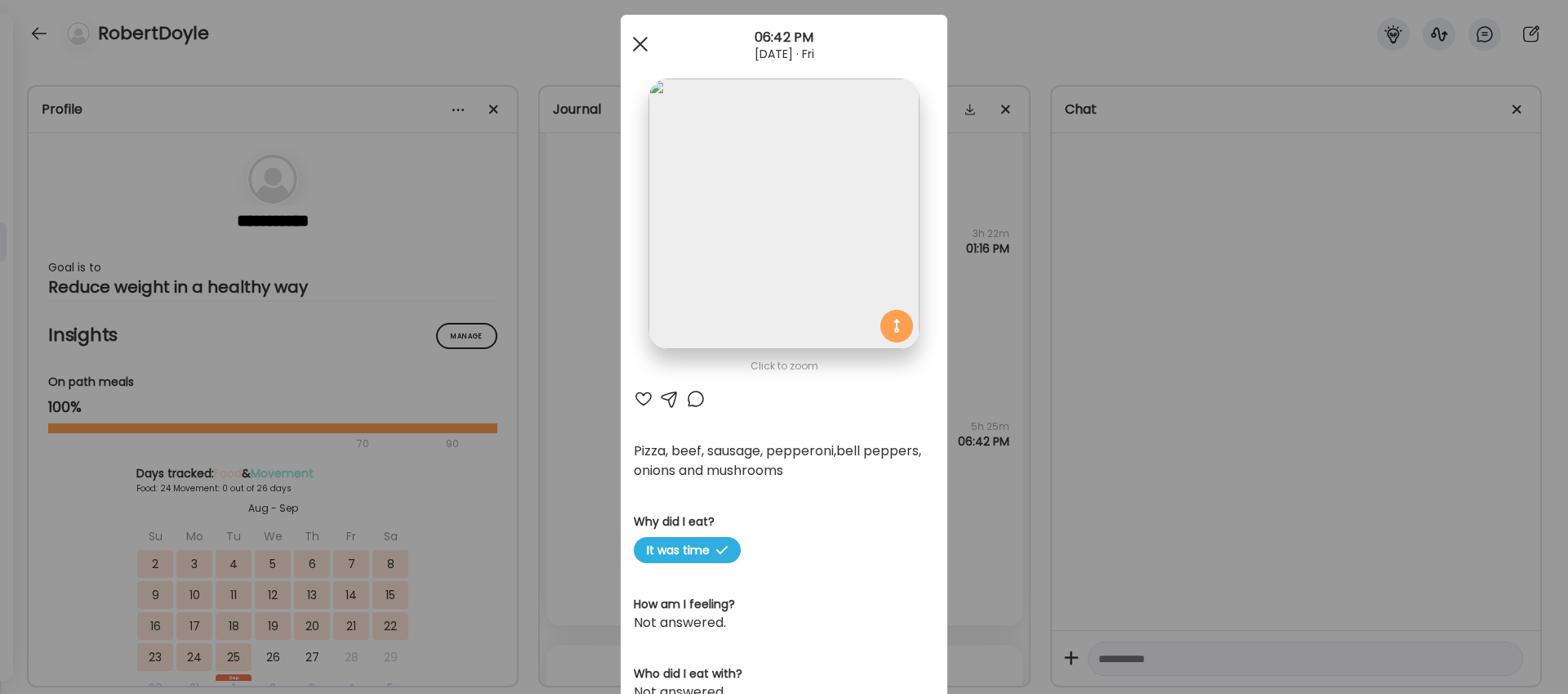
click at [640, 44] on span at bounding box center [640, 44] width 15 height 15
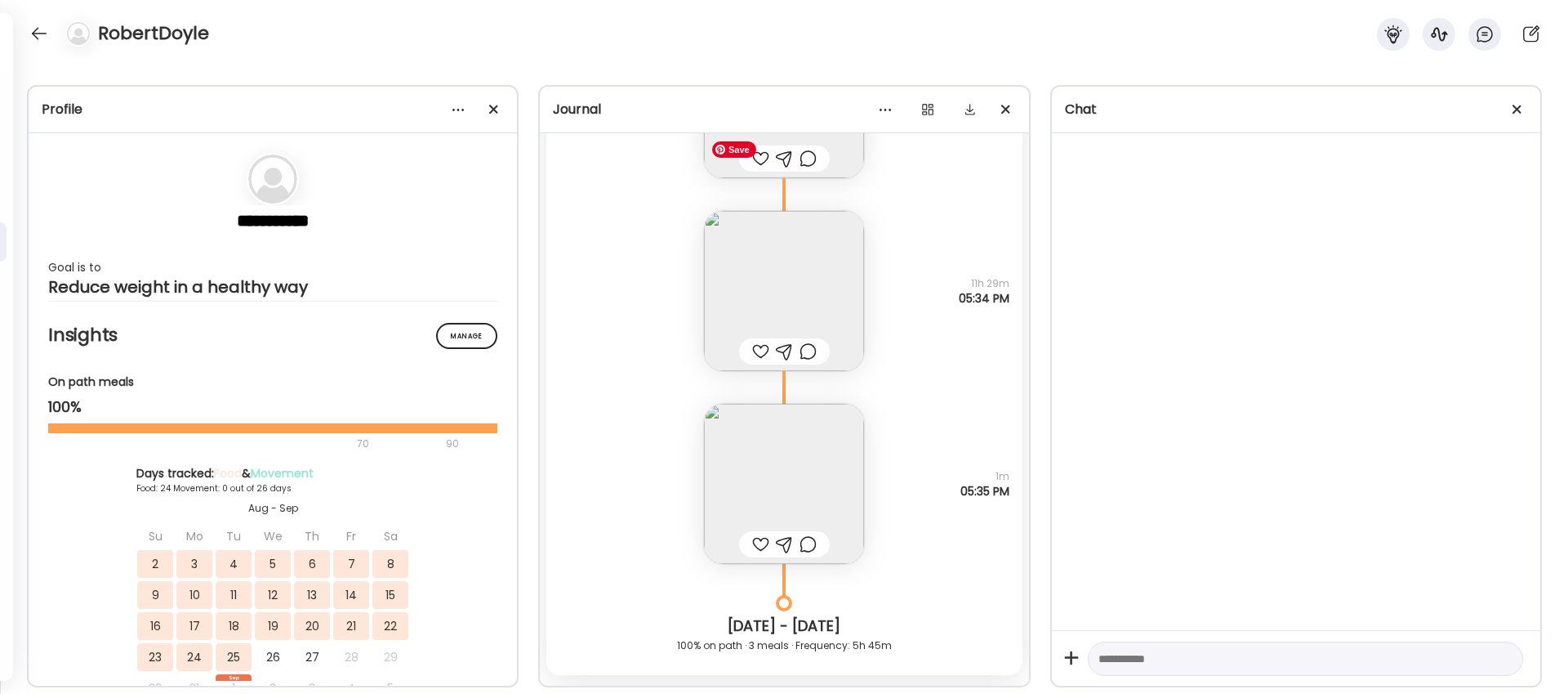
scroll to position [17670, 0]
click at [774, 516] on img at bounding box center [784, 485] width 160 height 160
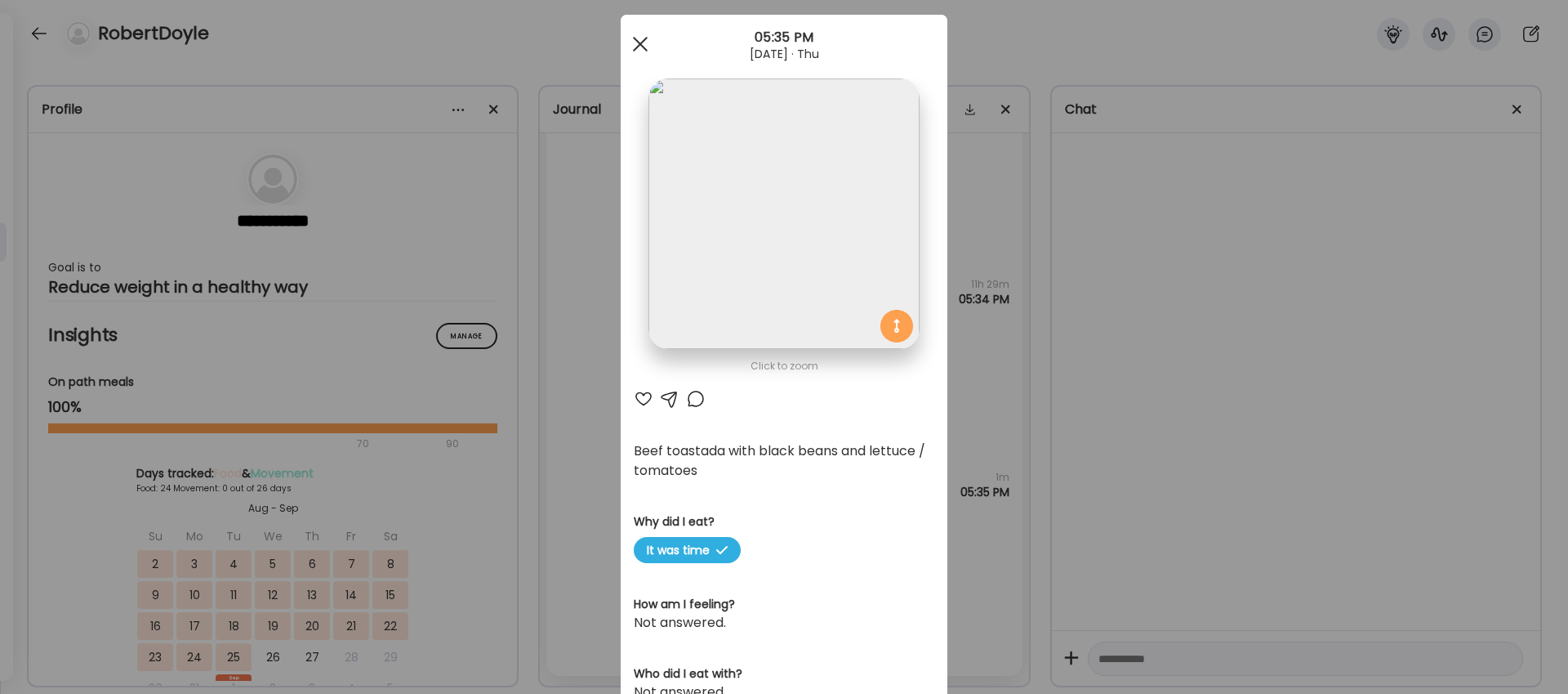
click at [640, 43] on span at bounding box center [640, 44] width 15 height 15
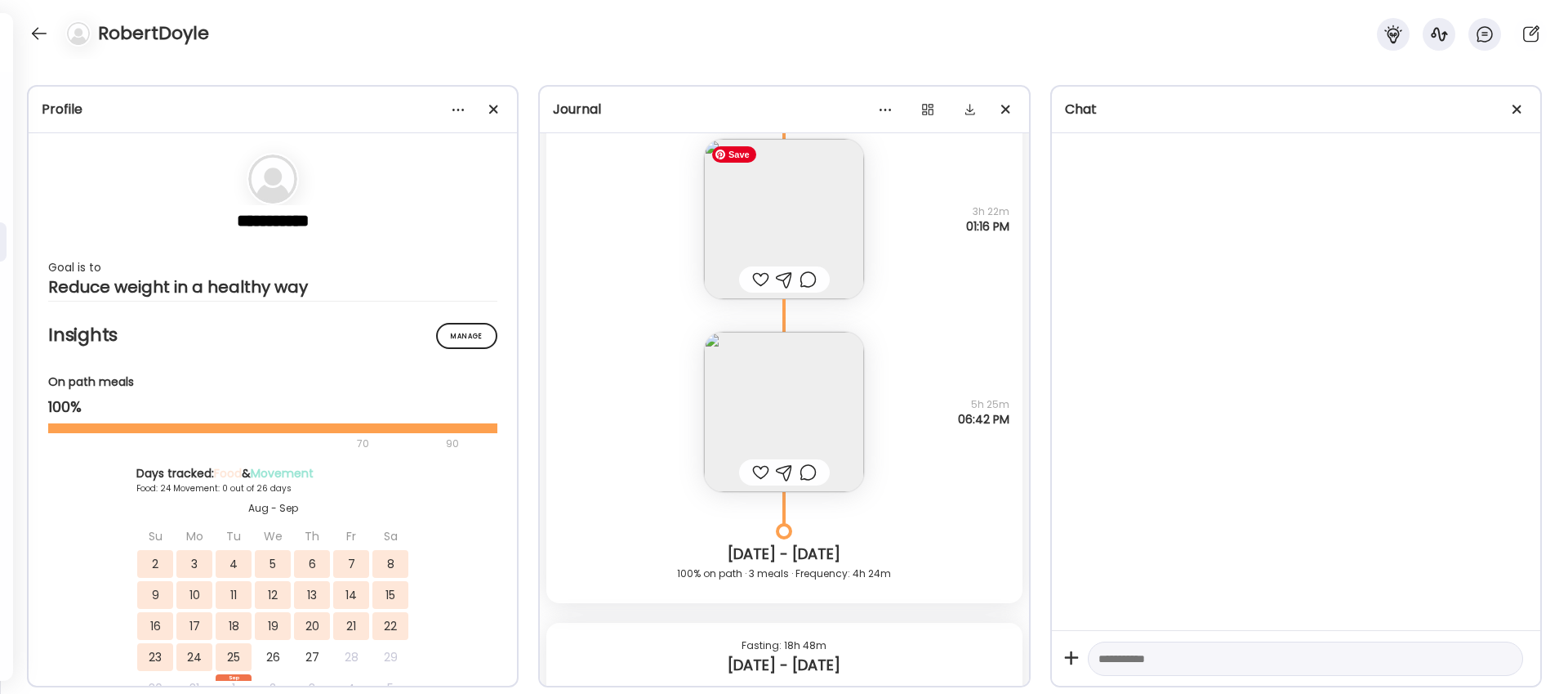
scroll to position [18529, 0]
click at [793, 208] on img at bounding box center [784, 221] width 160 height 160
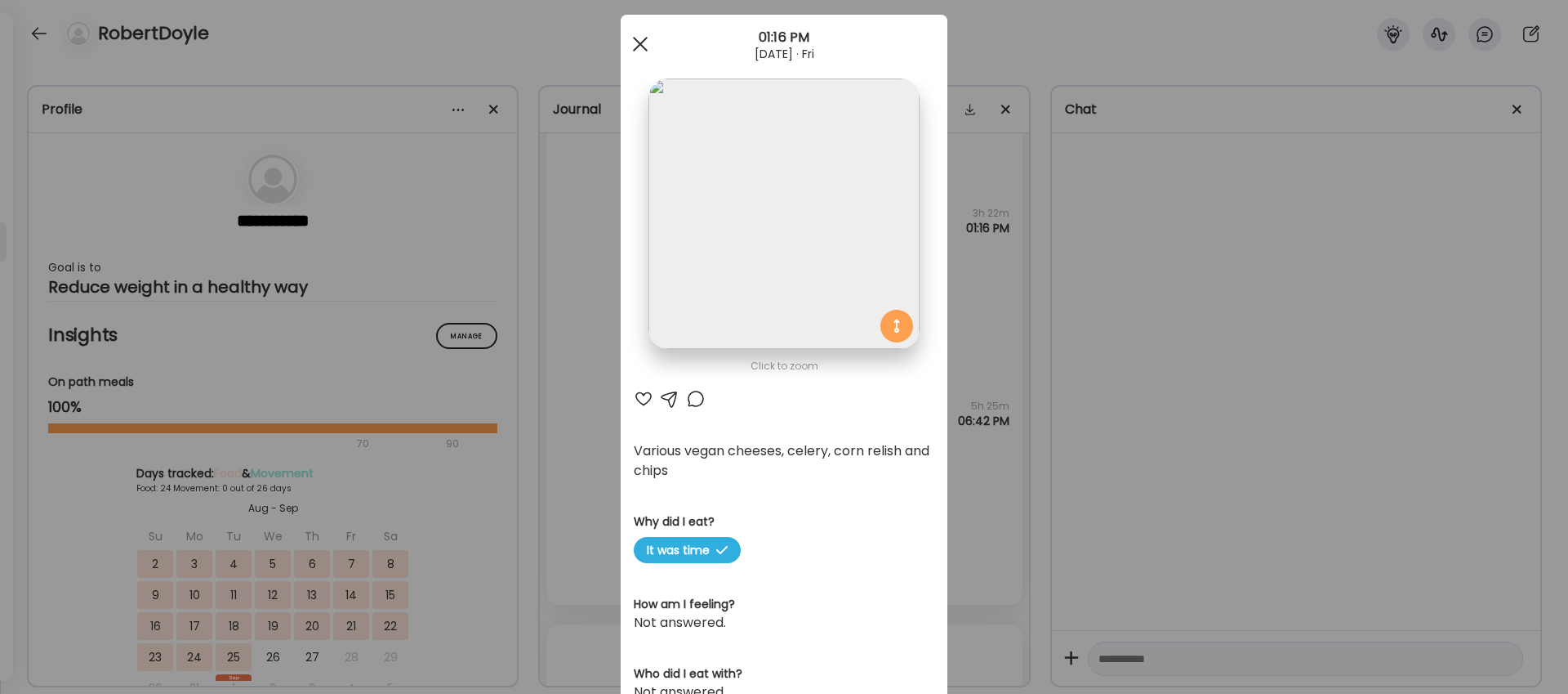
click at [641, 39] on div at bounding box center [640, 44] width 32 height 32
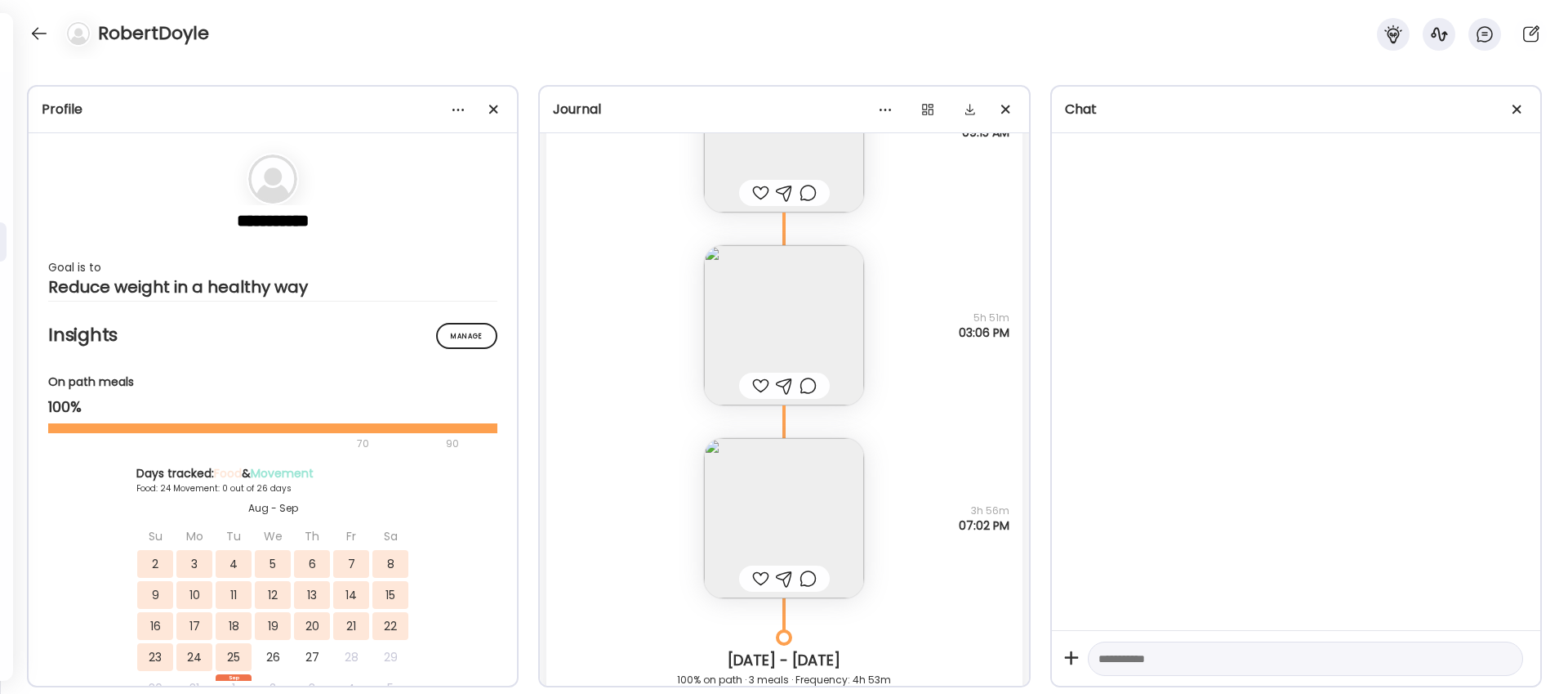
scroll to position [16833, 0]
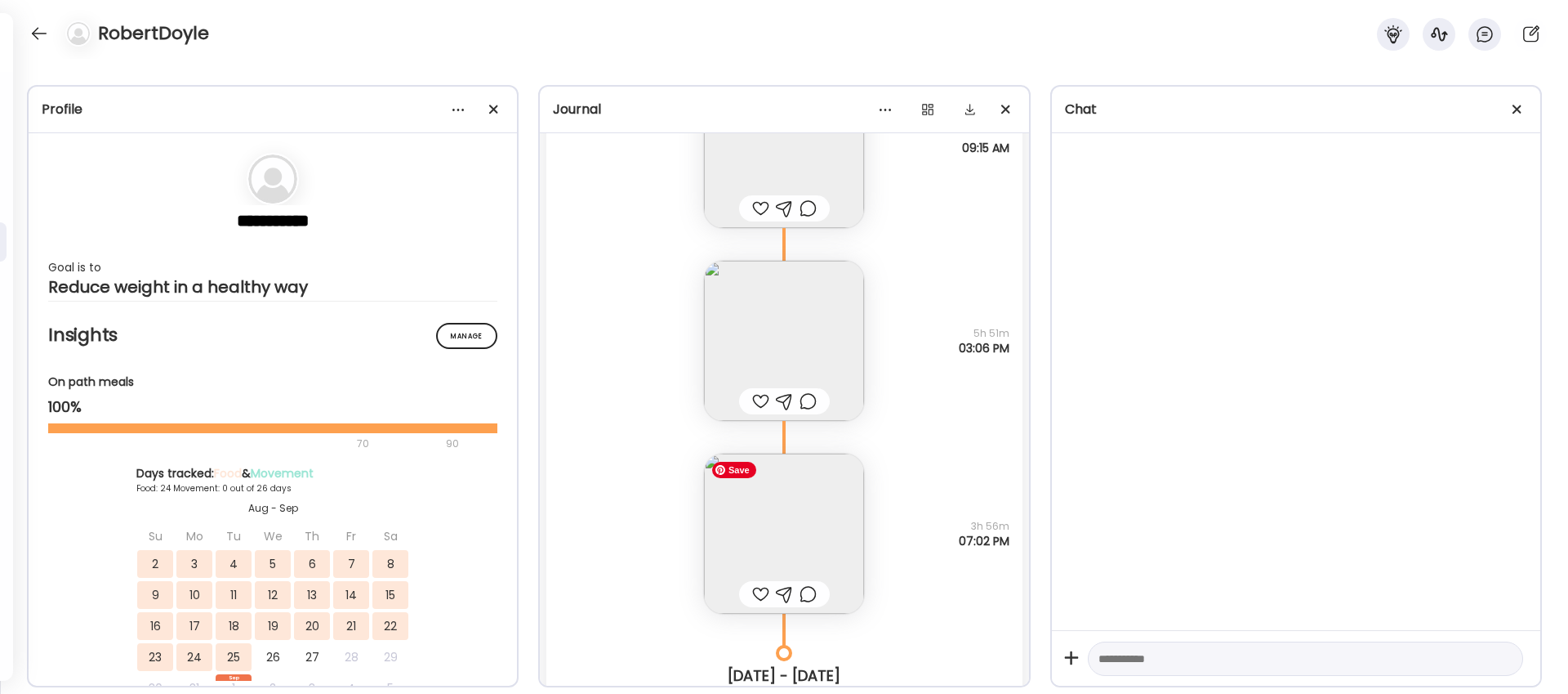
click at [807, 526] on img at bounding box center [784, 534] width 160 height 160
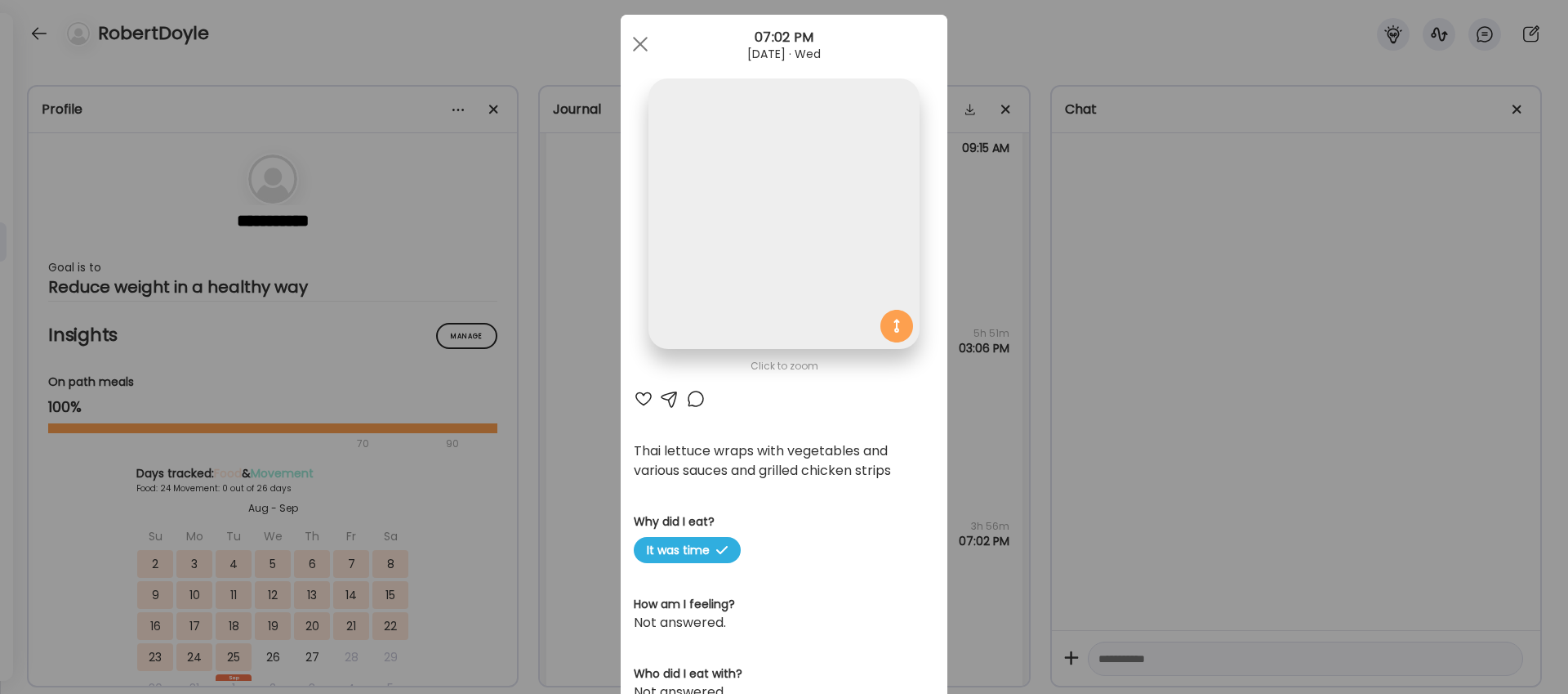
click at [807, 526] on div "Click to zoom AteMate AI Thai lettuce wraps with vegetables and various sauces …" at bounding box center [784, 513] width 327 height 998
click at [640, 42] on span at bounding box center [640, 44] width 15 height 15
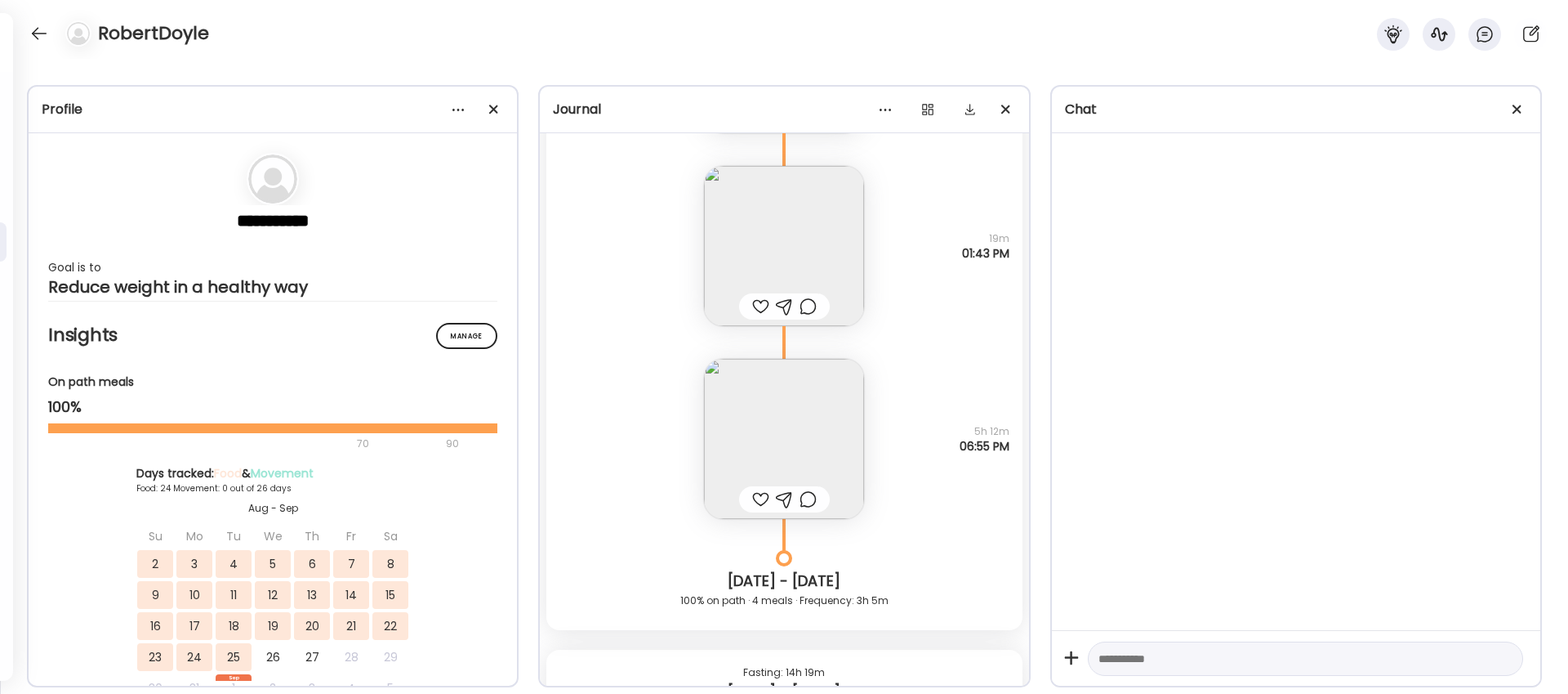
scroll to position [16128, 0]
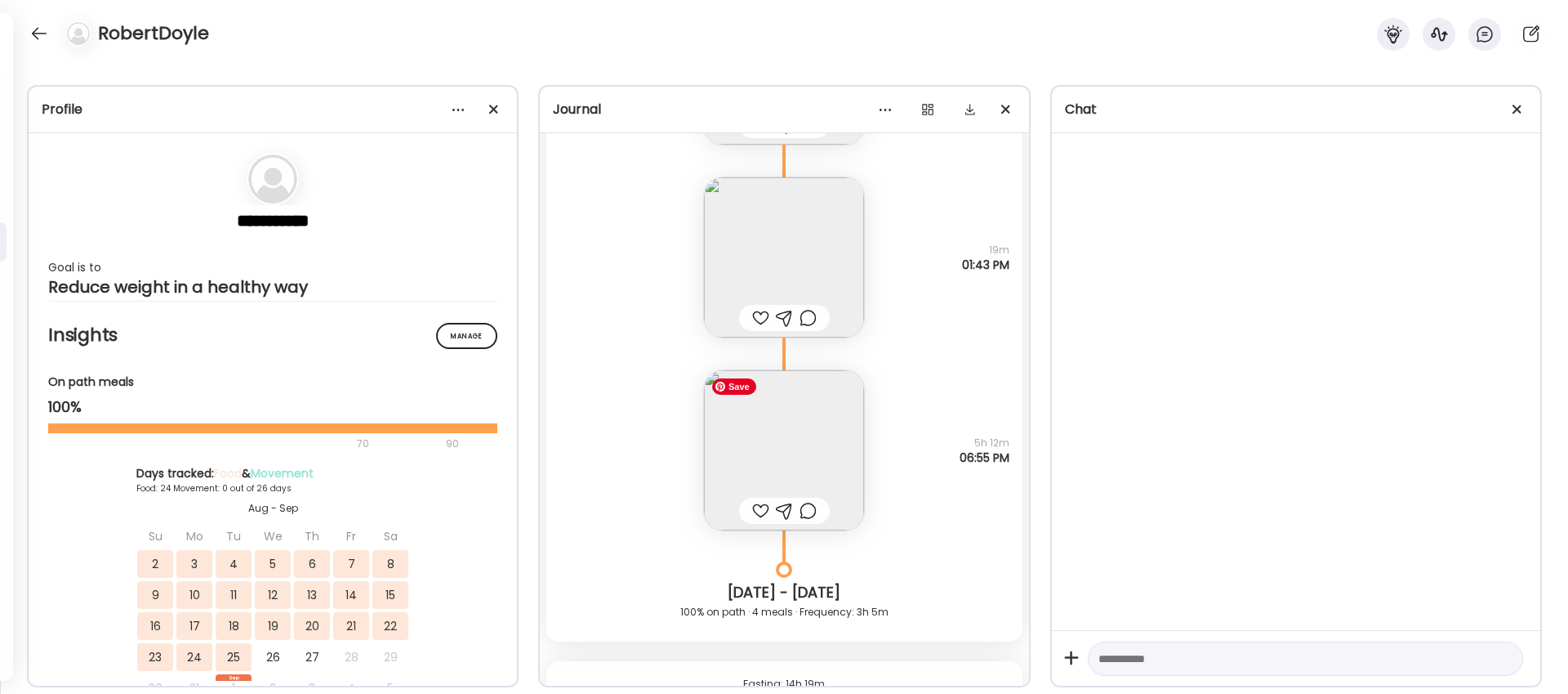
click at [795, 414] on img at bounding box center [784, 451] width 160 height 160
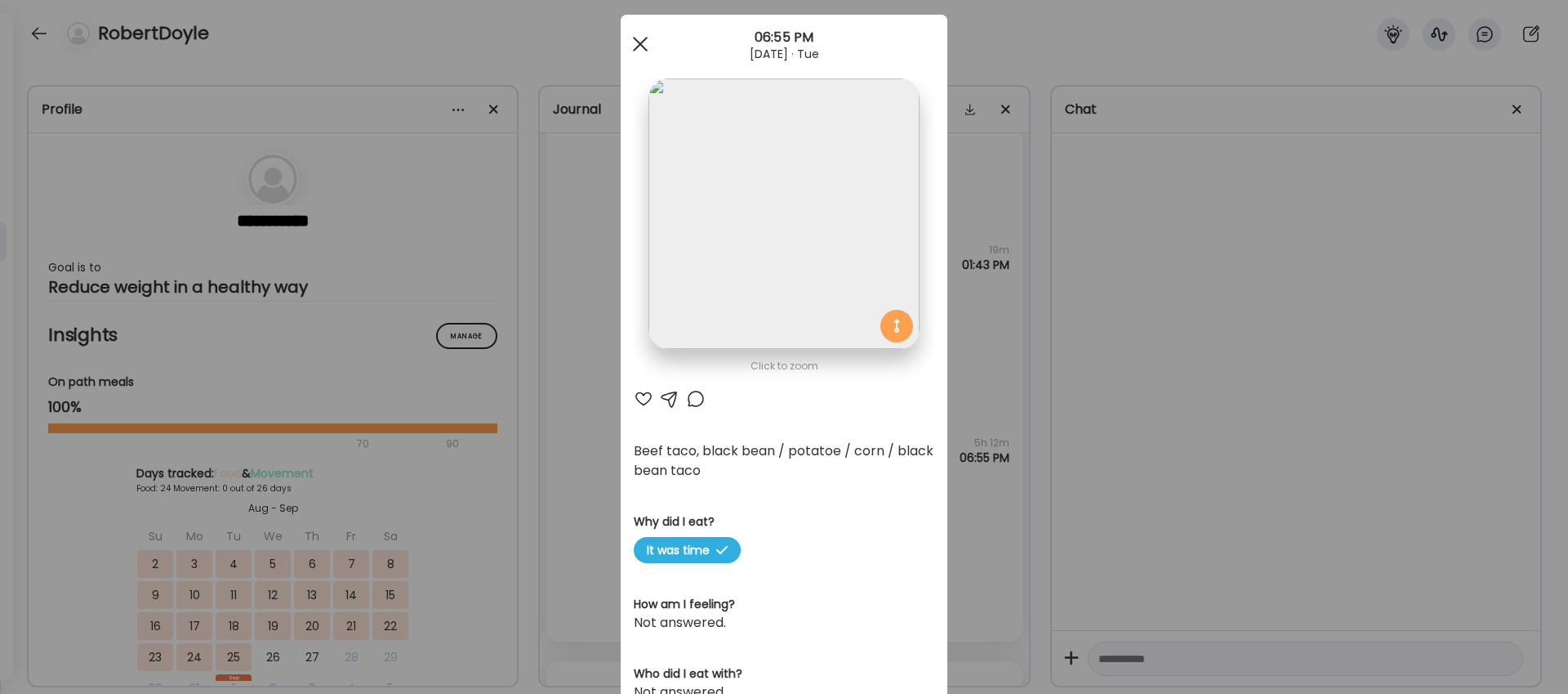
click at [642, 40] on span at bounding box center [640, 44] width 15 height 15
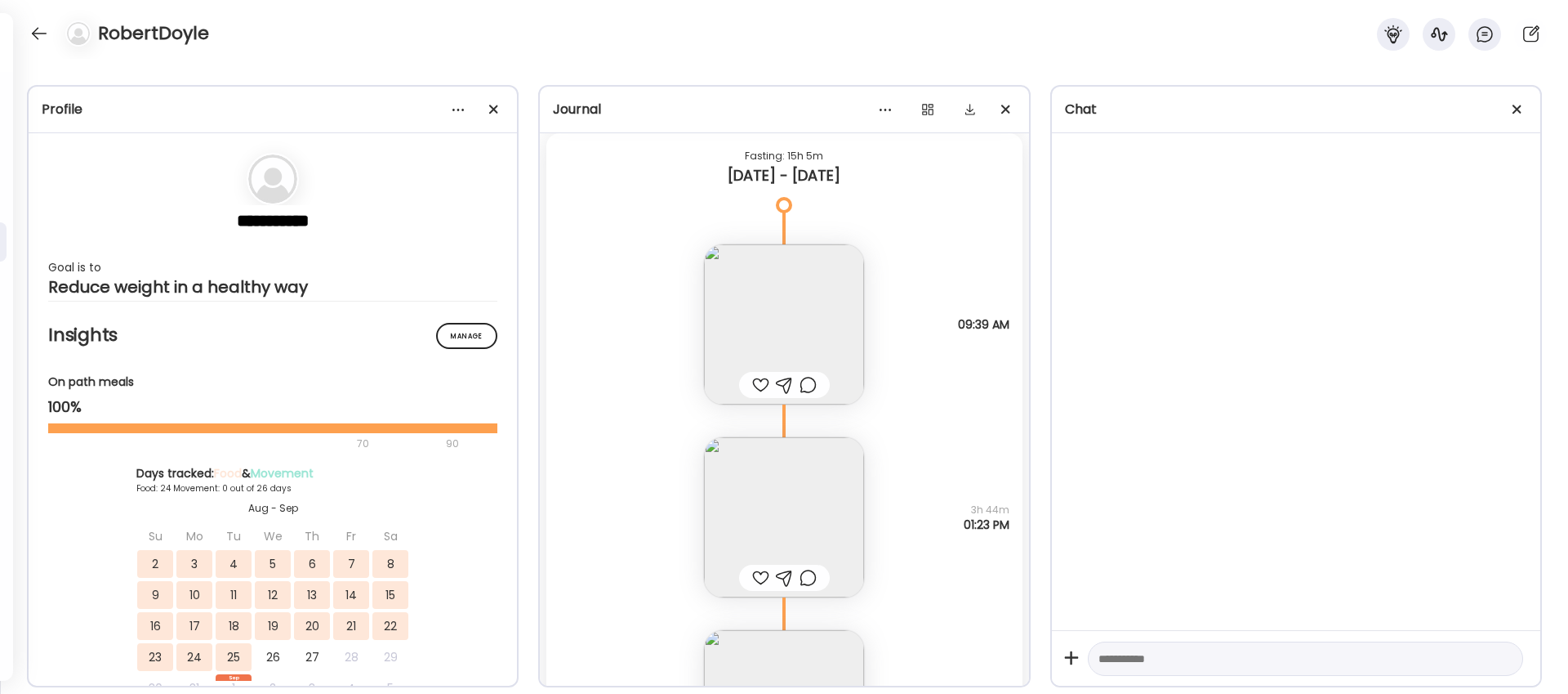
scroll to position [15670, 0]
click at [774, 493] on img at bounding box center [784, 523] width 160 height 160
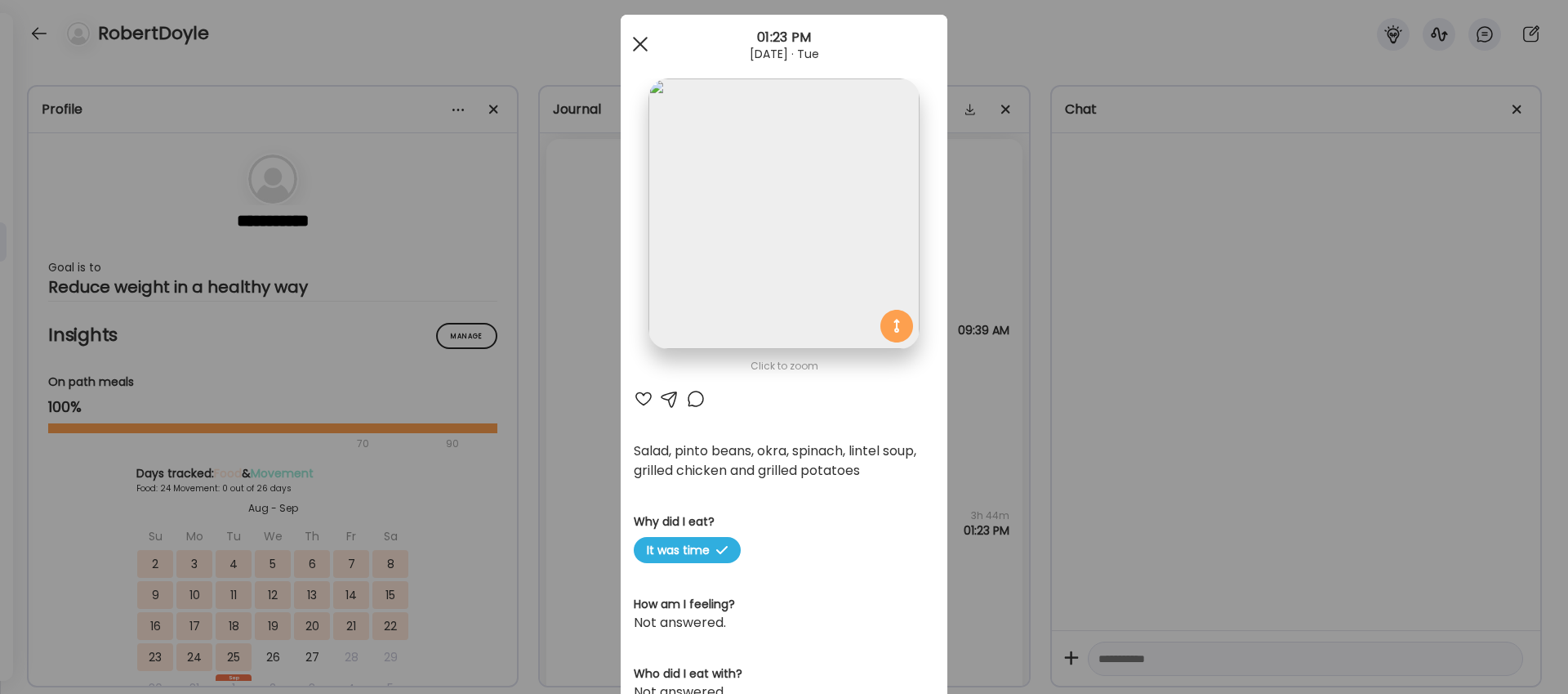
click at [642, 38] on div at bounding box center [640, 44] width 32 height 32
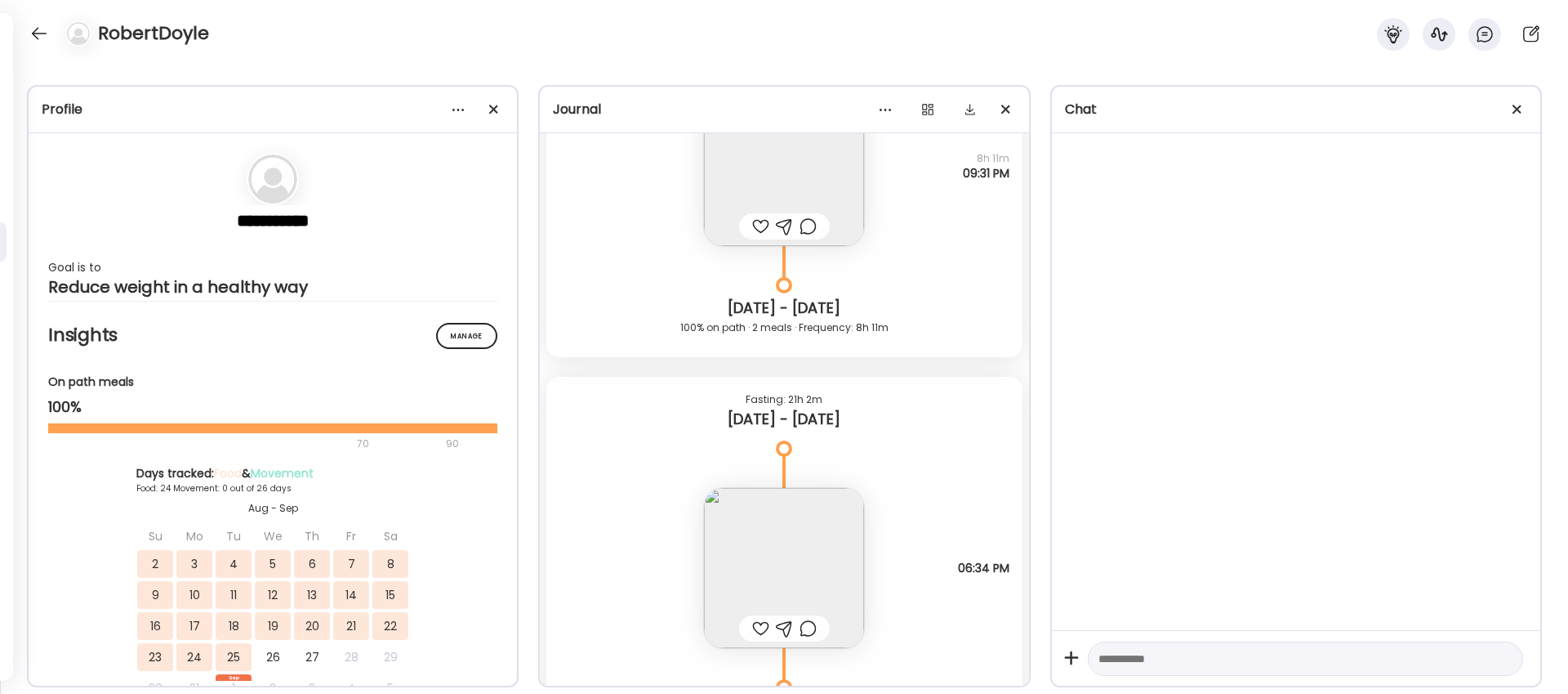
scroll to position [15011, 0]
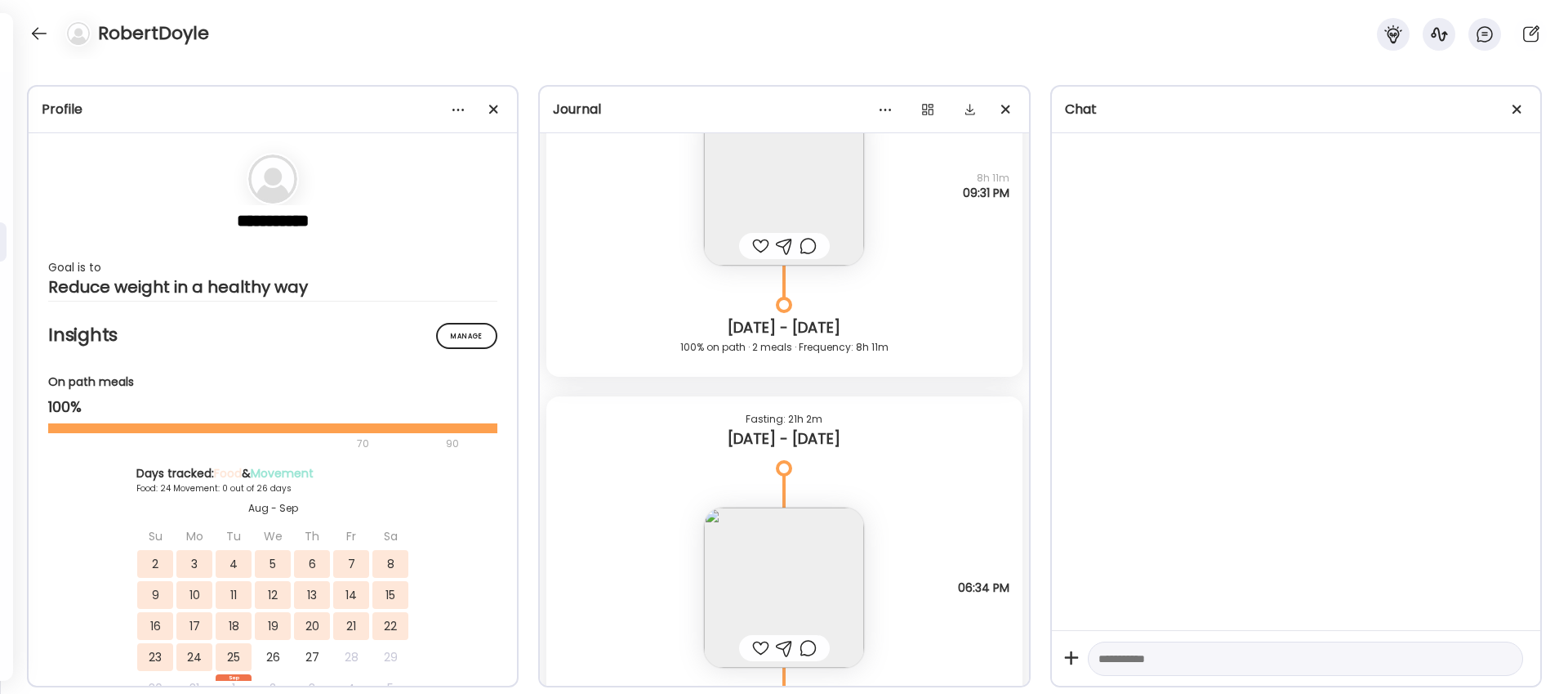
click at [787, 591] on img at bounding box center [784, 587] width 160 height 160
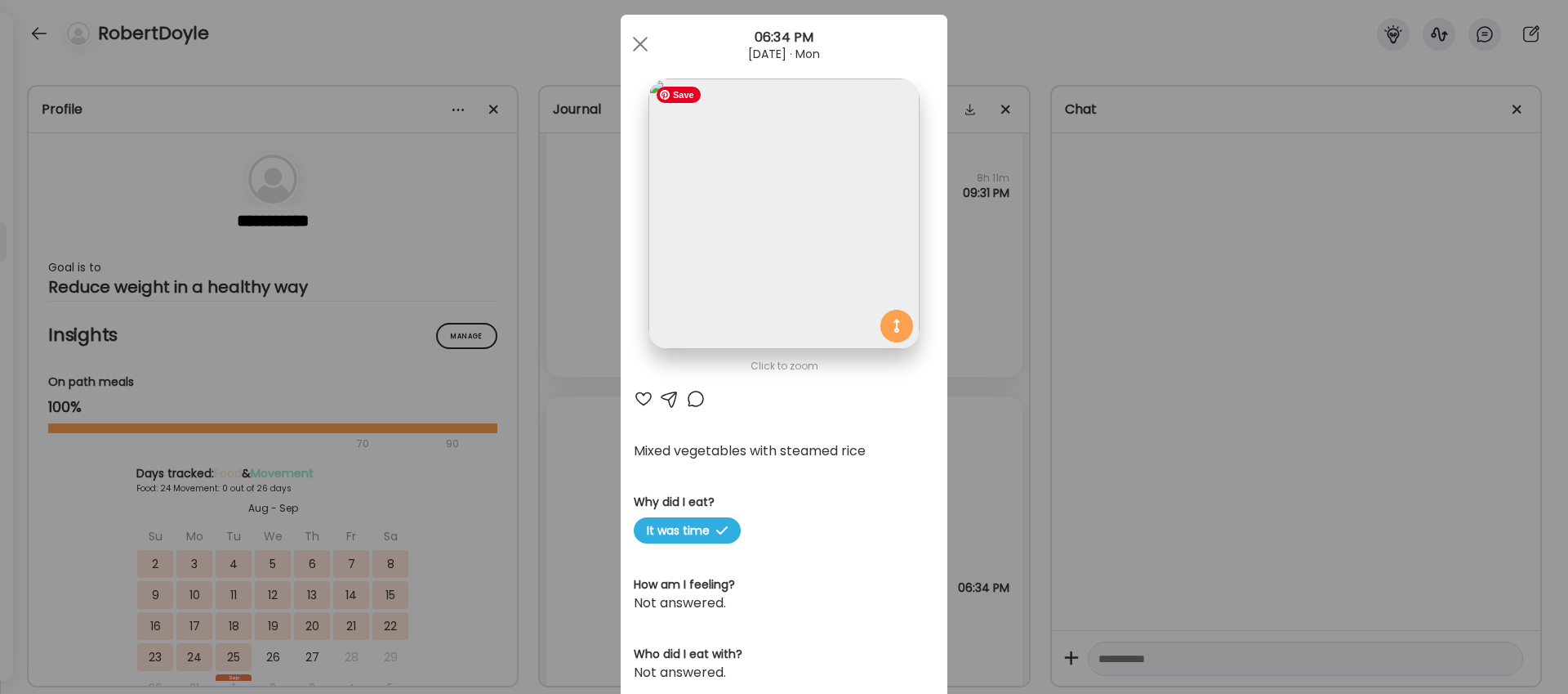
click at [804, 233] on img at bounding box center [783, 213] width 270 height 271
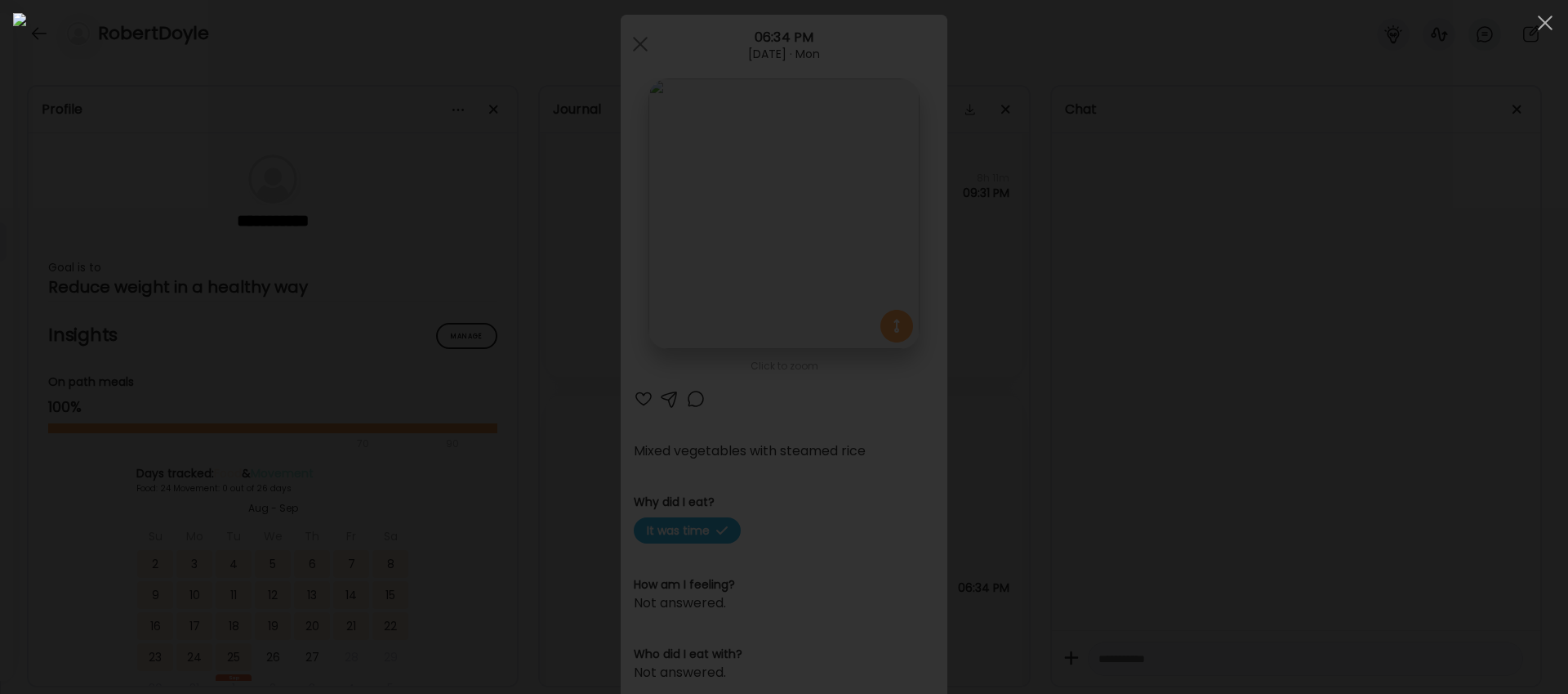
click at [1217, 140] on div at bounding box center [783, 347] width 1542 height 668
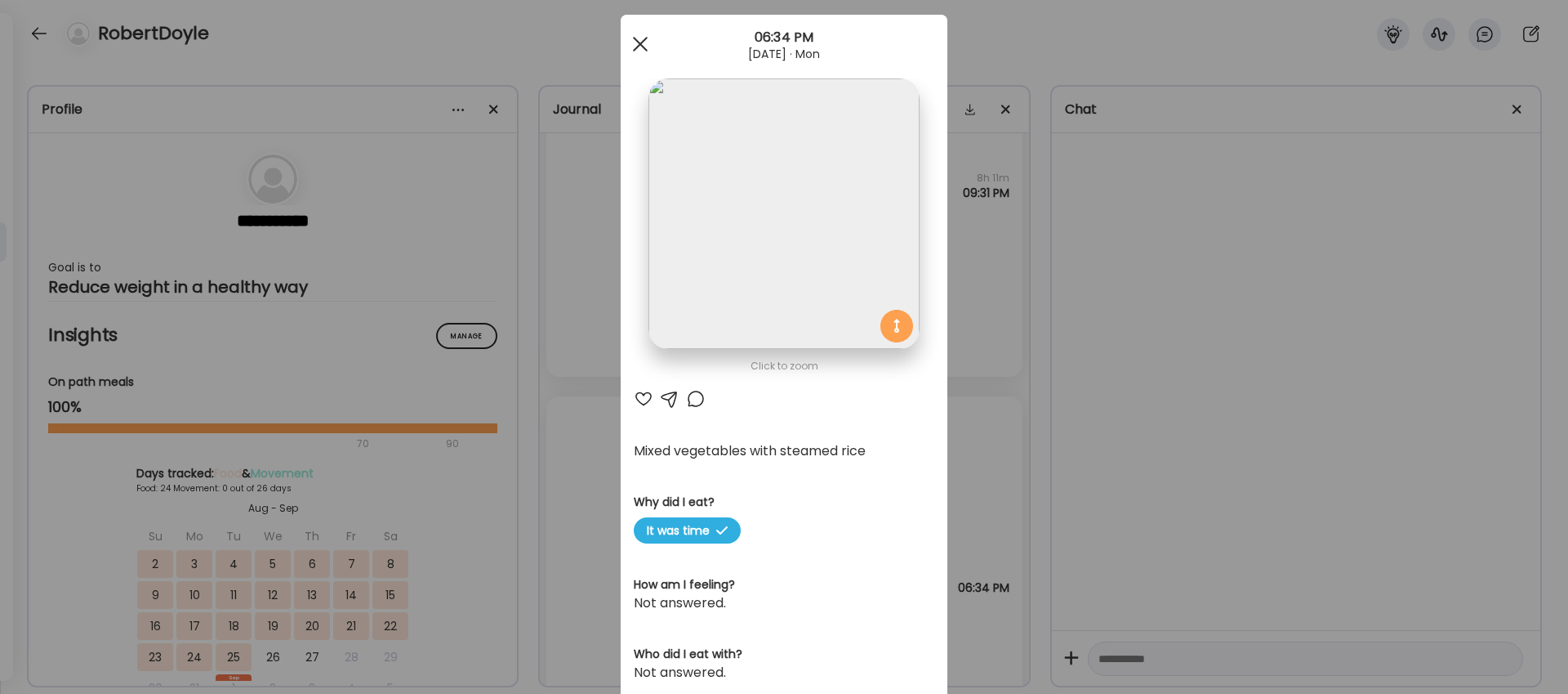
click at [640, 38] on div at bounding box center [640, 44] width 32 height 32
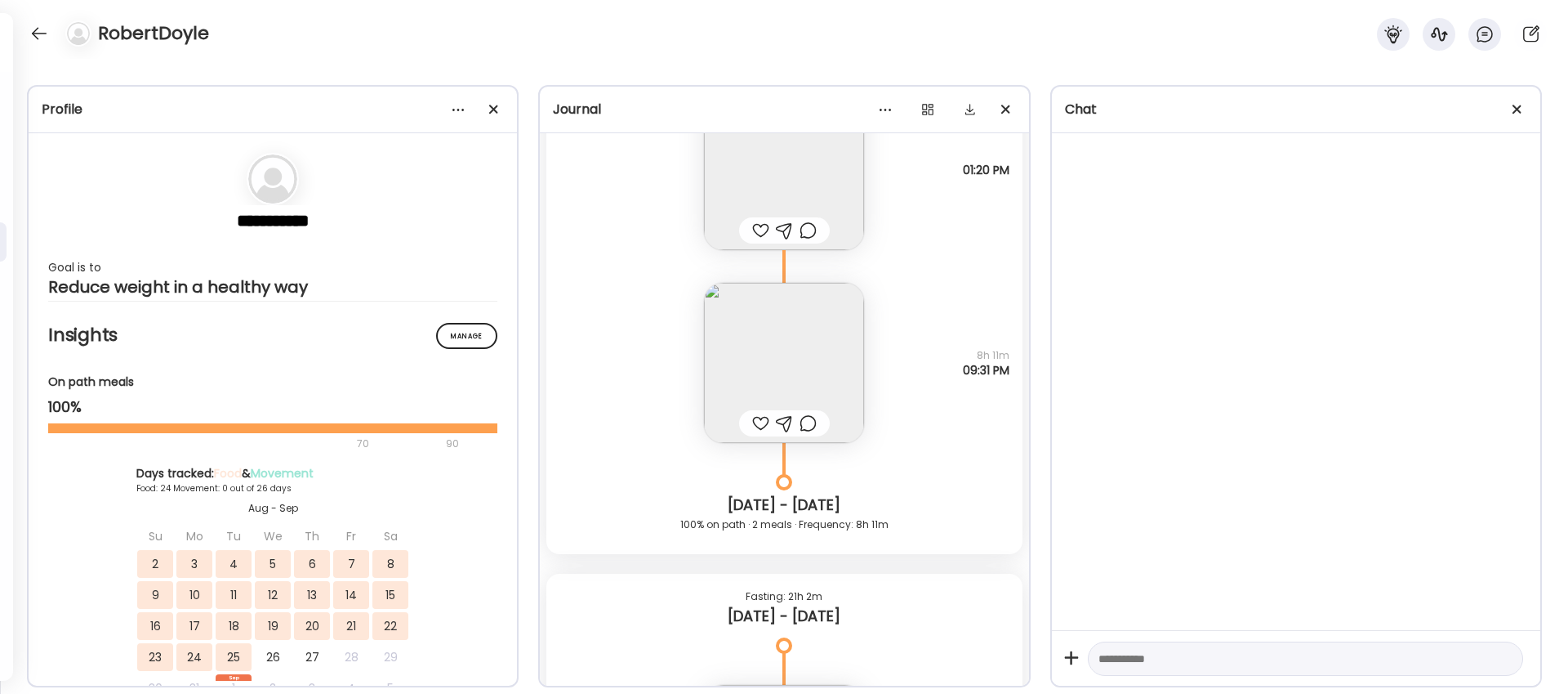
scroll to position [14793, 0]
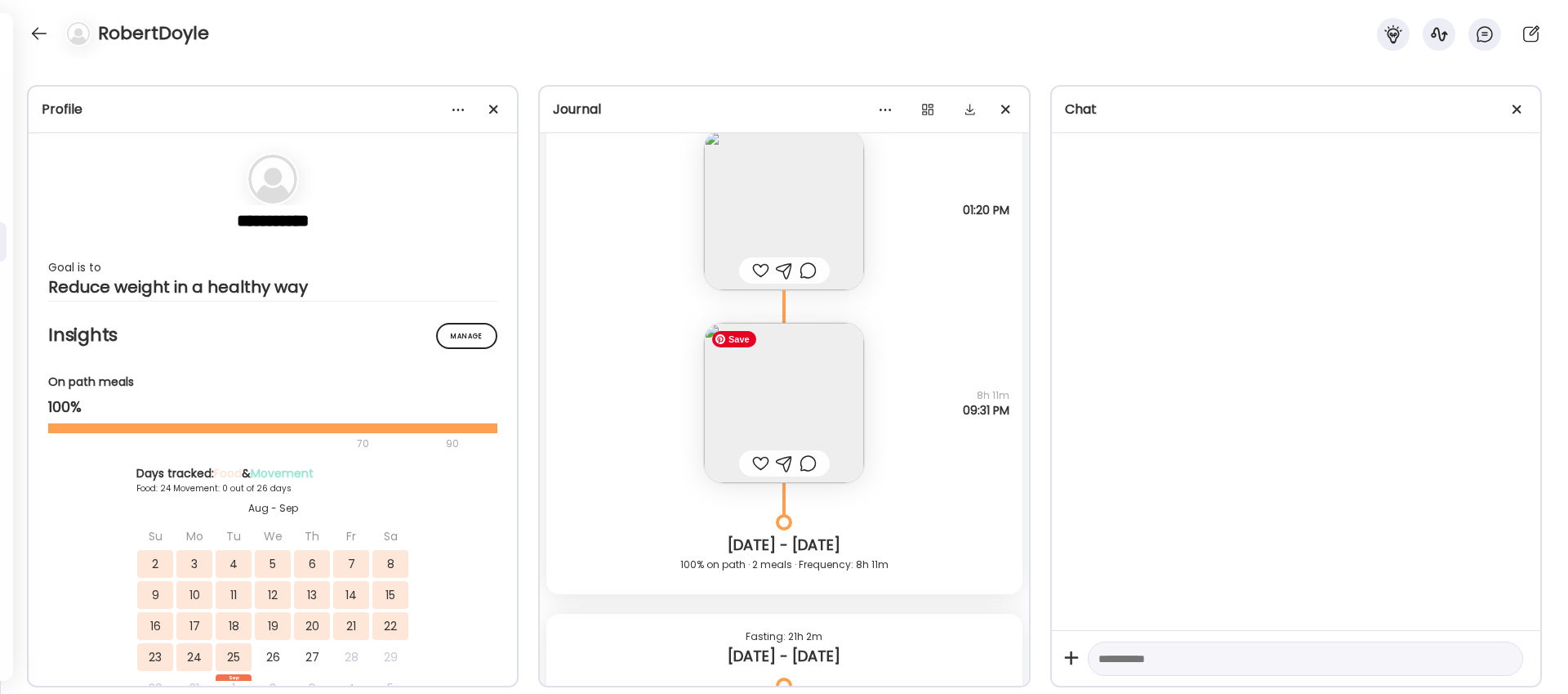
click at [798, 374] on img at bounding box center [784, 403] width 160 height 160
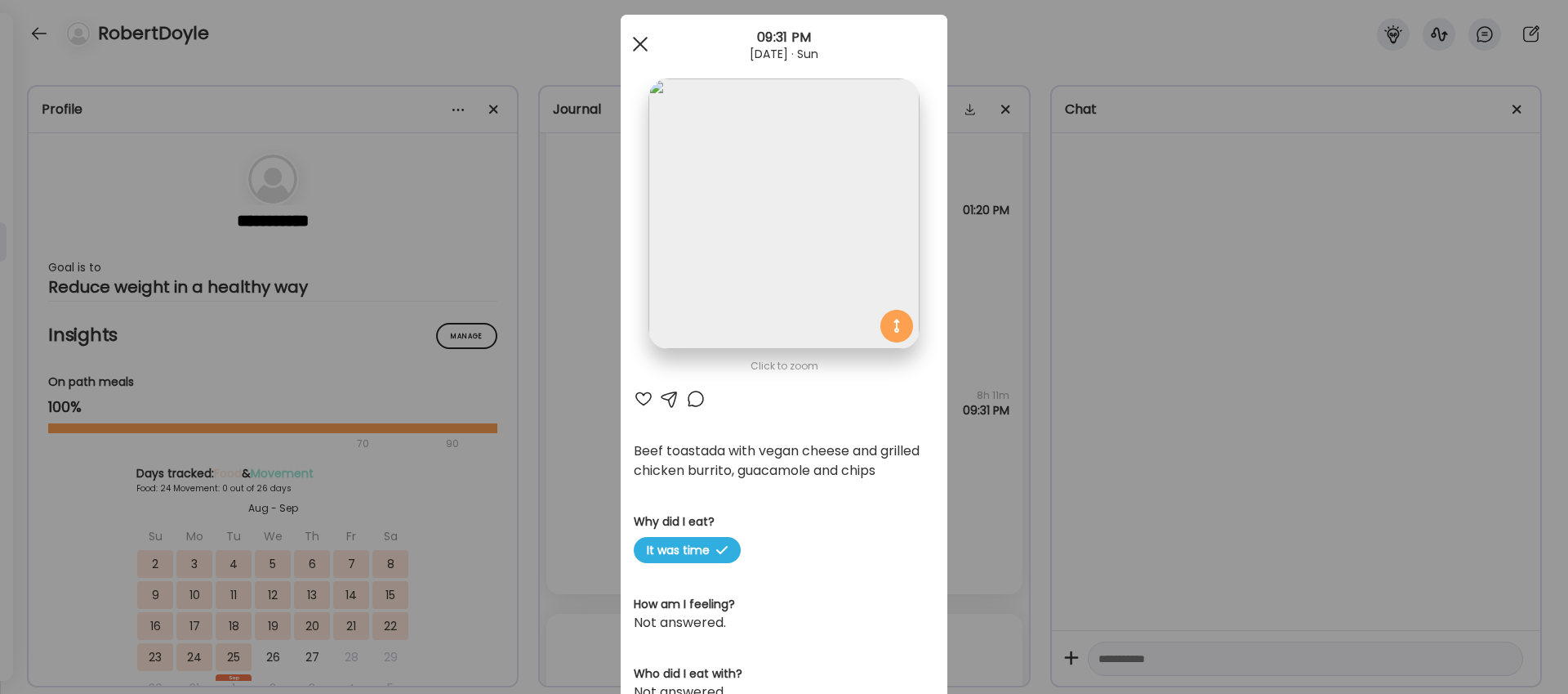
click at [642, 43] on span at bounding box center [640, 44] width 15 height 15
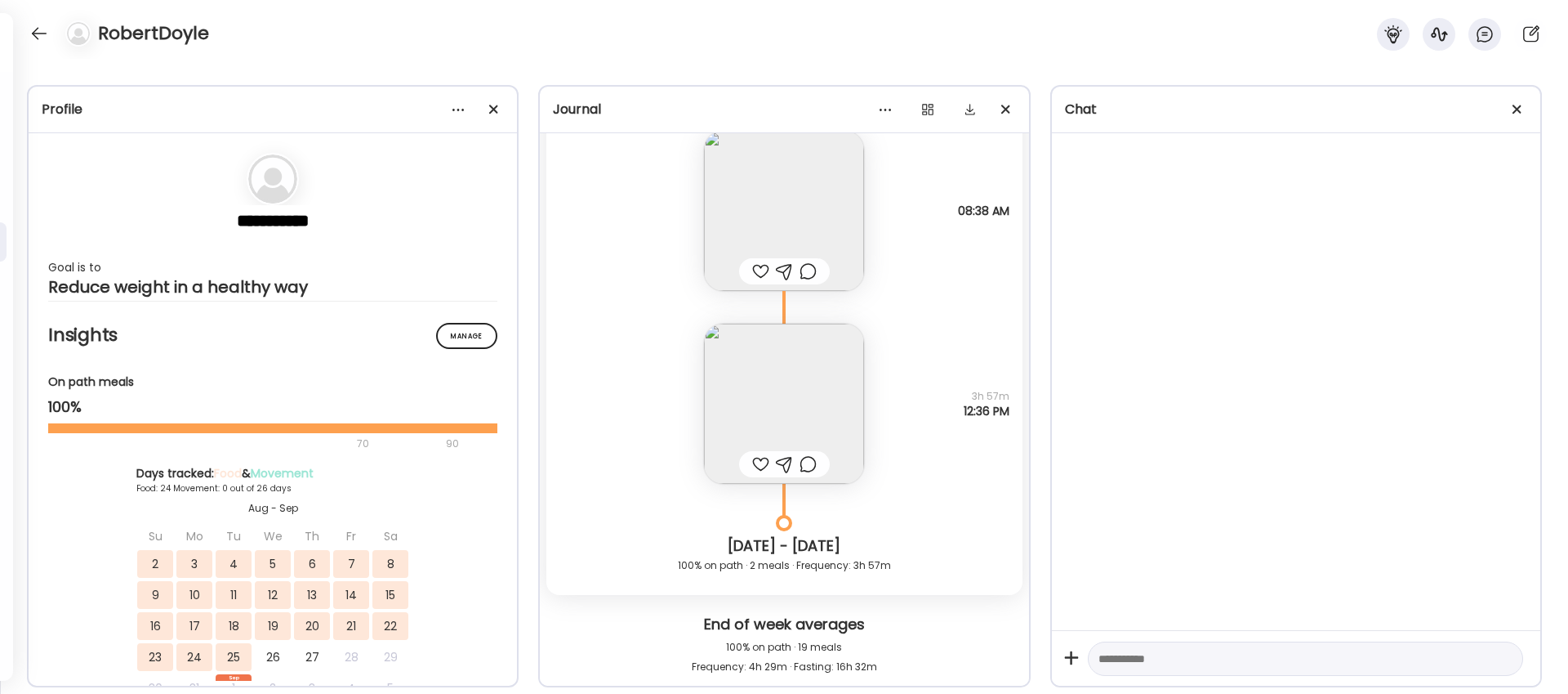
scroll to position [14096, 0]
click at [799, 376] on img at bounding box center [784, 405] width 160 height 160
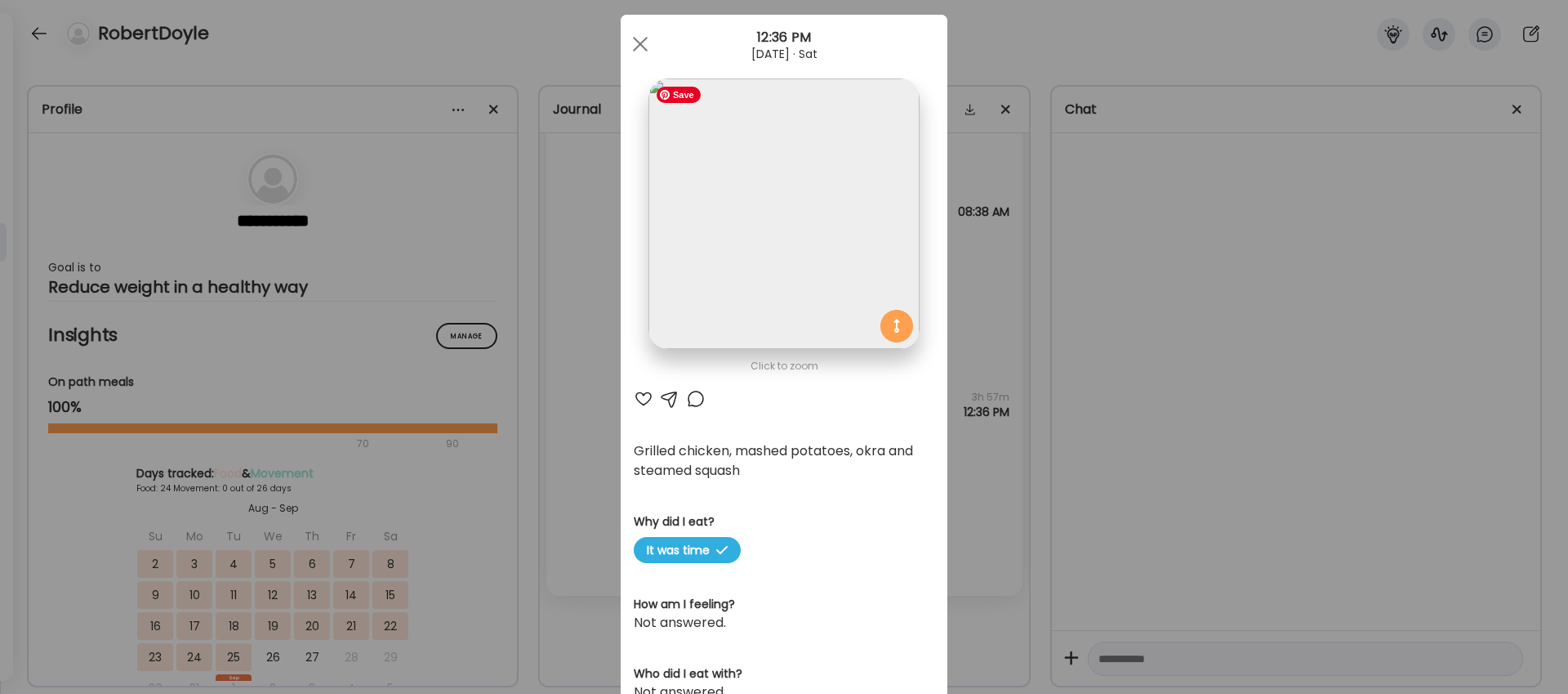
click at [752, 207] on img at bounding box center [783, 213] width 270 height 271
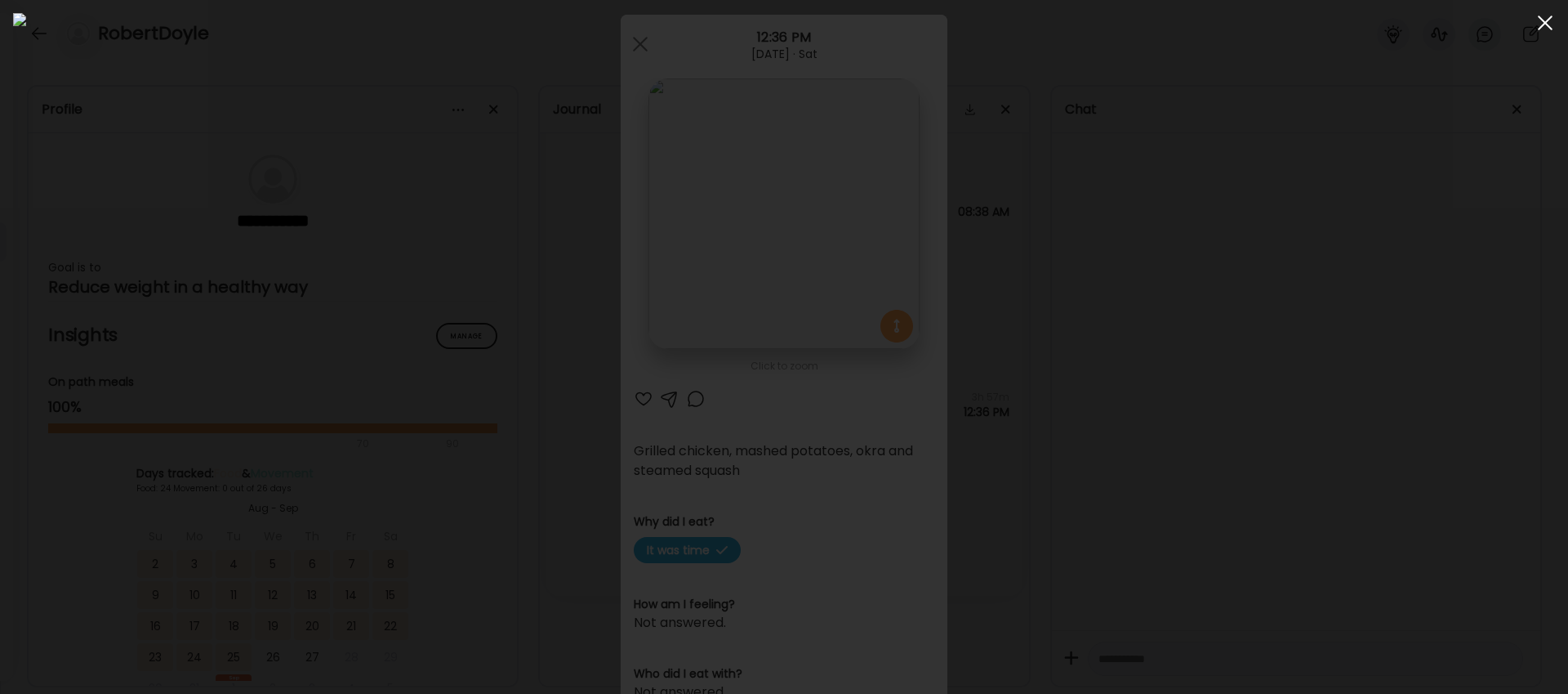
click at [1548, 27] on span at bounding box center [1545, 22] width 15 height 15
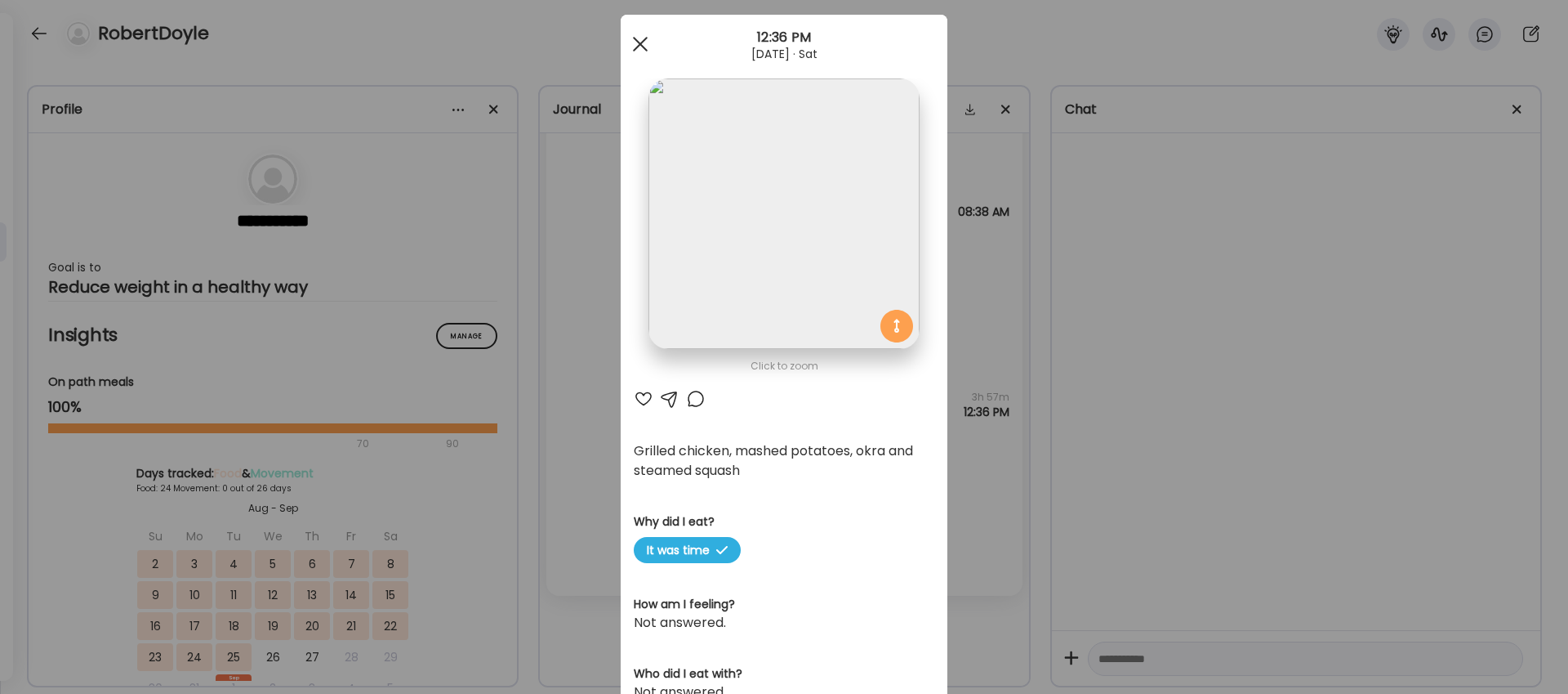
click at [642, 40] on span at bounding box center [640, 44] width 15 height 15
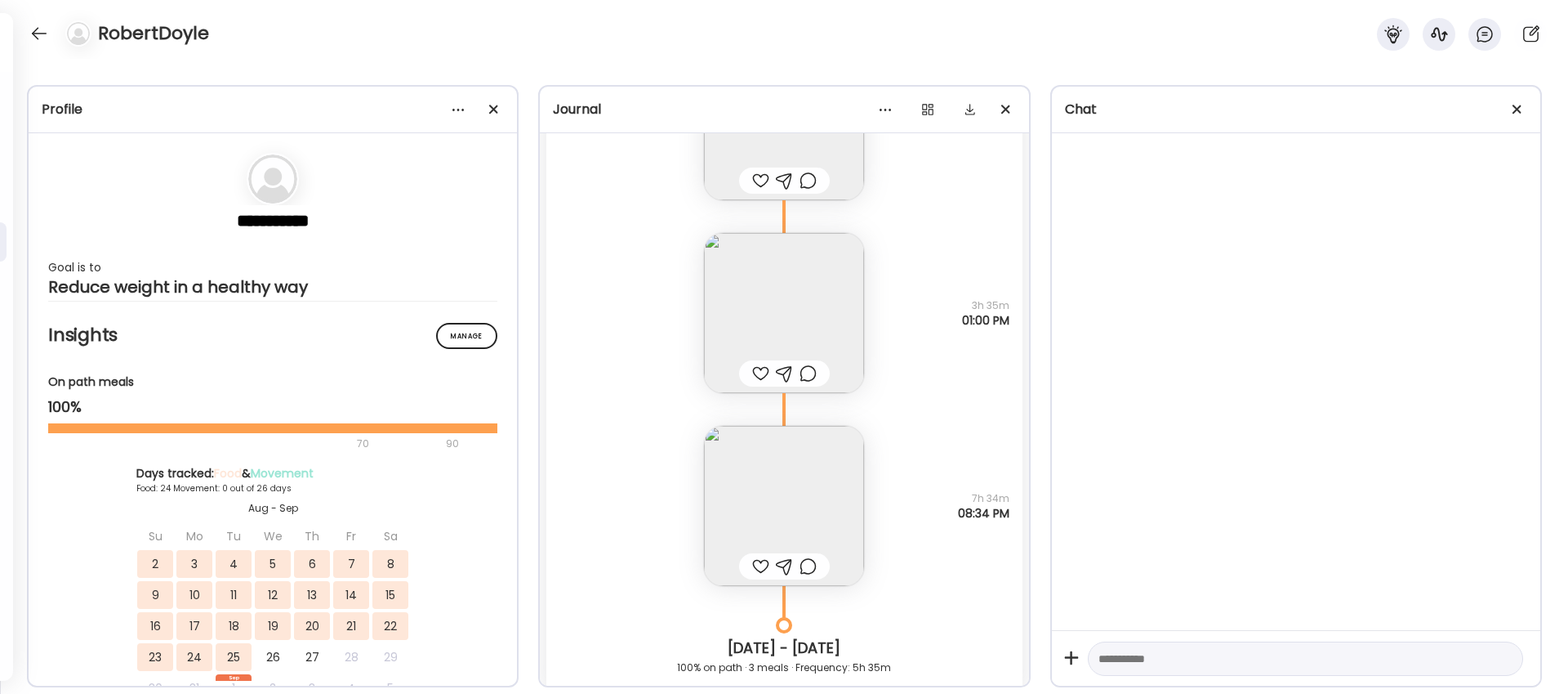
scroll to position [12605, 0]
click at [795, 504] on img at bounding box center [784, 513] width 160 height 160
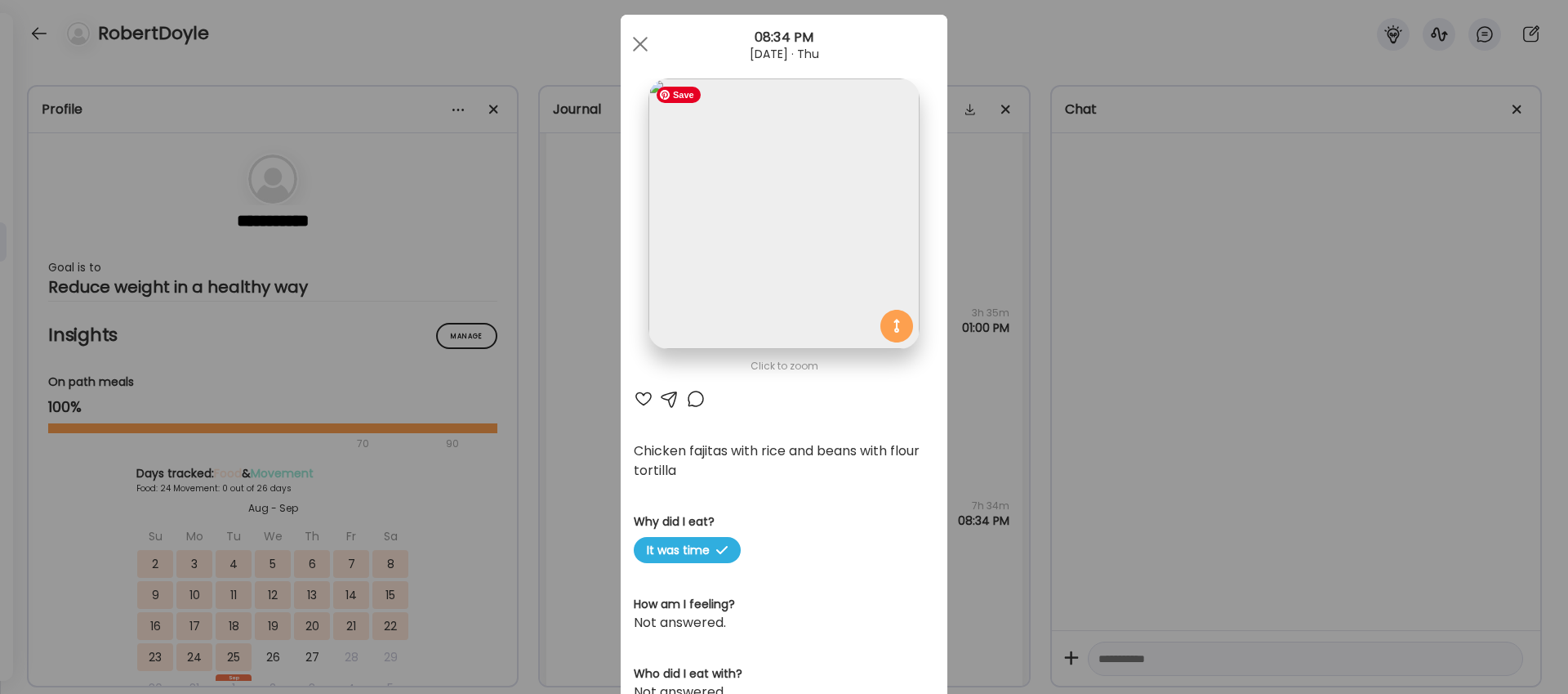
click at [795, 222] on img at bounding box center [783, 213] width 270 height 271
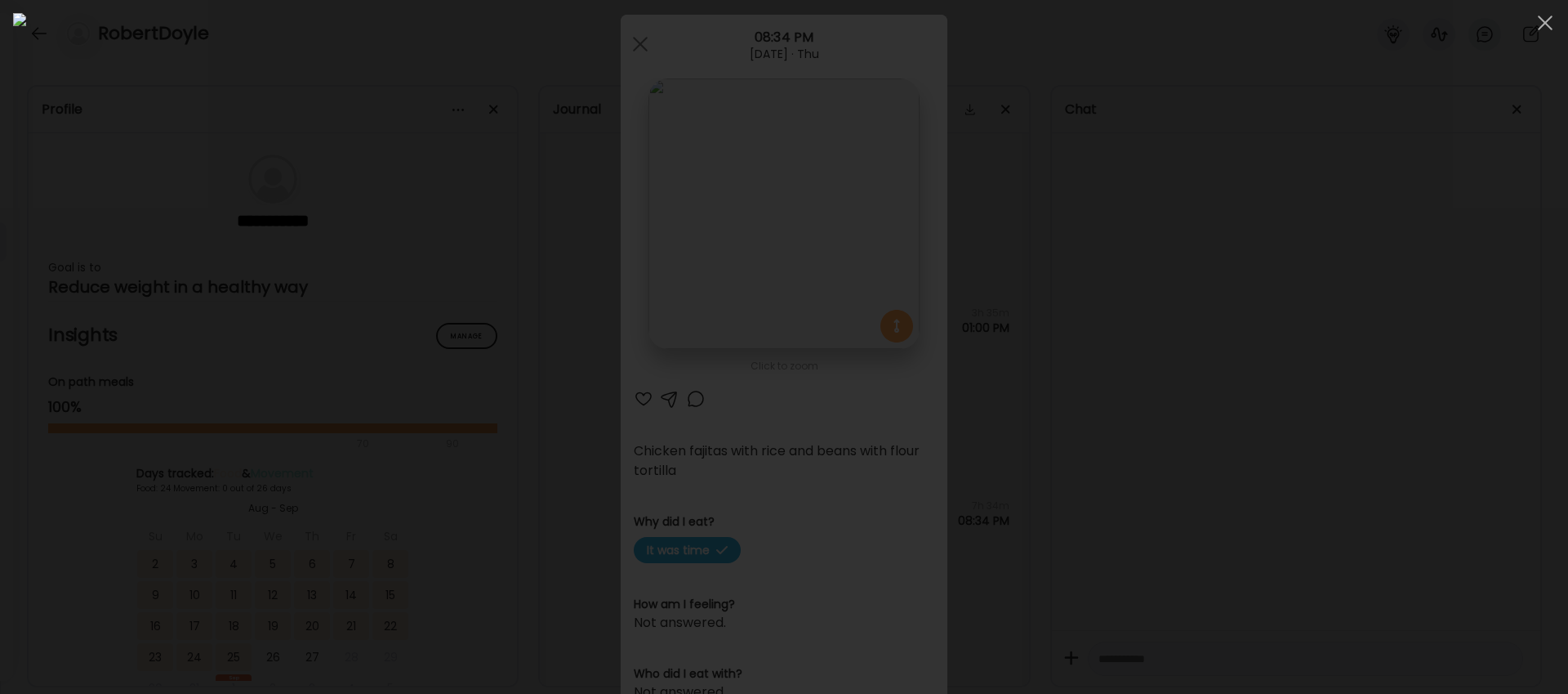
click at [1255, 139] on div at bounding box center [783, 347] width 1542 height 668
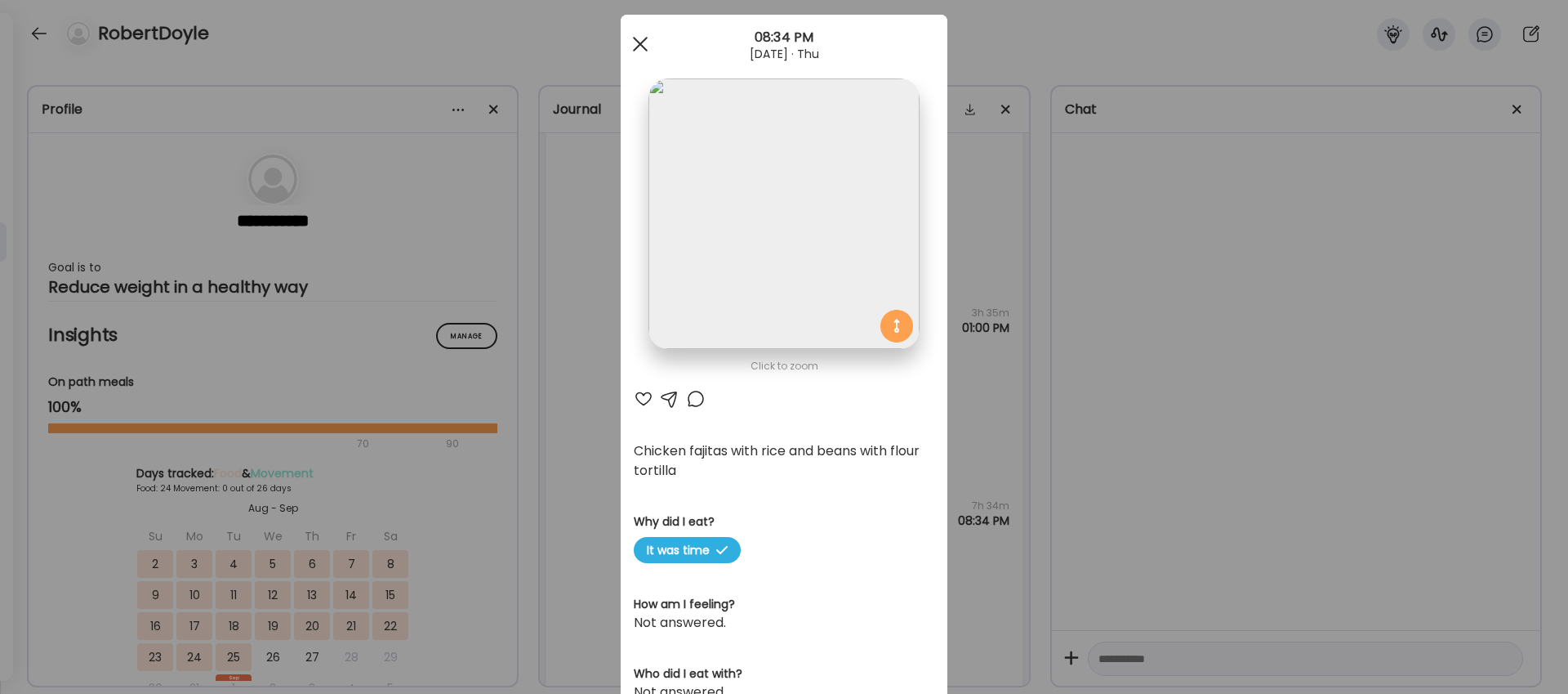
click at [633, 39] on div at bounding box center [640, 44] width 32 height 32
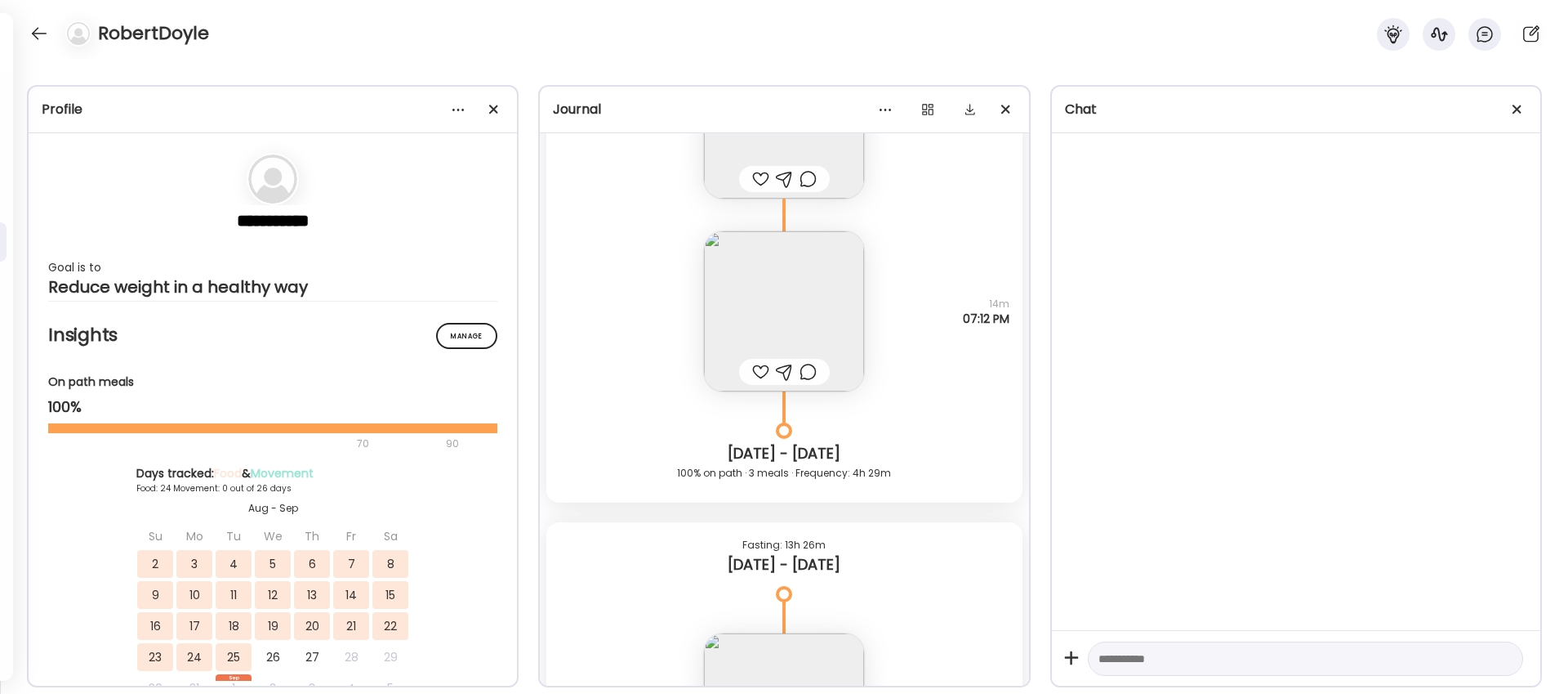
scroll to position [13591, 0]
click at [828, 335] on img at bounding box center [784, 314] width 160 height 160
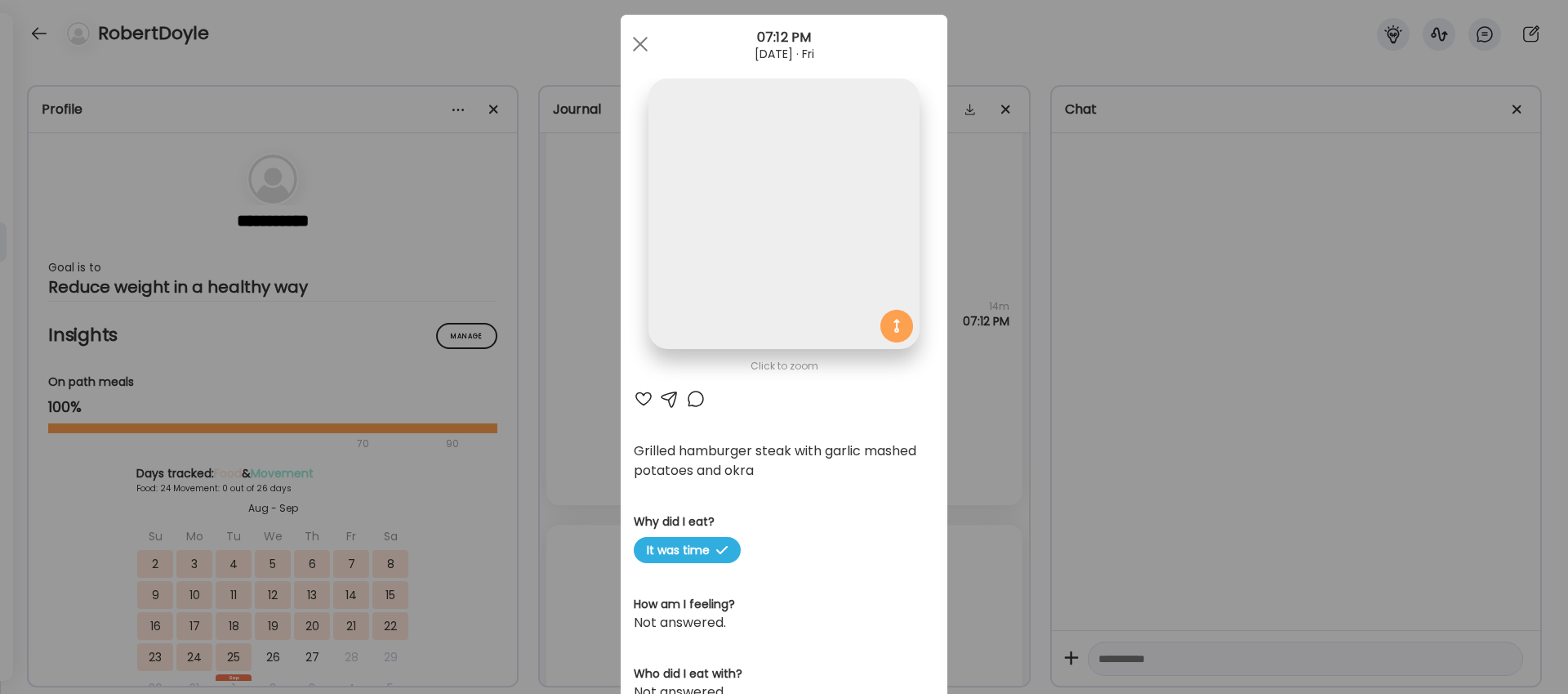
click at [828, 335] on img at bounding box center [783, 213] width 270 height 271
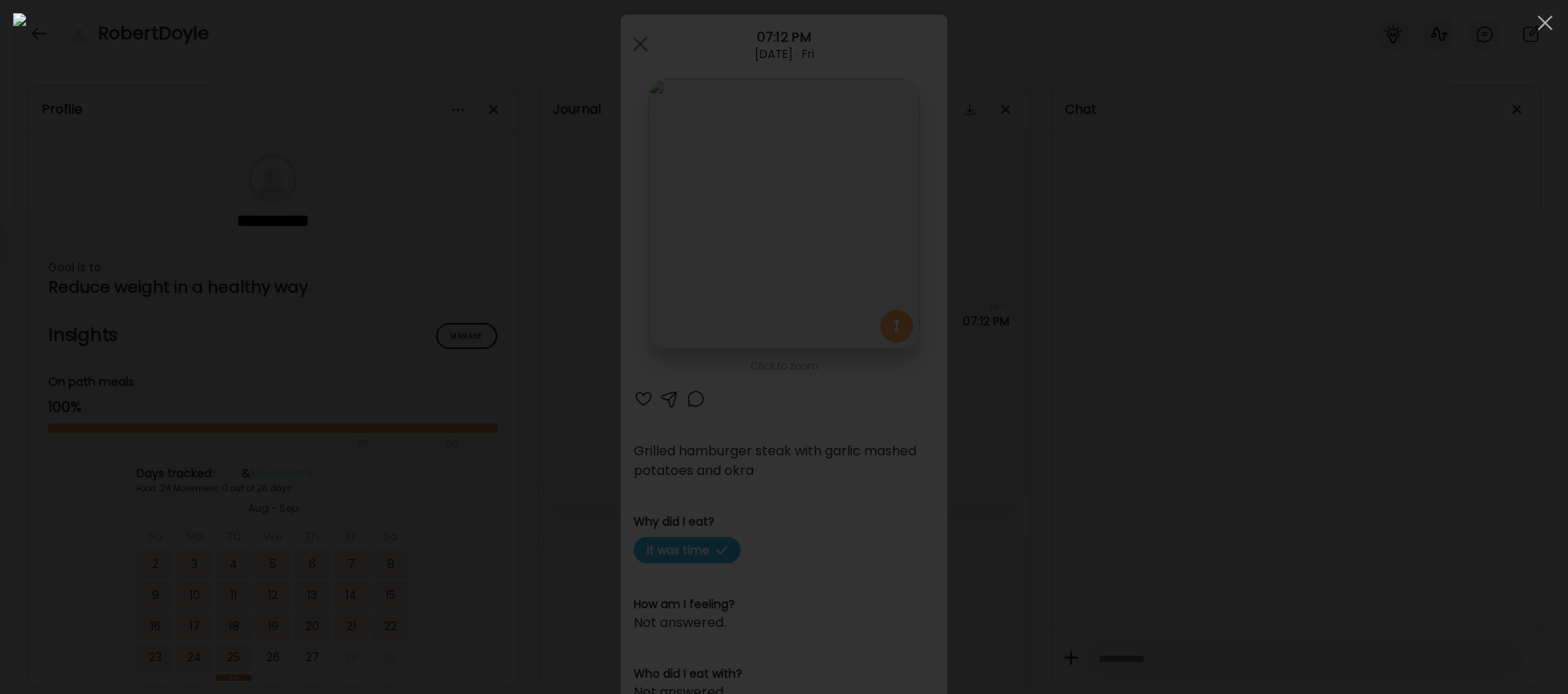
click at [1332, 132] on div at bounding box center [783, 347] width 1542 height 668
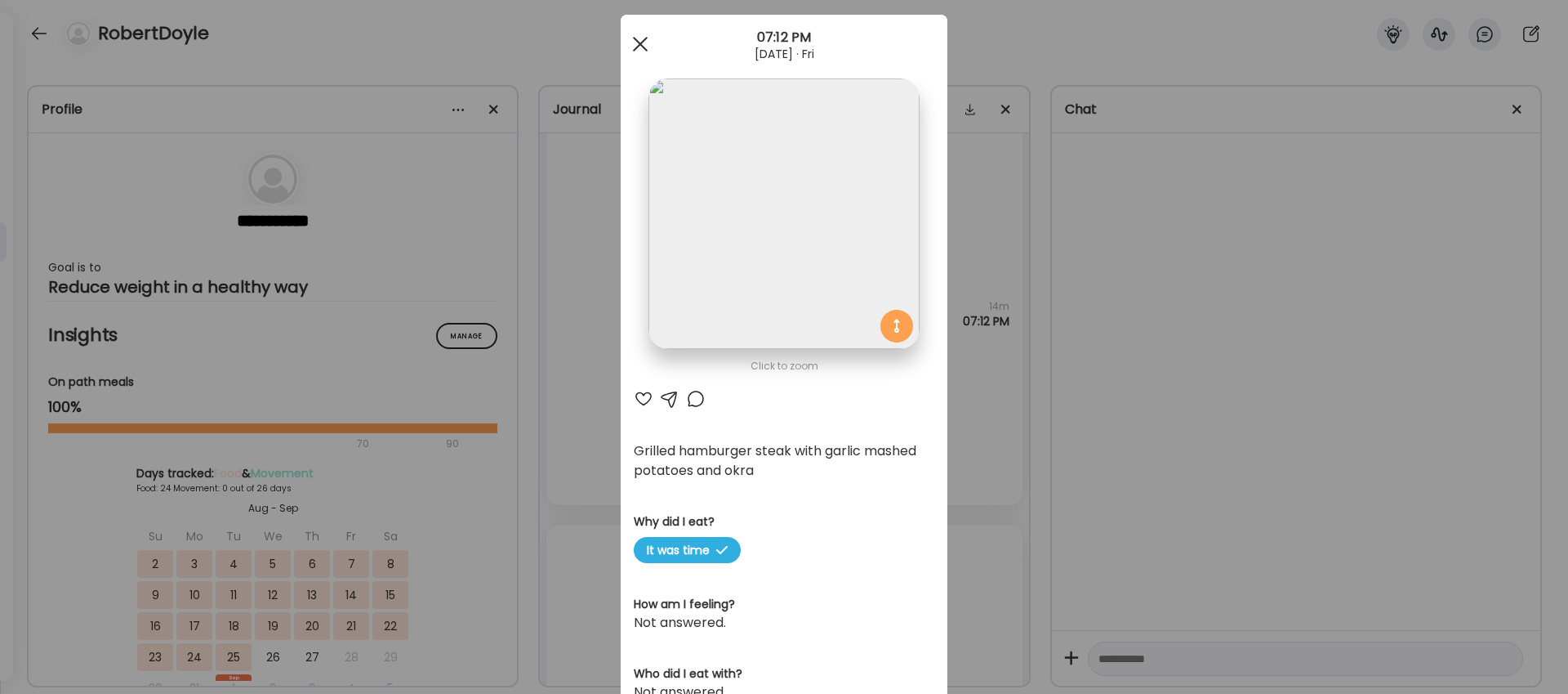
click at [641, 42] on span at bounding box center [640, 44] width 15 height 15
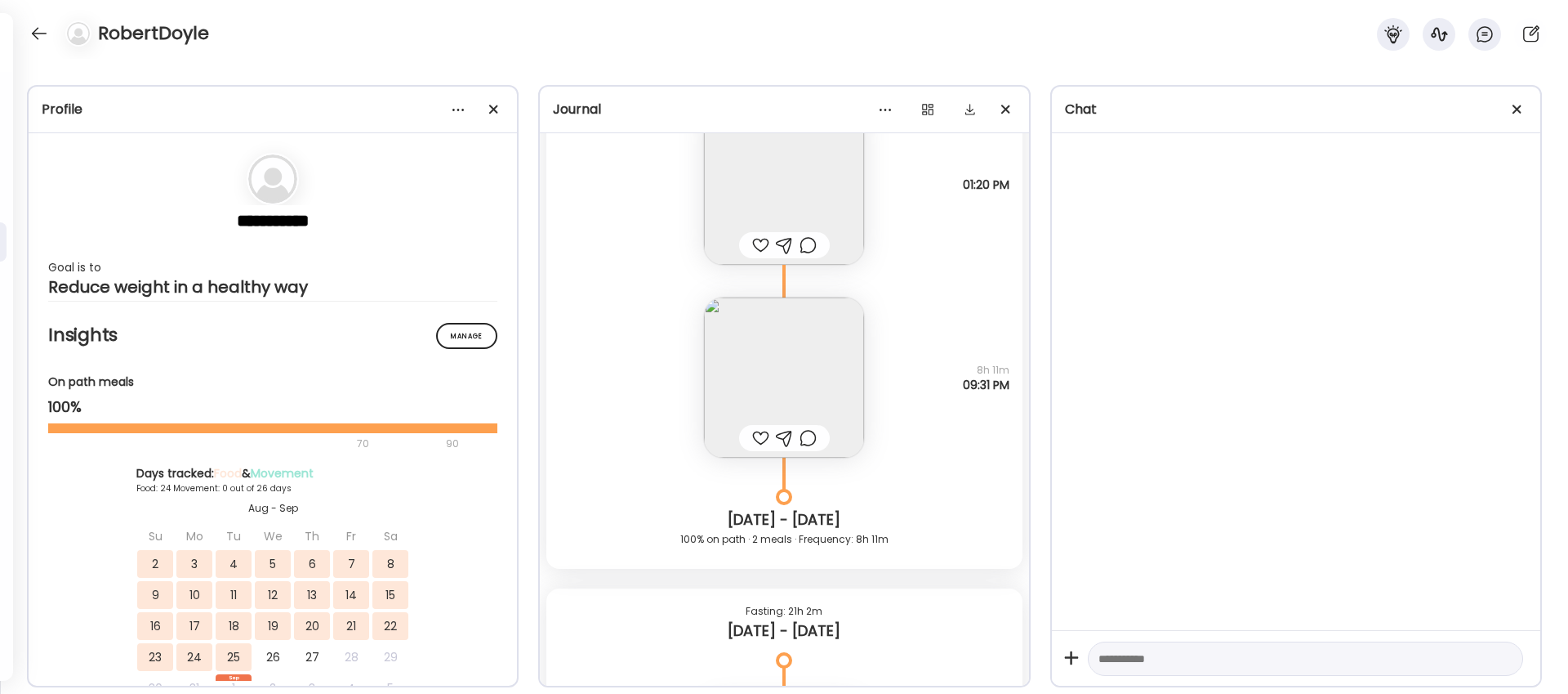
scroll to position [14822, 0]
click at [799, 390] on img at bounding box center [784, 376] width 160 height 160
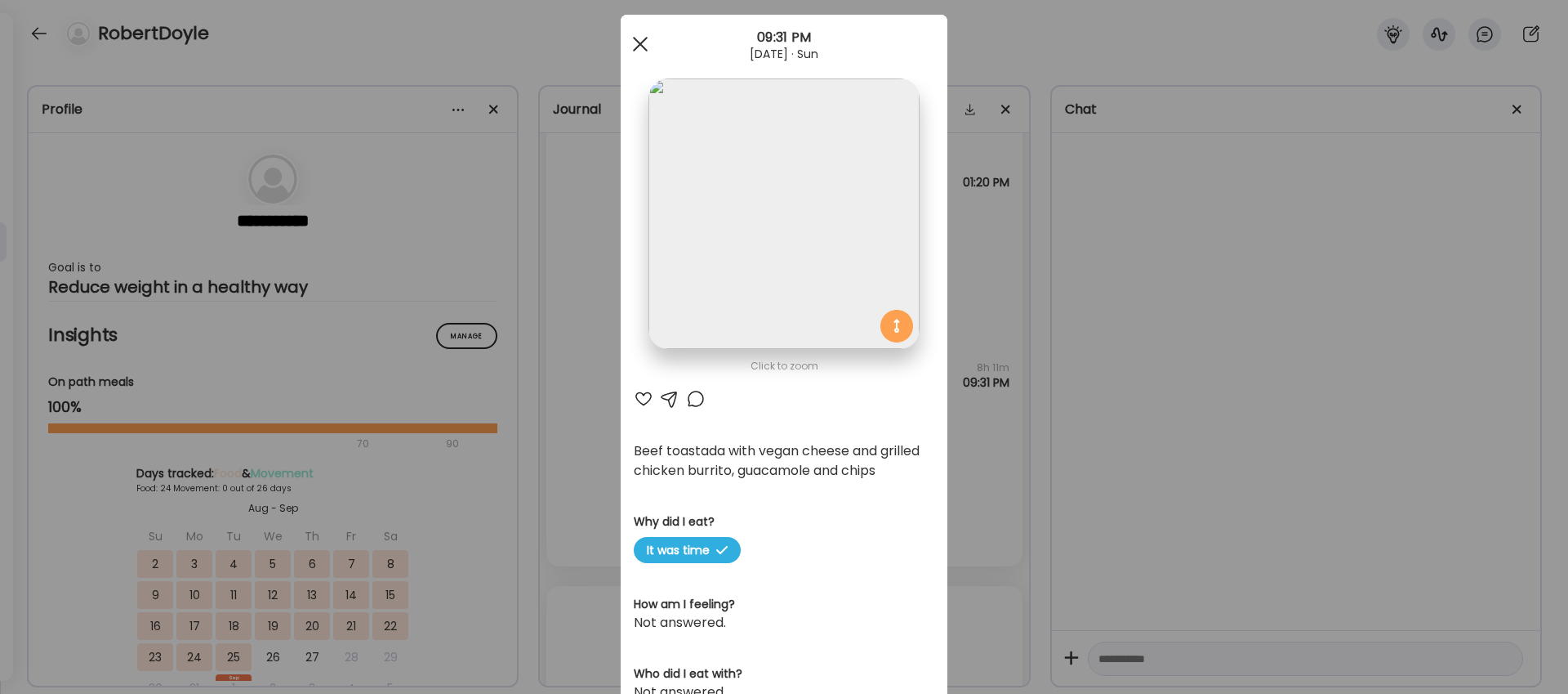
click at [642, 43] on div at bounding box center [640, 44] width 32 height 32
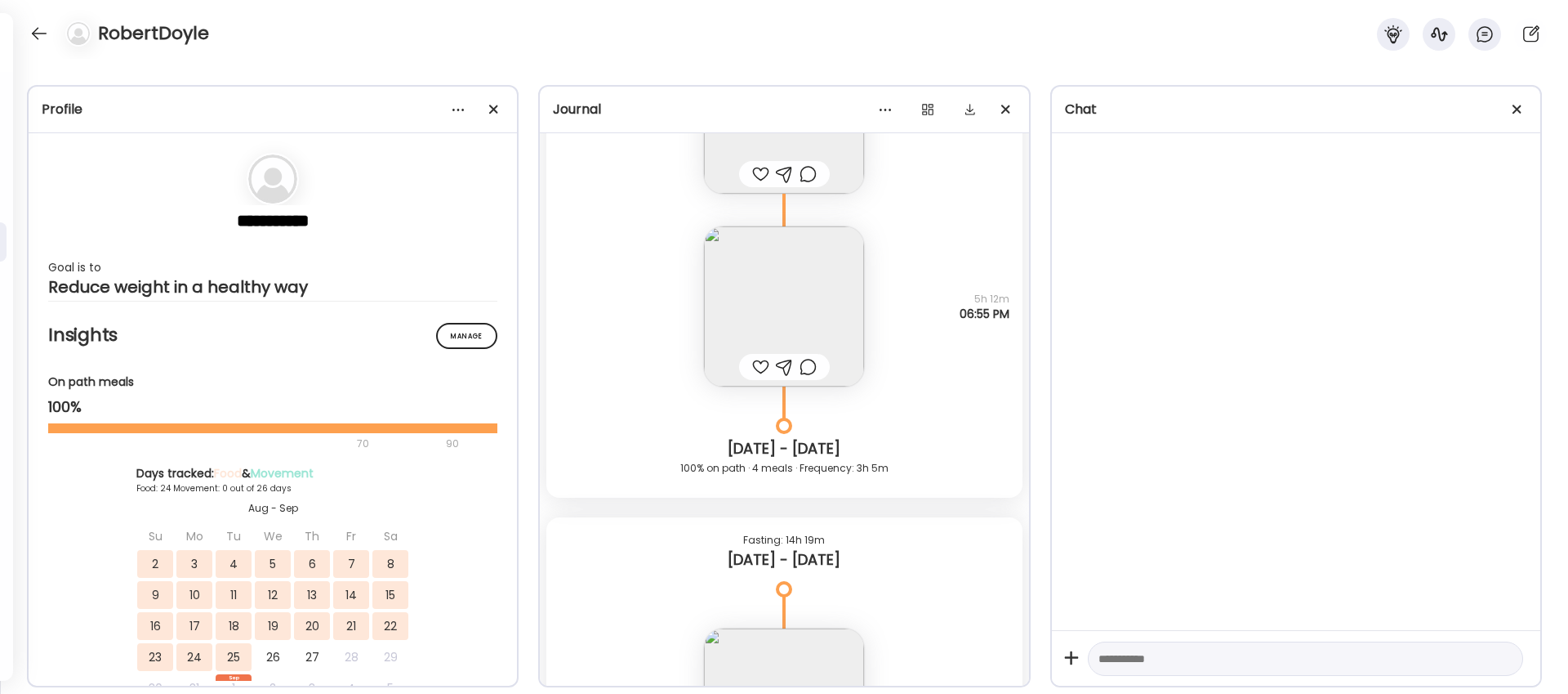
scroll to position [0, 0]
